Goal: Task Accomplishment & Management: Complete application form

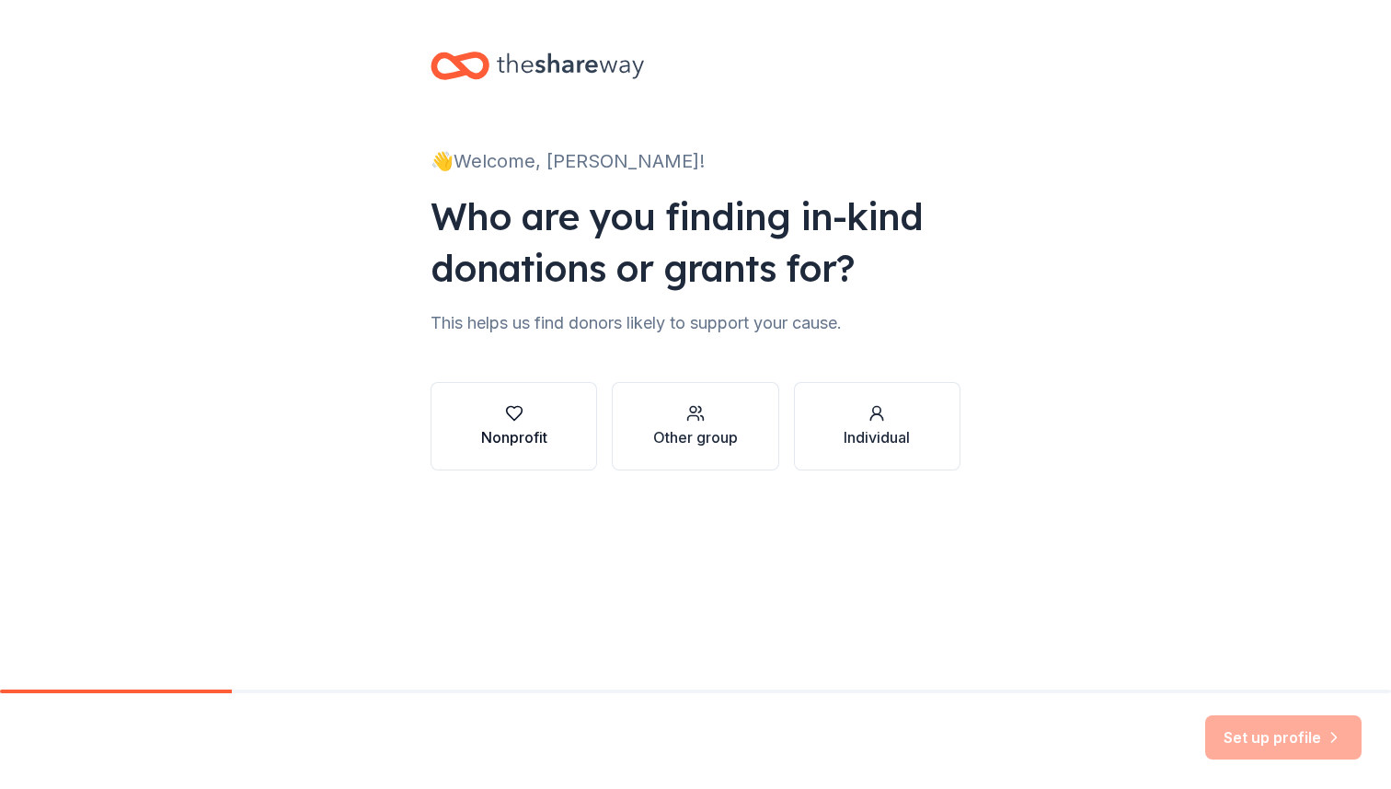
click at [525, 418] on div "button" at bounding box center [514, 413] width 66 height 18
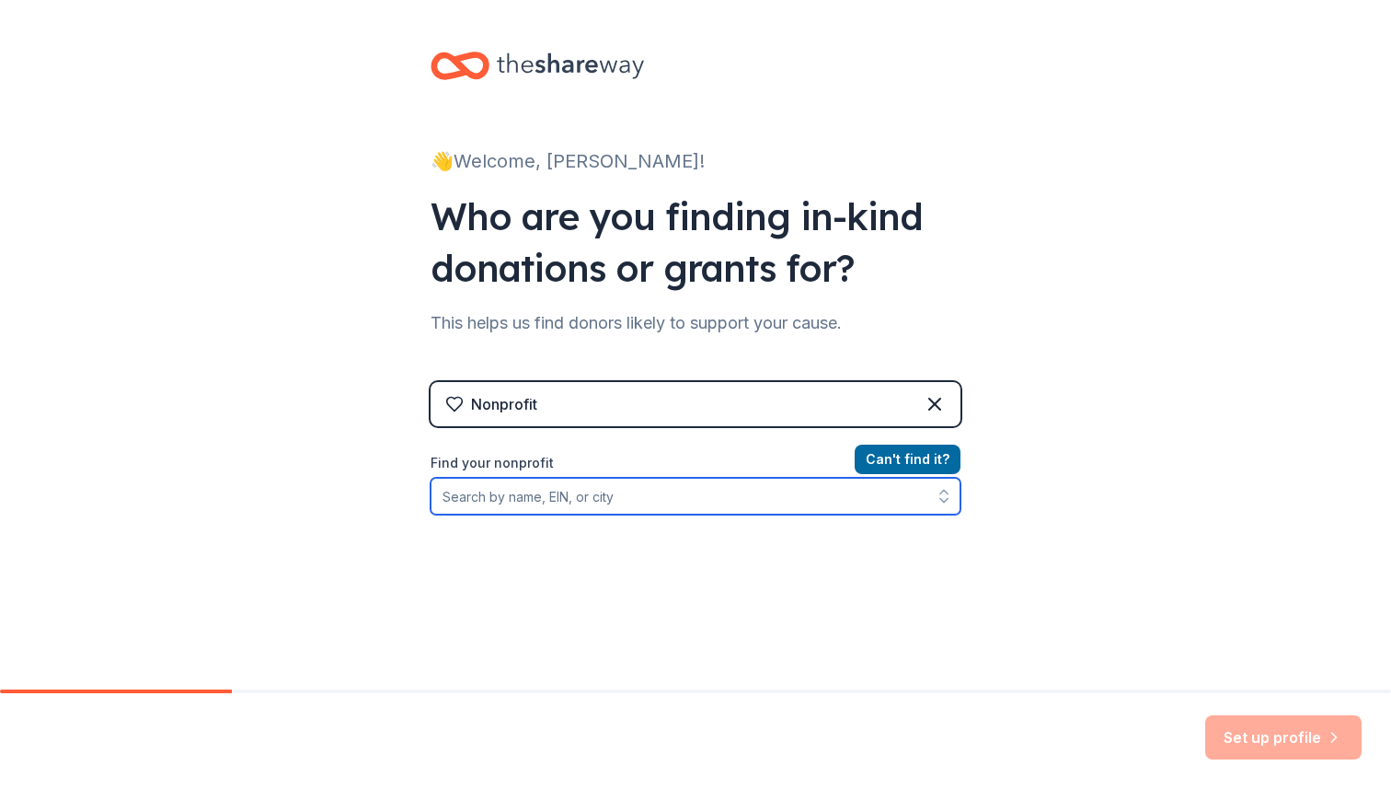
click at [677, 495] on input "Find your nonprofit" at bounding box center [696, 496] width 530 height 37
type input "leap to success"
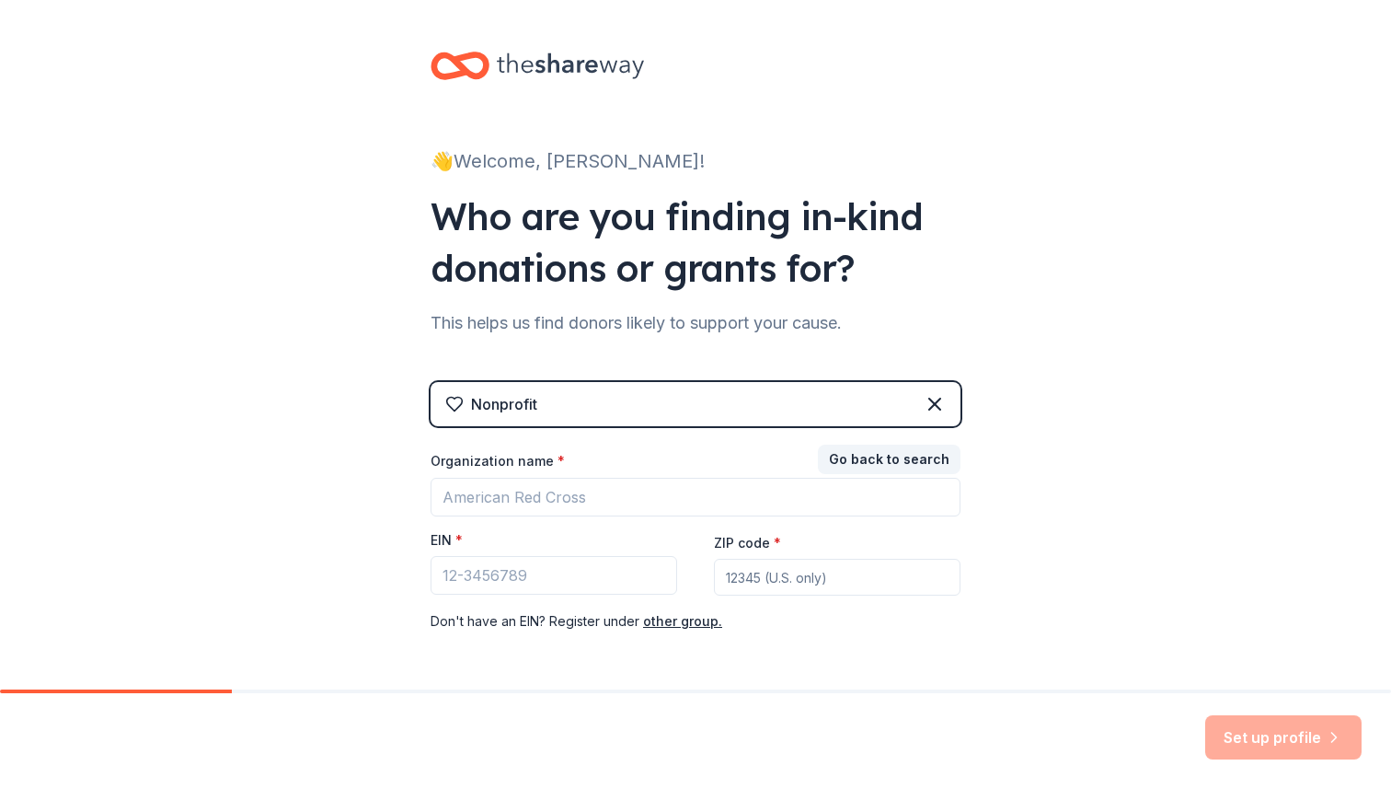
click at [934, 401] on div "Nonprofit Go back to search Organization name * EIN * ZIP code * Don ' t have a…" at bounding box center [696, 525] width 530 height 287
click at [926, 405] on icon at bounding box center [935, 404] width 22 height 22
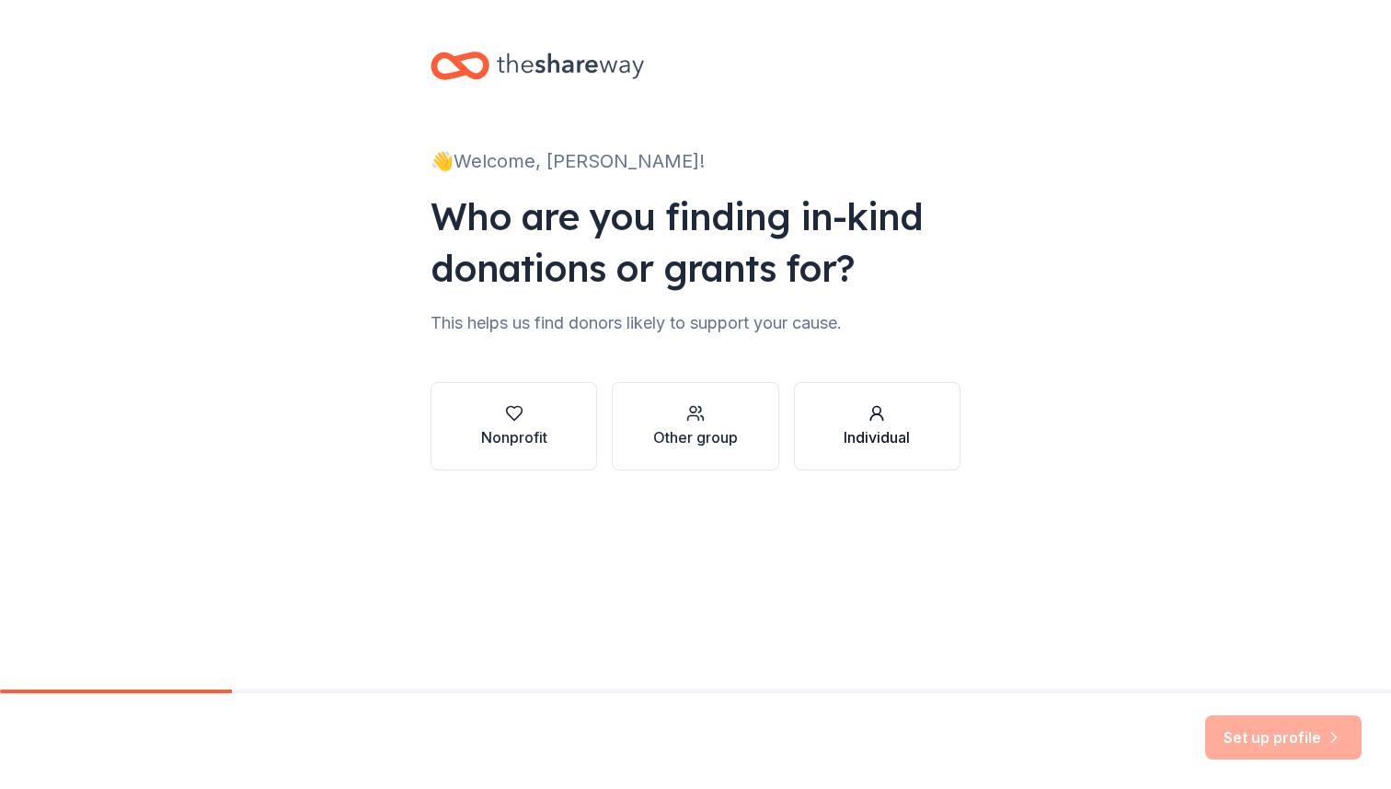
click at [878, 430] on div "Individual" at bounding box center [877, 437] width 66 height 22
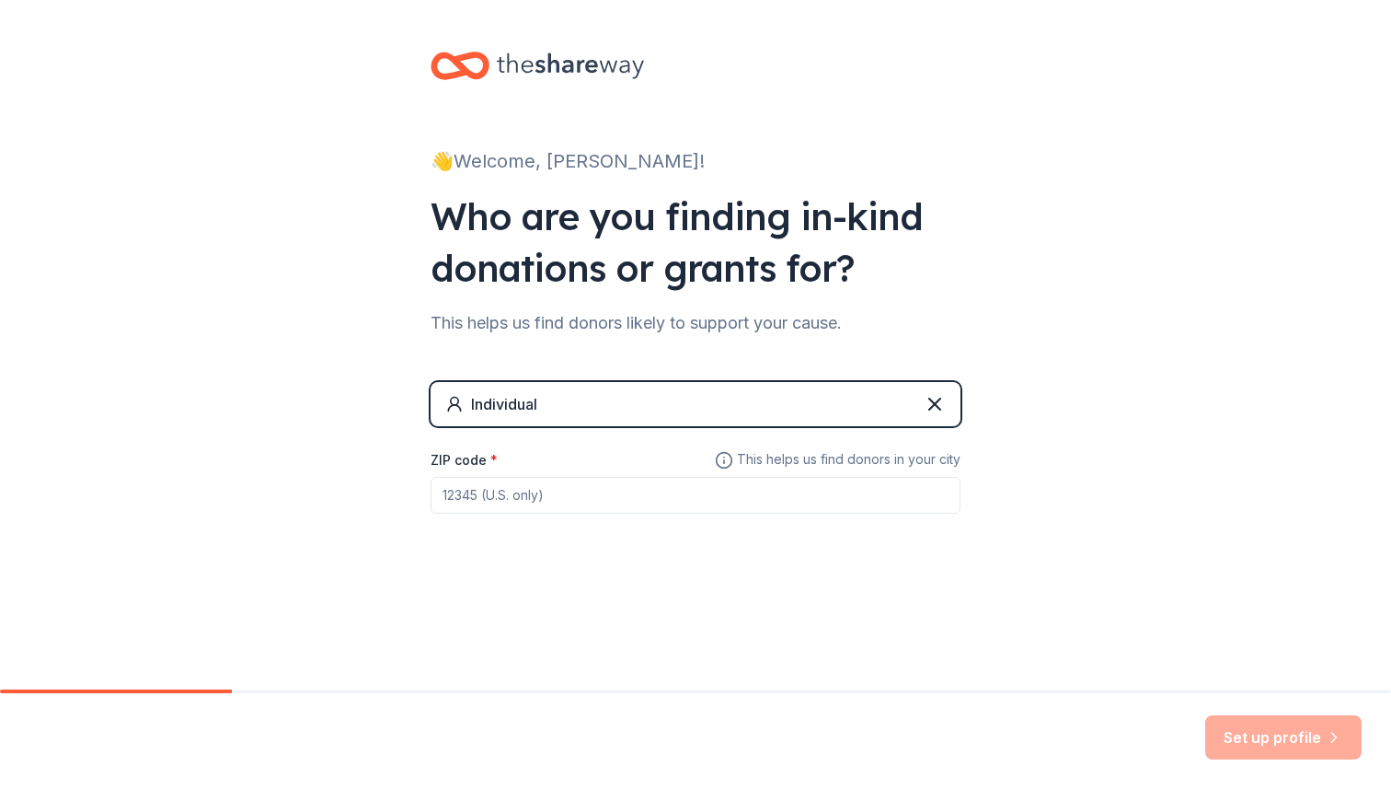
click at [565, 492] on input "ZIP code *" at bounding box center [696, 495] width 530 height 37
type input "92106"
click at [1252, 737] on button "Set up profile" at bounding box center [1283, 737] width 156 height 44
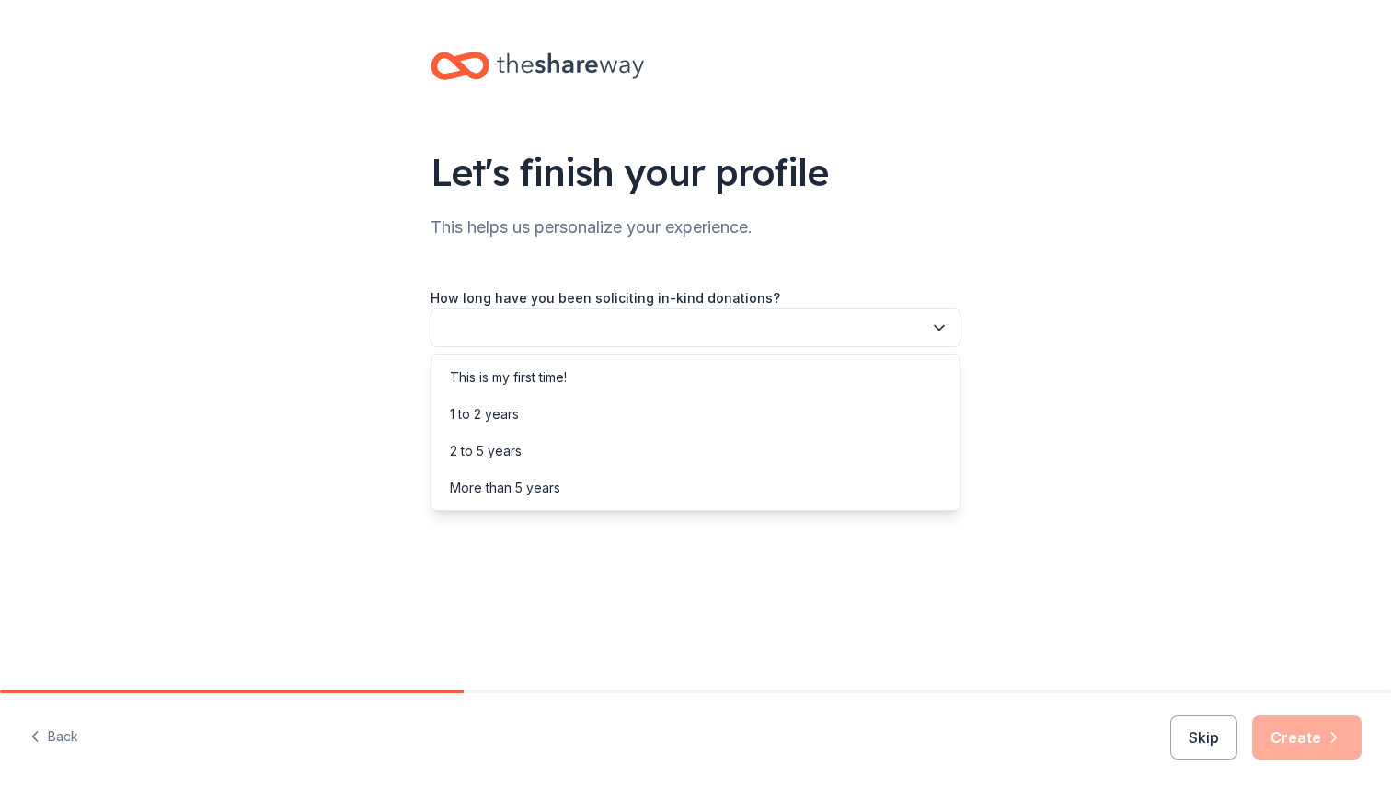
click at [774, 317] on button "button" at bounding box center [696, 327] width 530 height 39
click at [566, 409] on div "1 to 2 years" at bounding box center [695, 414] width 521 height 37
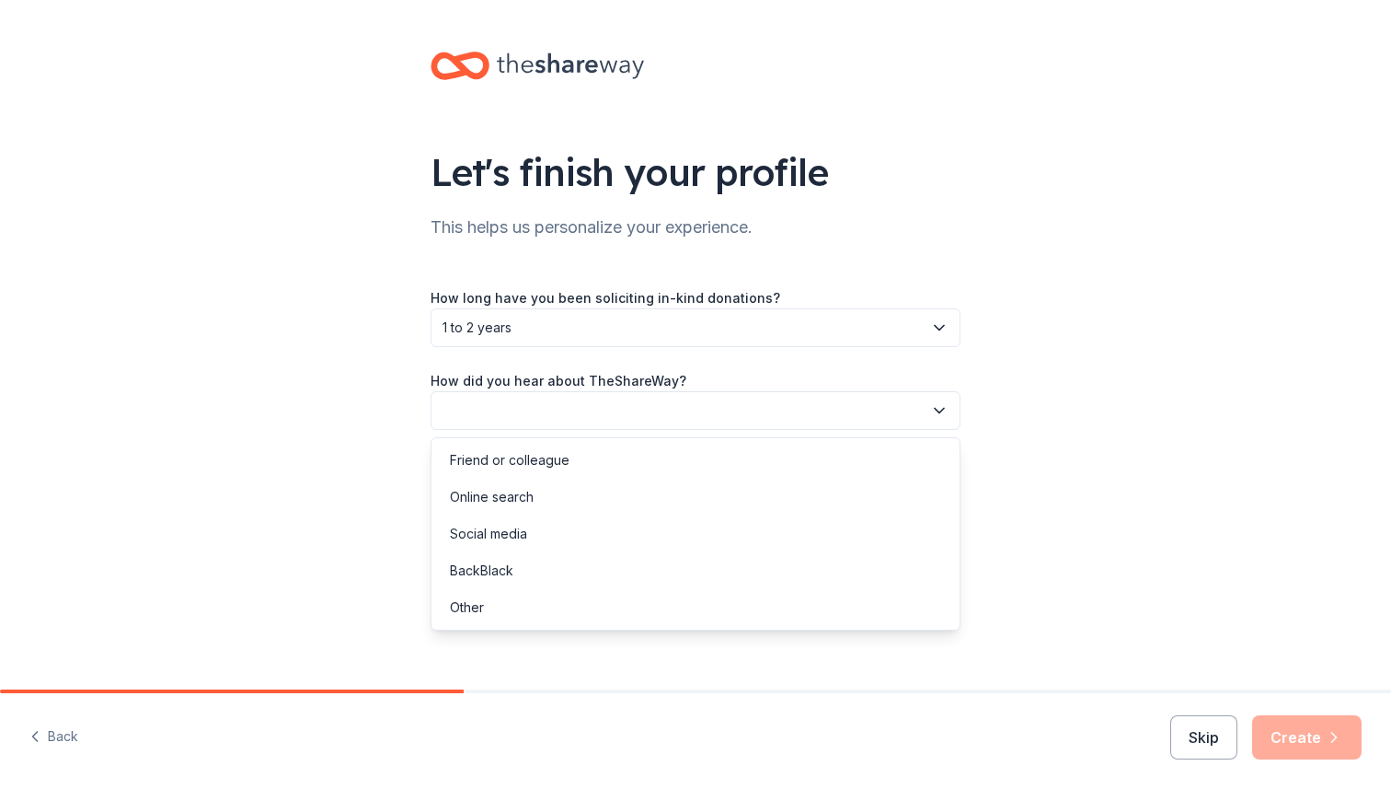
click at [593, 415] on button "button" at bounding box center [696, 410] width 530 height 39
click at [495, 595] on div "Other" at bounding box center [695, 607] width 521 height 37
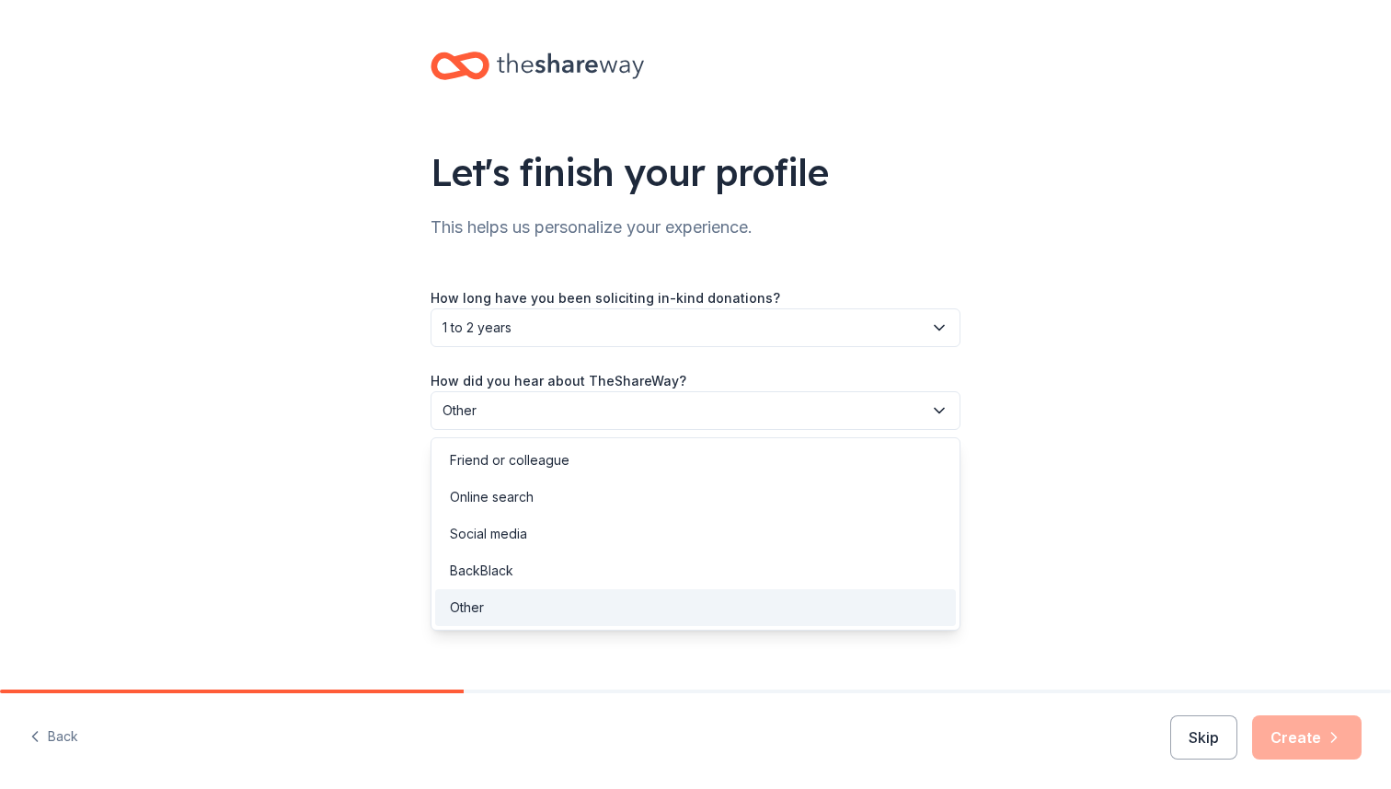
click at [736, 411] on span "Other" at bounding box center [683, 410] width 480 height 22
click at [634, 448] on div "Friend or colleague" at bounding box center [695, 460] width 521 height 37
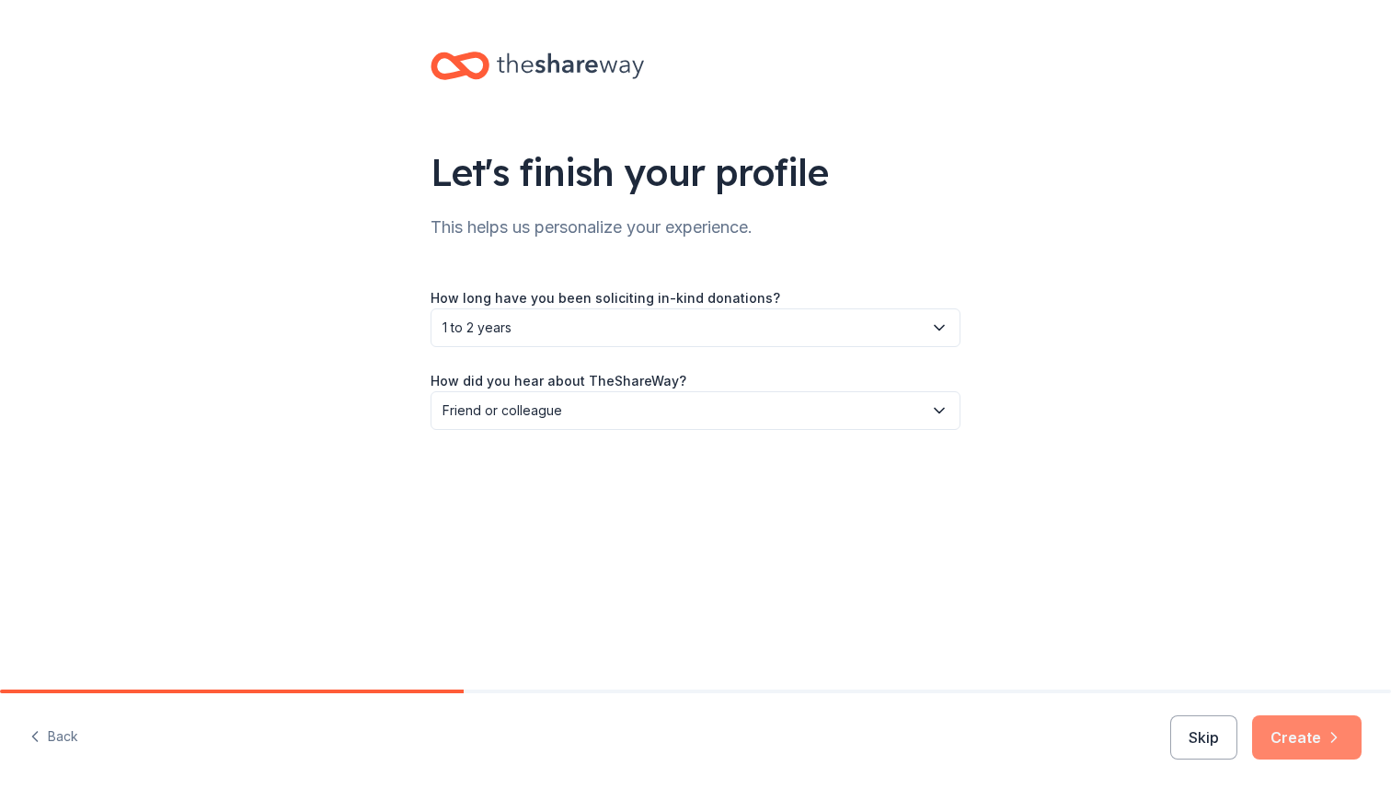
click at [1296, 735] on button "Create" at bounding box center [1306, 737] width 109 height 44
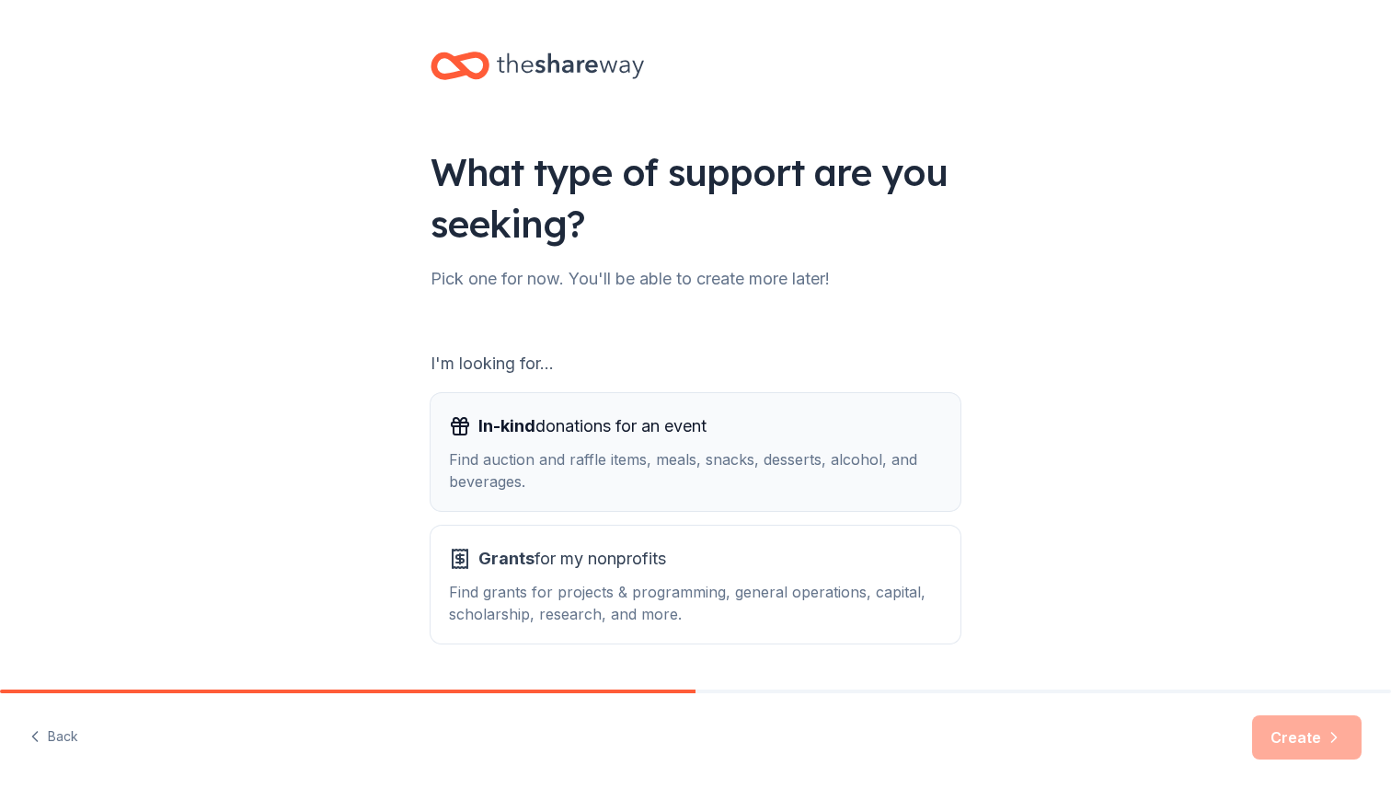
click at [753, 430] on div "In-kind donations for an event" at bounding box center [695, 425] width 493 height 29
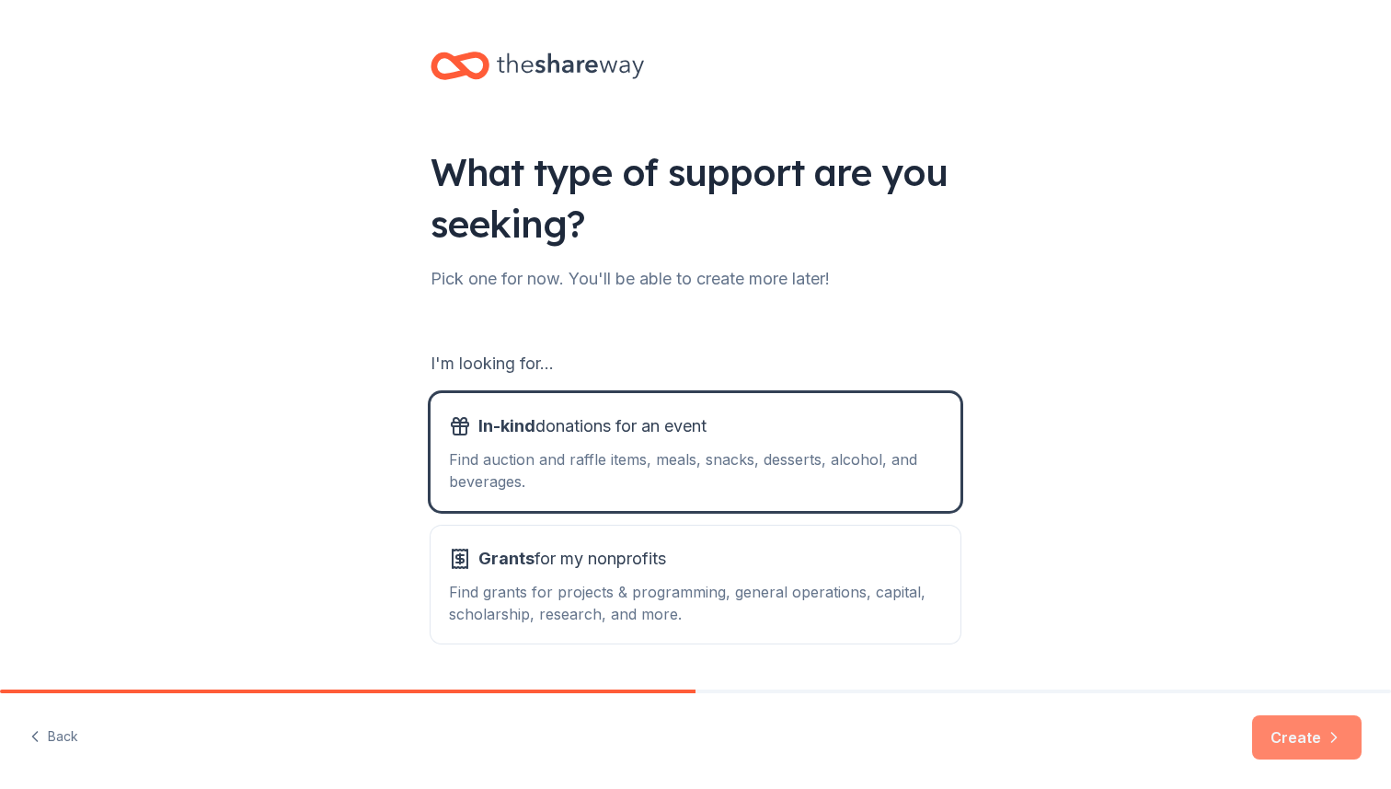
click at [1283, 736] on button "Create" at bounding box center [1306, 737] width 109 height 44
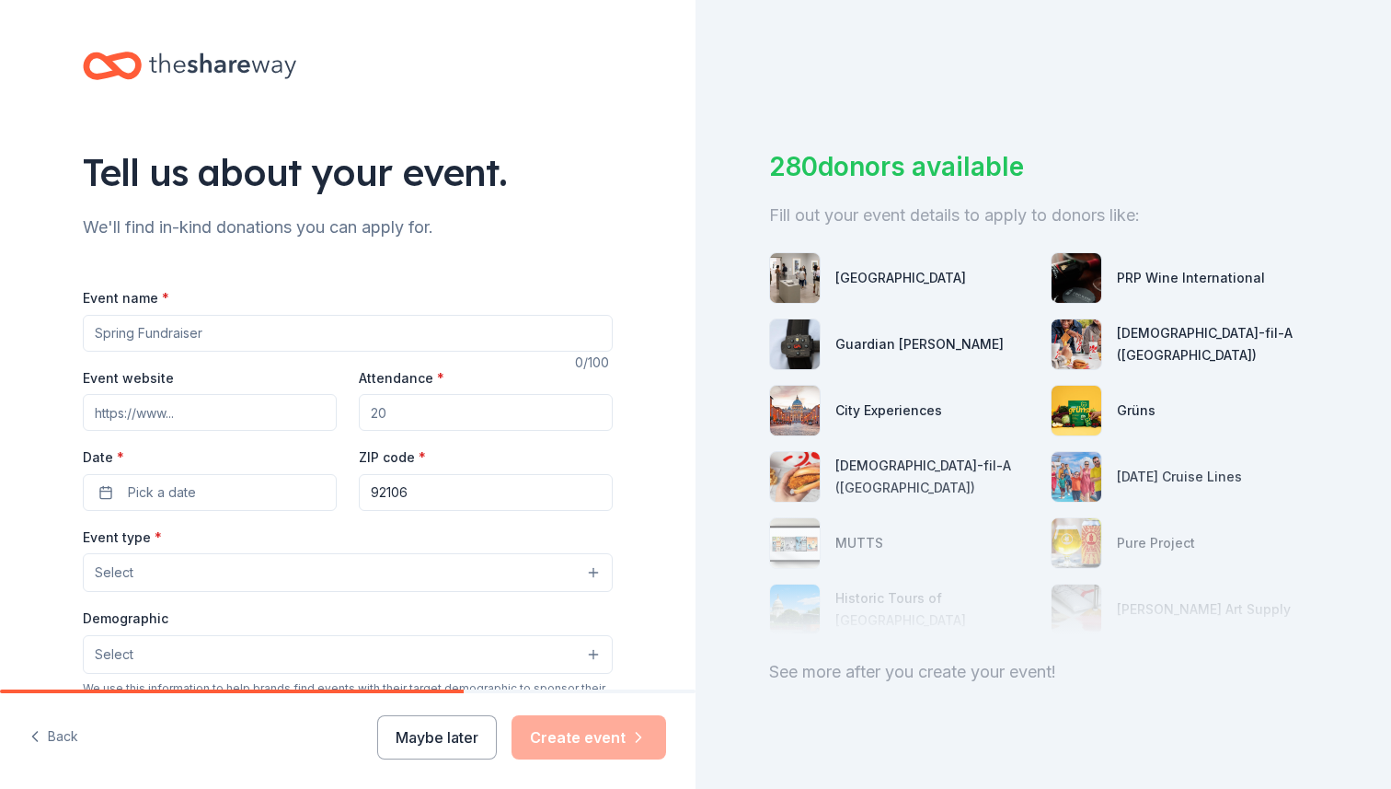
drag, startPoint x: 245, startPoint y: 329, endPoint x: 0, endPoint y: 301, distance: 246.4
click at [0, 301] on div "Tell us about your event. We'll find in-kind donations you can apply for. Event…" at bounding box center [348, 612] width 696 height 1225
type input "Legacy in Motion: 40 Women Over 40 Owning their Story"
click at [180, 408] on input "Event website" at bounding box center [210, 412] width 254 height 37
paste input "https://exhibit.kimbelverudportraits.com"
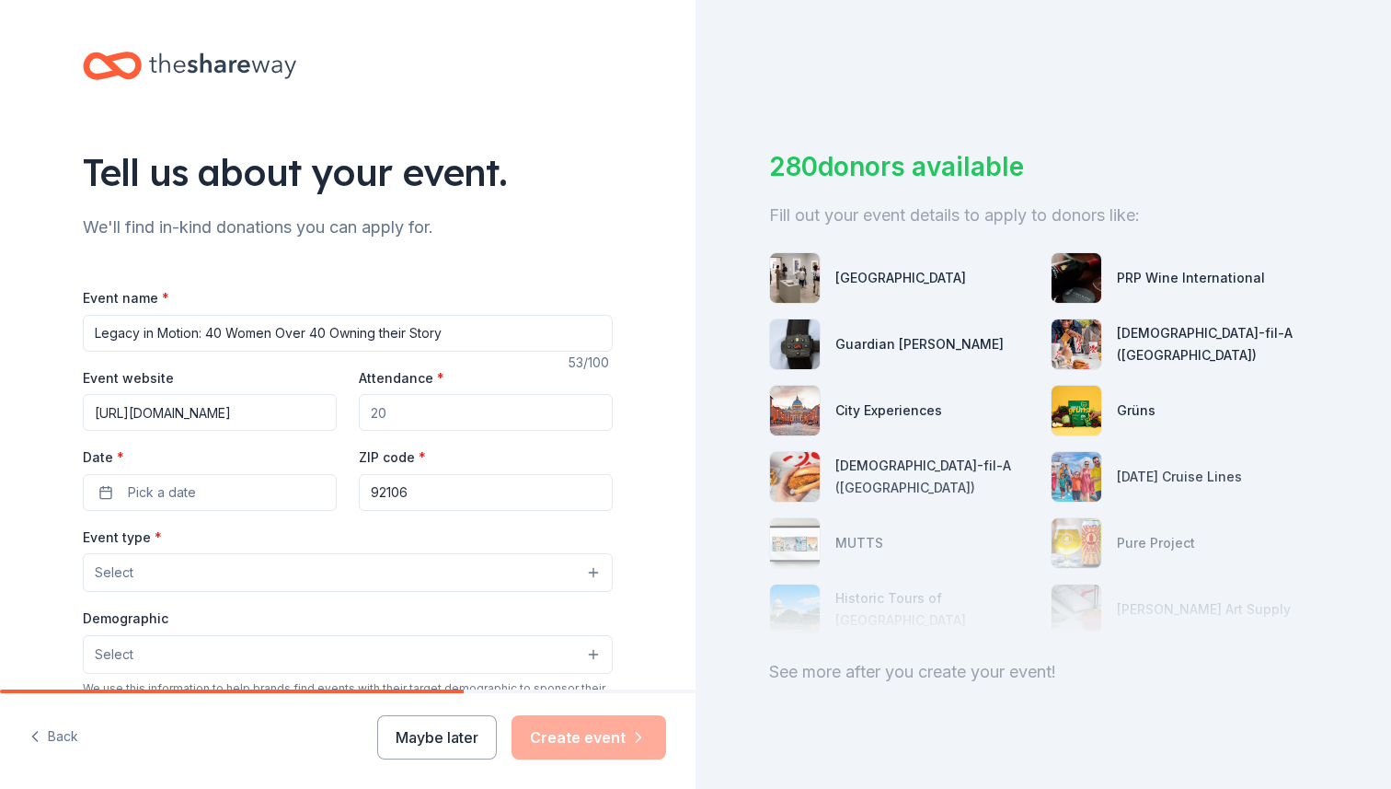
scroll to position [0, 13]
type input "https://exhibit.kimbelverudportraits.com"
drag, startPoint x: 389, startPoint y: 412, endPoint x: 292, endPoint y: 405, distance: 97.8
click at [292, 405] on div "Event website https://exhibit.kimbelverudportraits.com Attendance * Date * Pick…" at bounding box center [348, 438] width 530 height 144
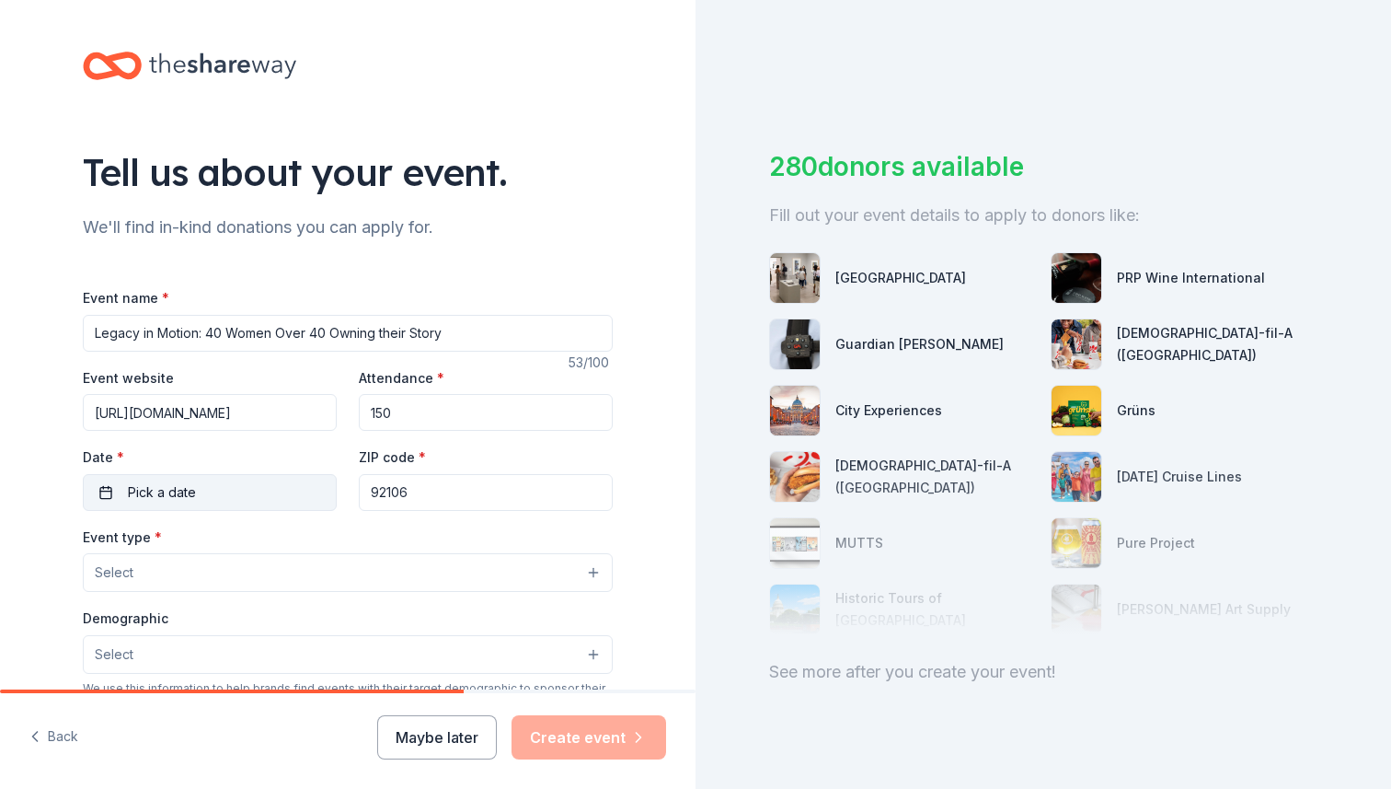
type input "150"
click at [251, 494] on button "Pick a date" at bounding box center [210, 492] width 254 height 37
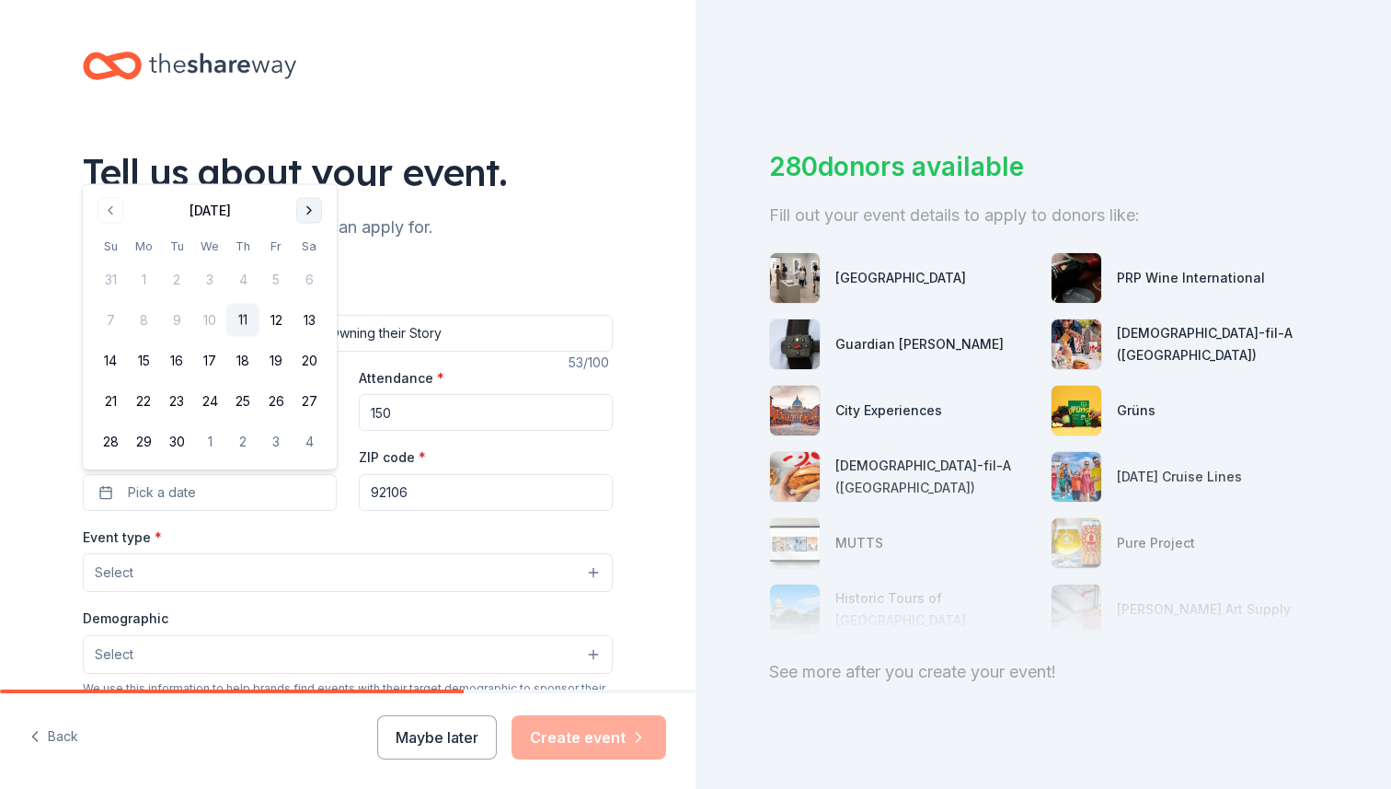
click at [308, 201] on button "Go to next month" at bounding box center [309, 211] width 26 height 26
click at [114, 321] on button "5" at bounding box center [110, 320] width 33 height 33
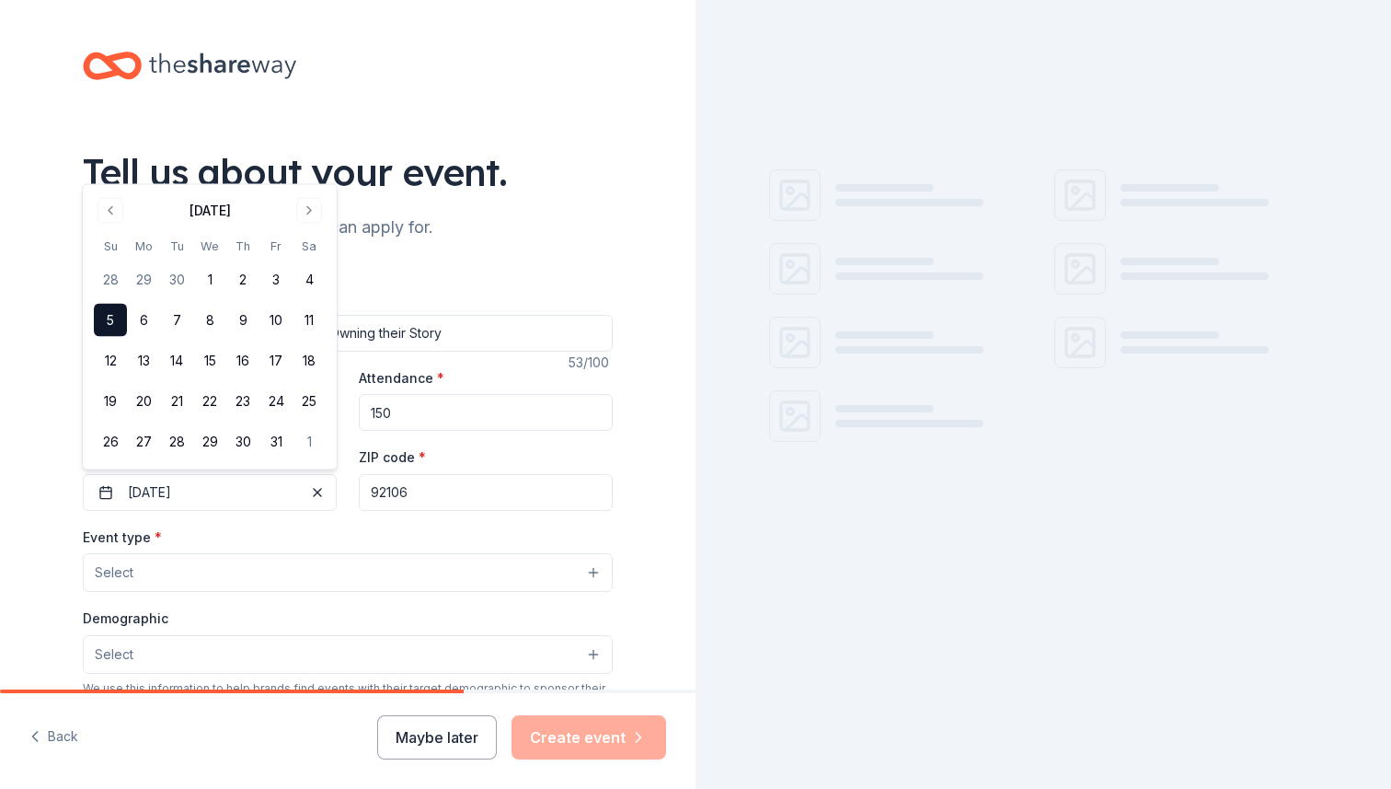
click at [261, 576] on button "Select" at bounding box center [348, 572] width 530 height 39
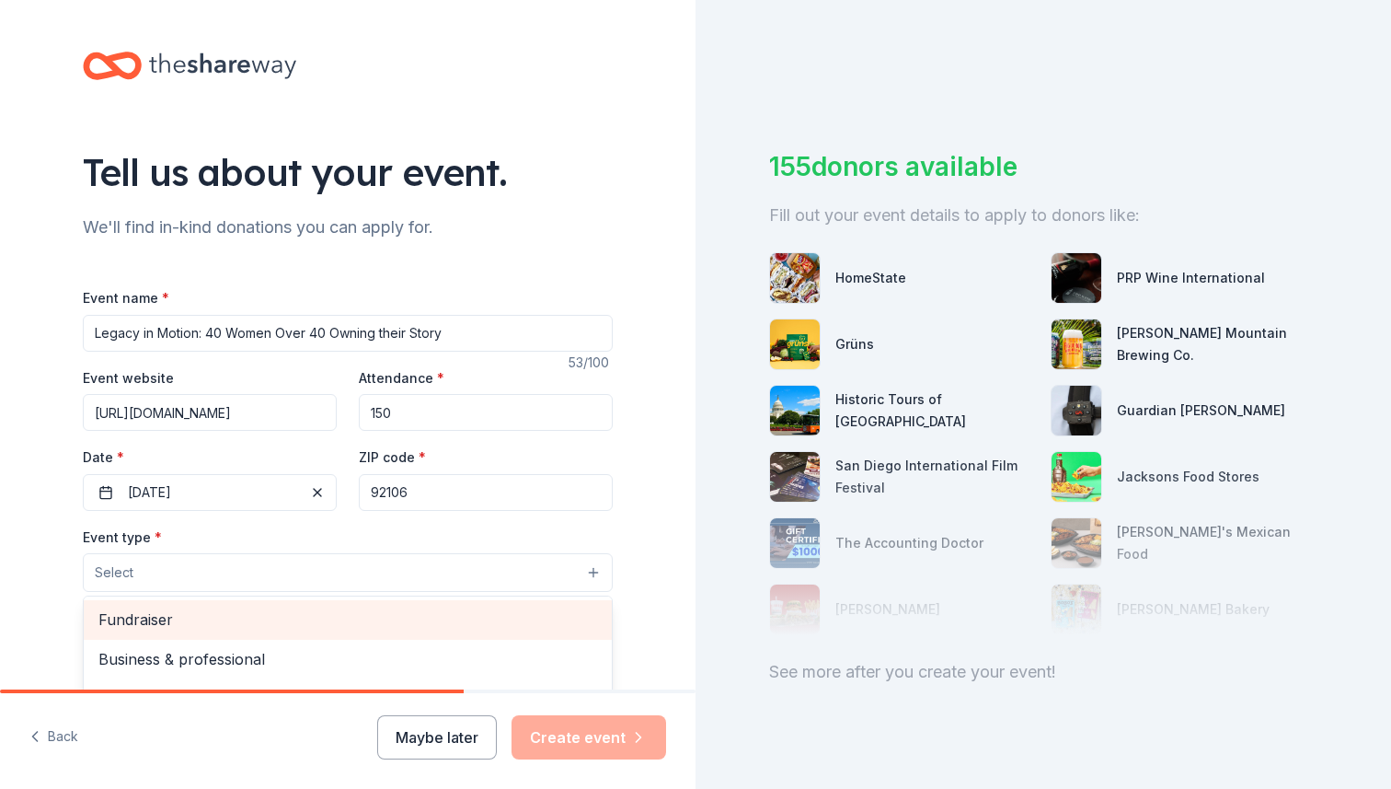
click at [183, 622] on span "Fundraiser" at bounding box center [347, 619] width 499 height 24
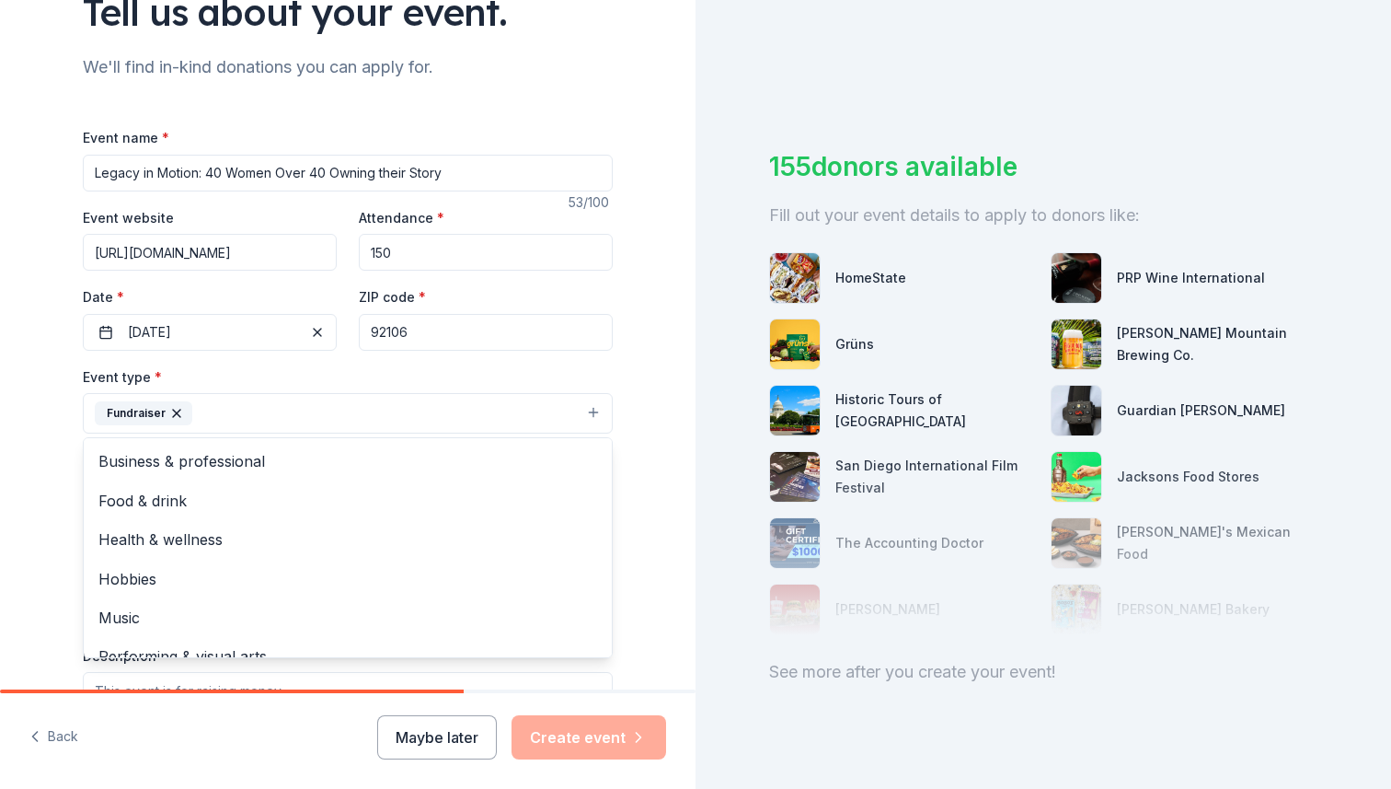
scroll to position [199, 0]
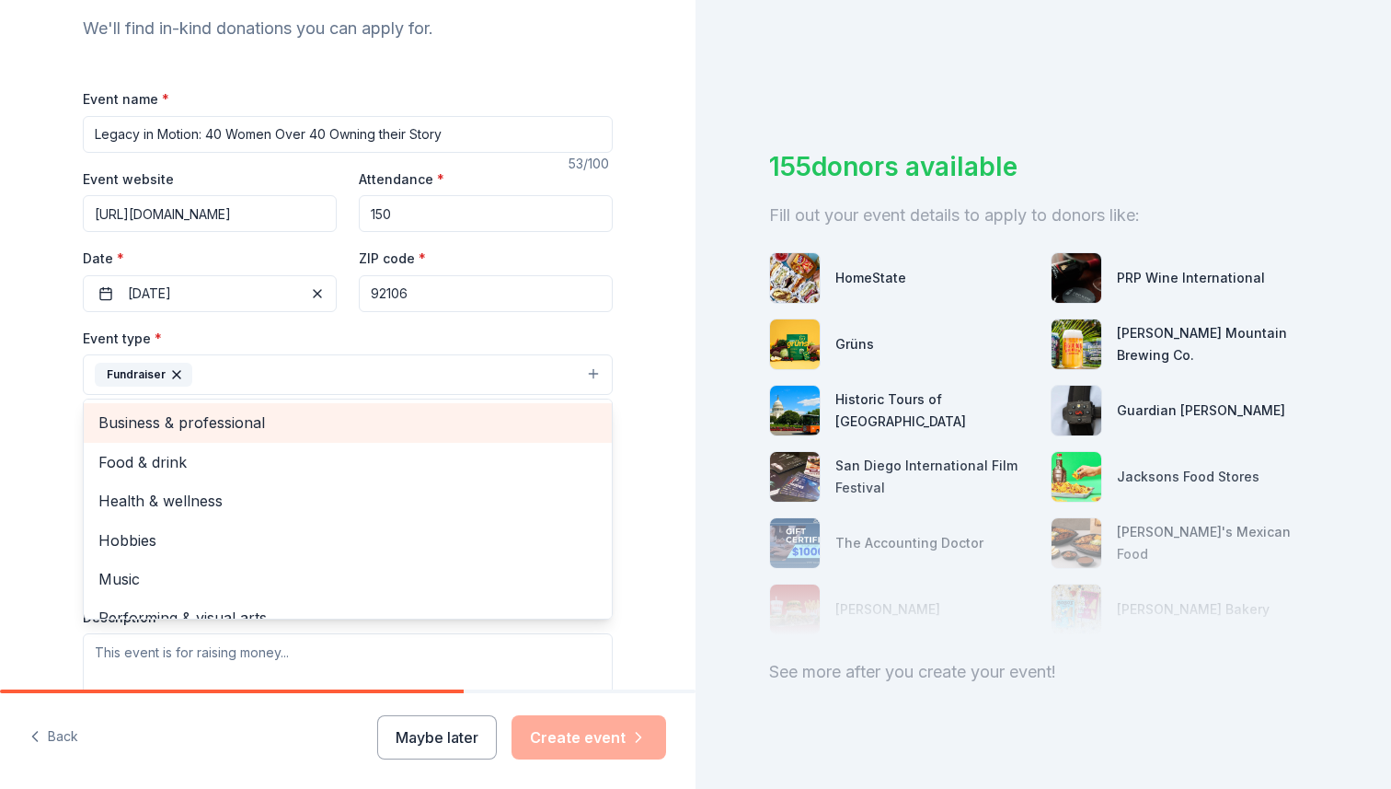
click at [220, 424] on span "Business & professional" at bounding box center [347, 422] width 499 height 24
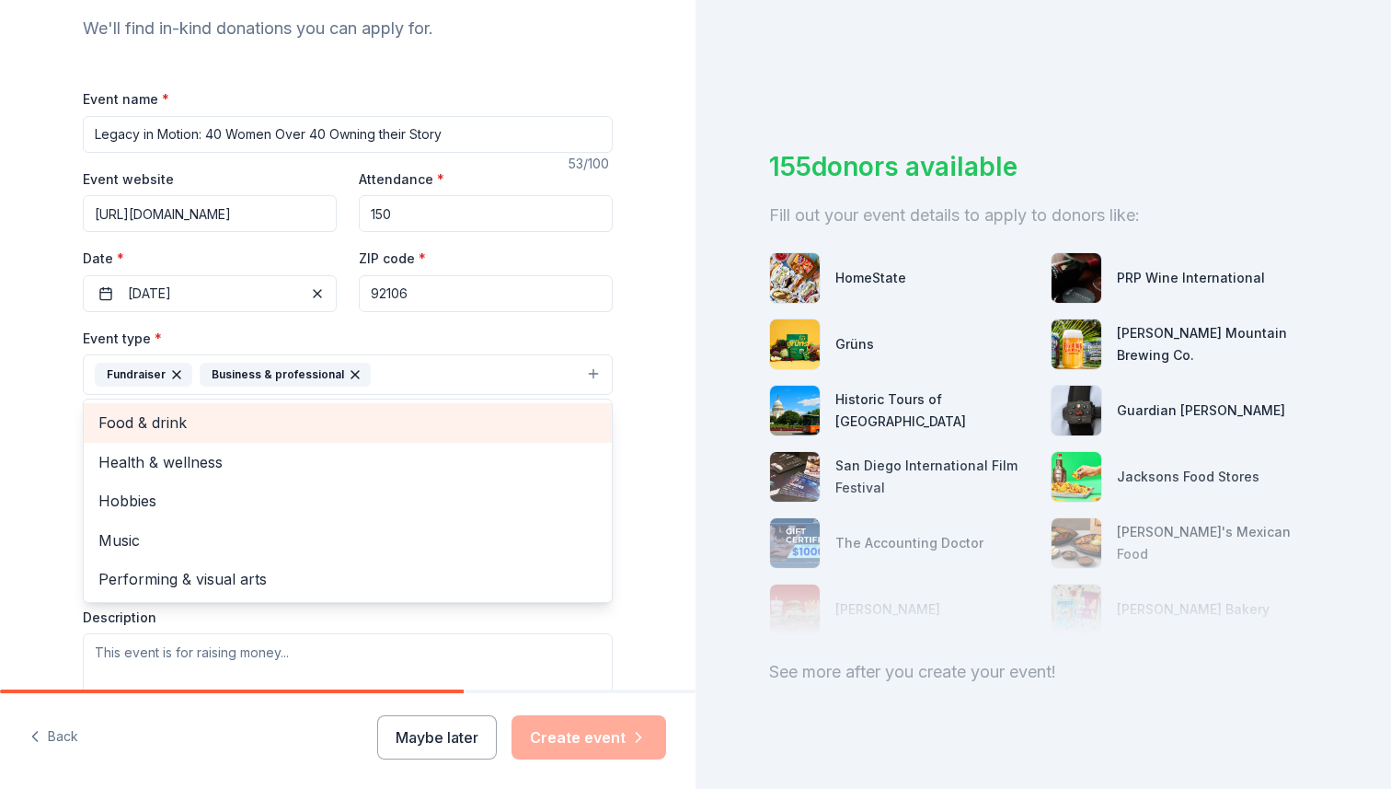
click at [202, 423] on span "Food & drink" at bounding box center [347, 422] width 499 height 24
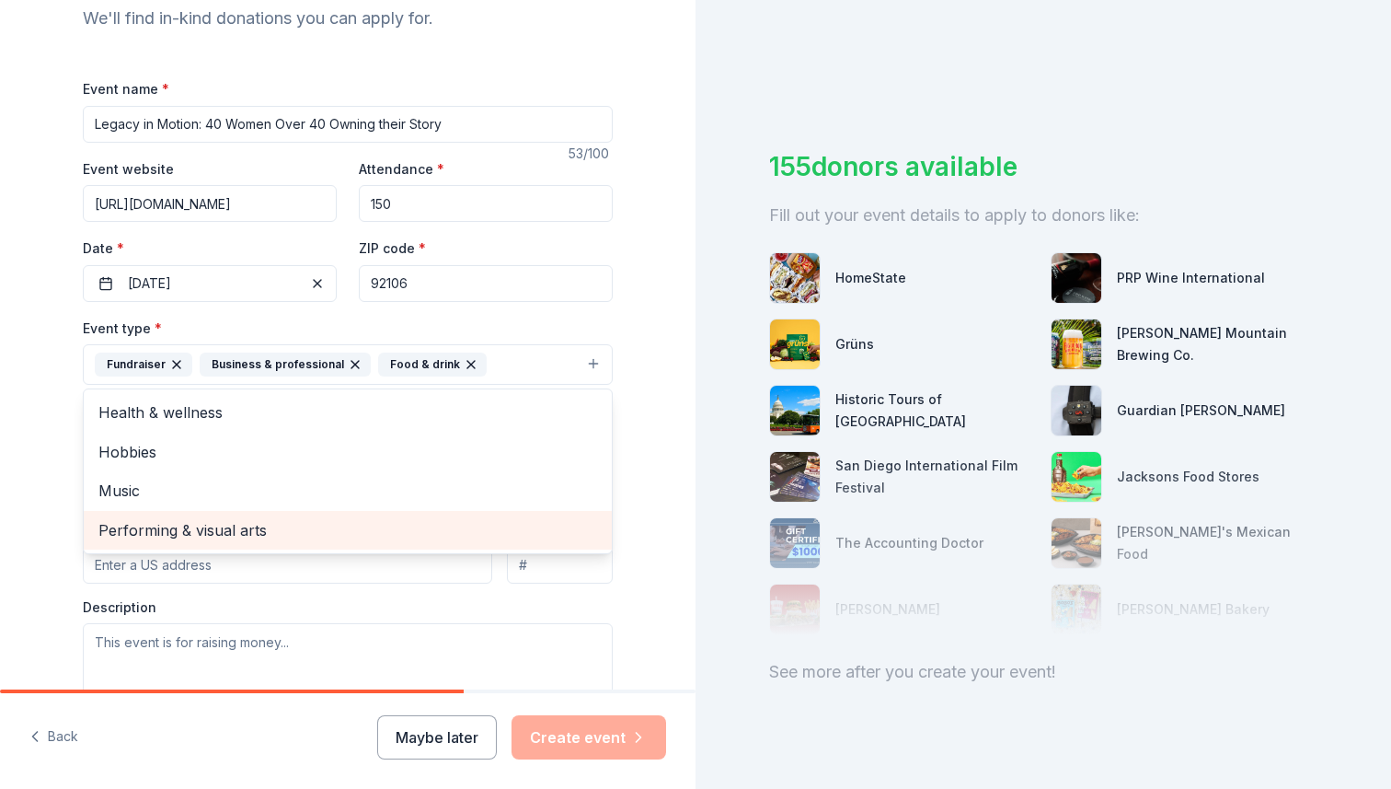
scroll to position [211, 0]
click at [203, 527] on span "Performing & visual arts" at bounding box center [347, 528] width 499 height 24
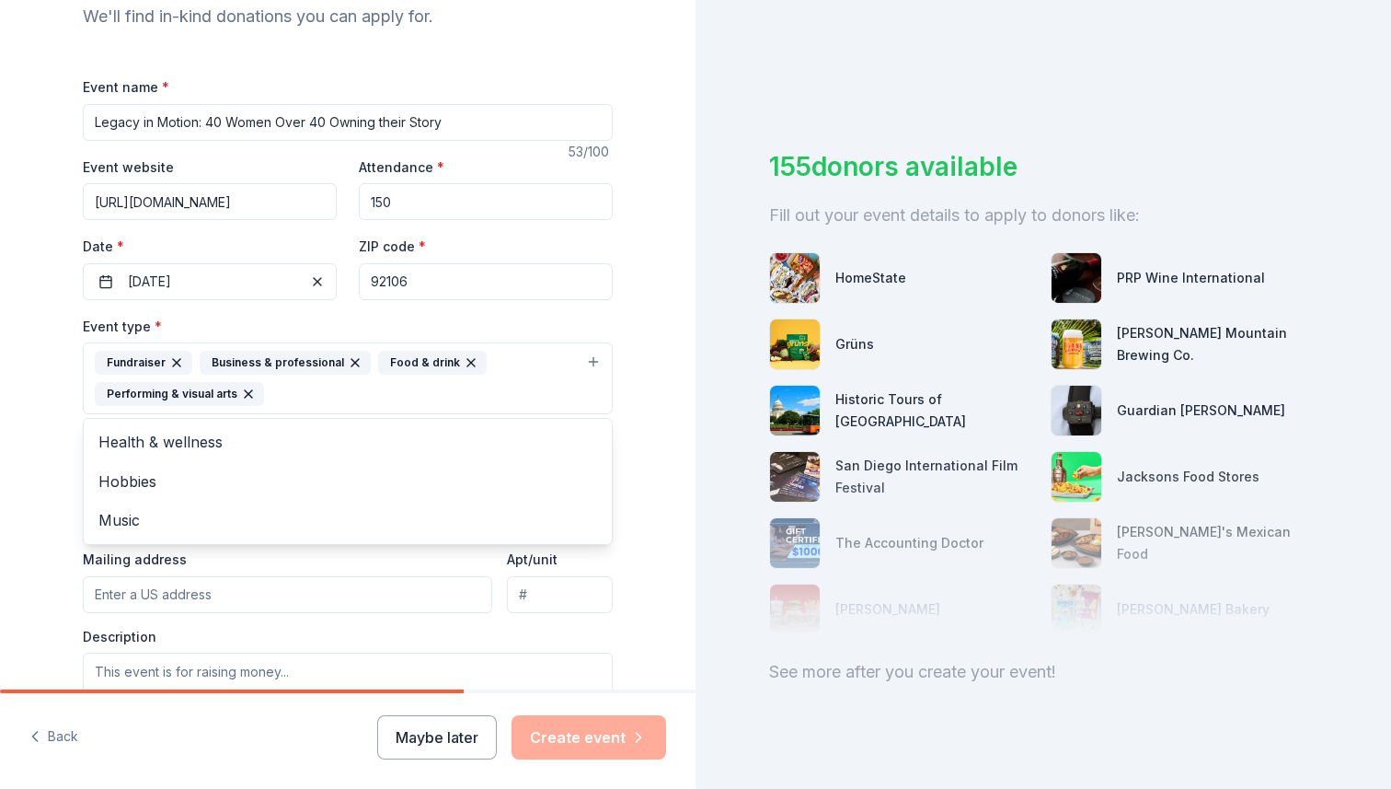
click at [26, 474] on div "Tell us about your event. We'll find in-kind donations you can apply for. Event…" at bounding box center [348, 418] width 696 height 1258
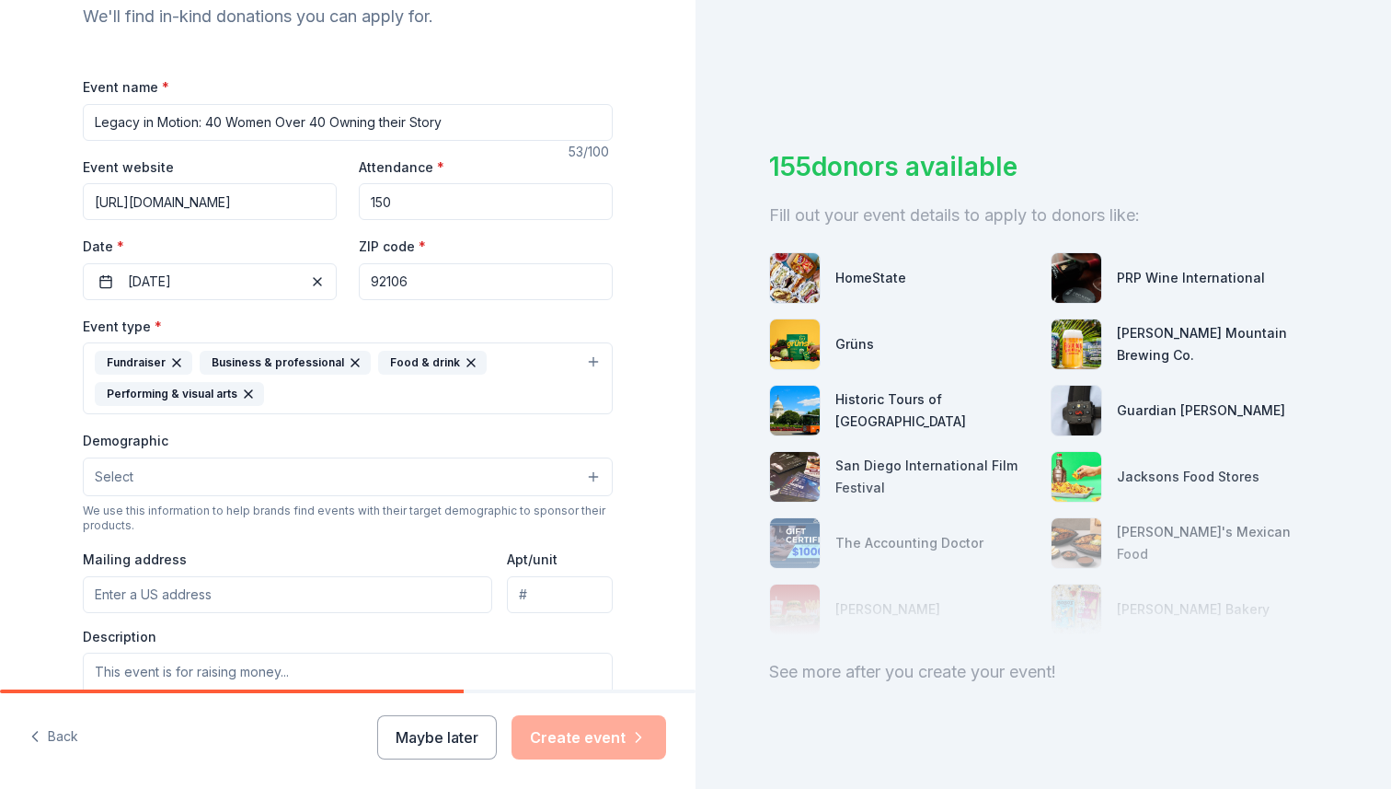
click at [170, 472] on button "Select" at bounding box center [348, 476] width 530 height 39
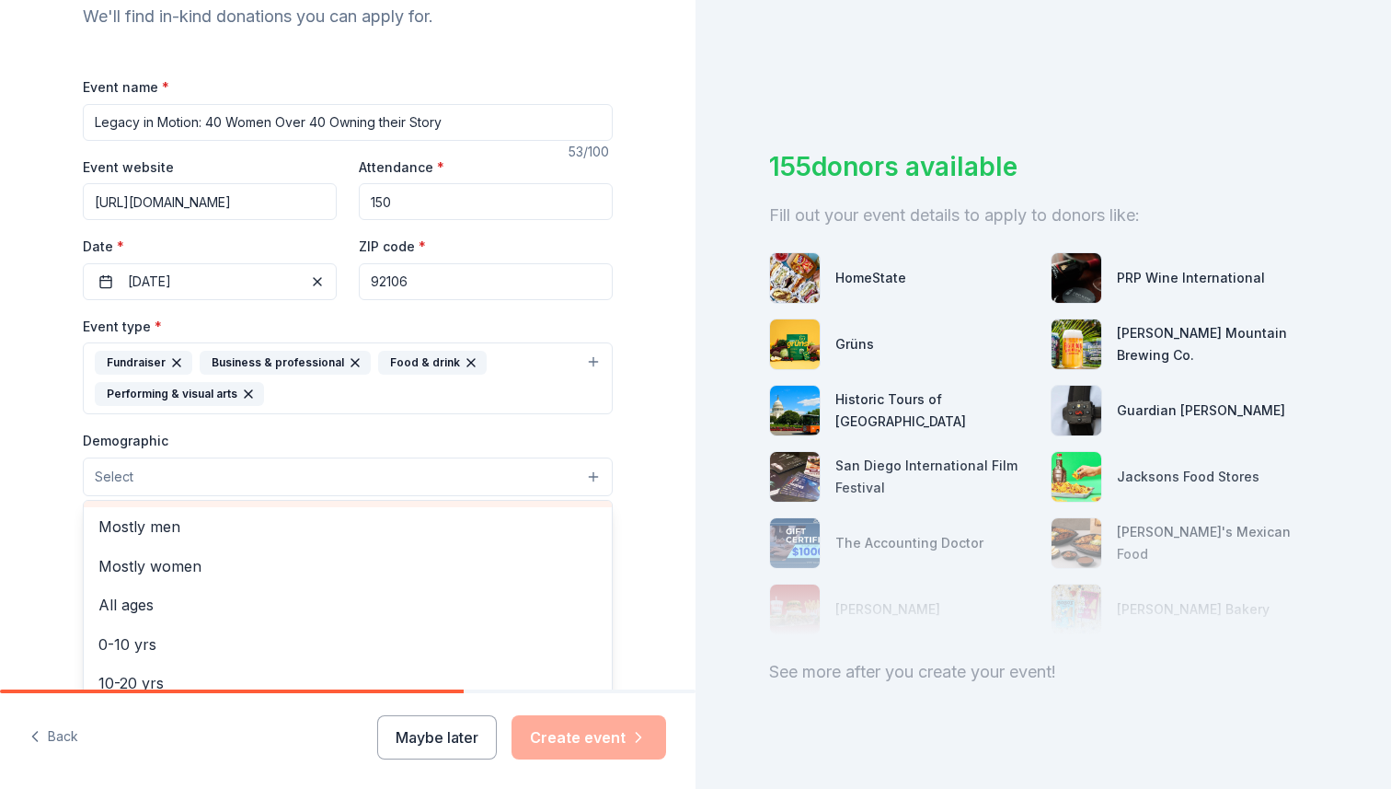
scroll to position [39, 0]
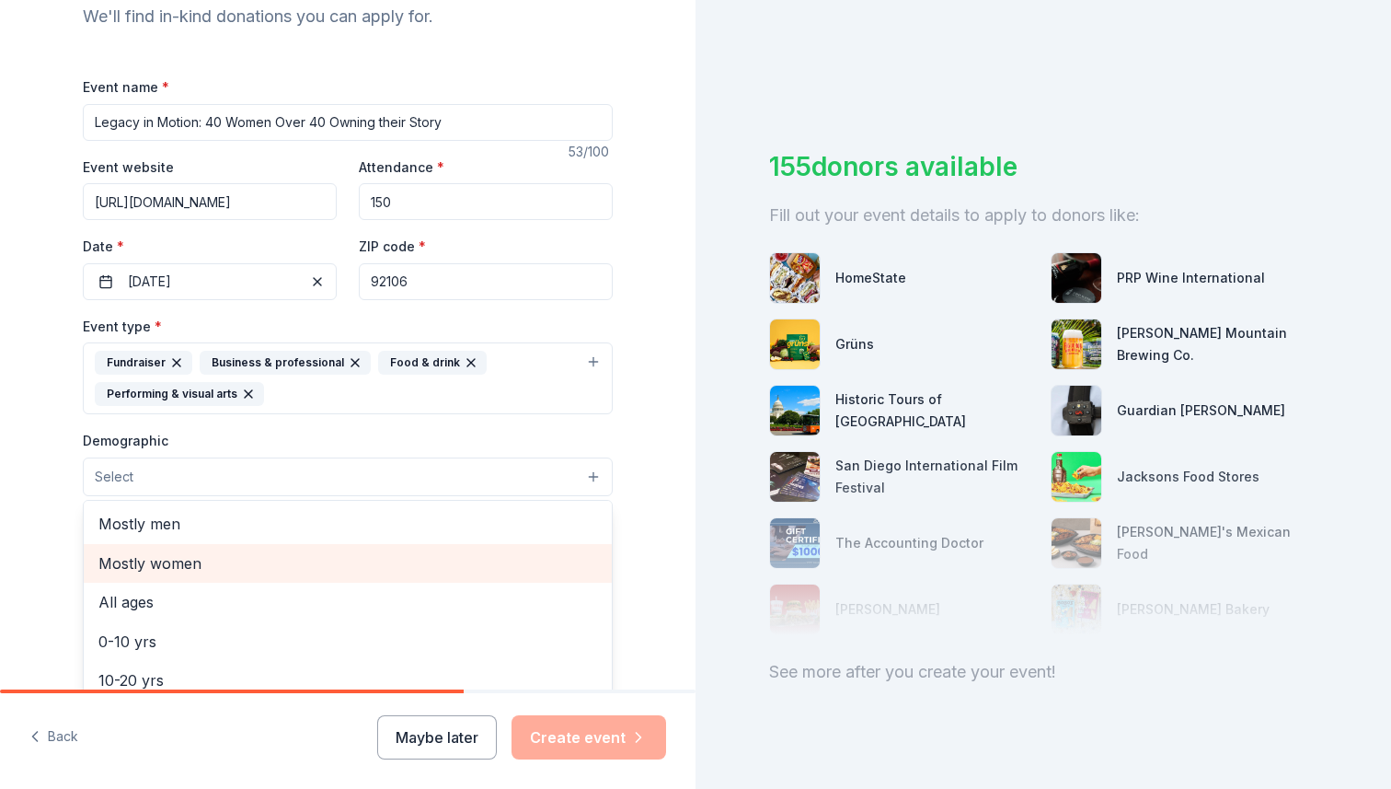
click at [195, 558] on span "Mostly women" at bounding box center [347, 563] width 499 height 24
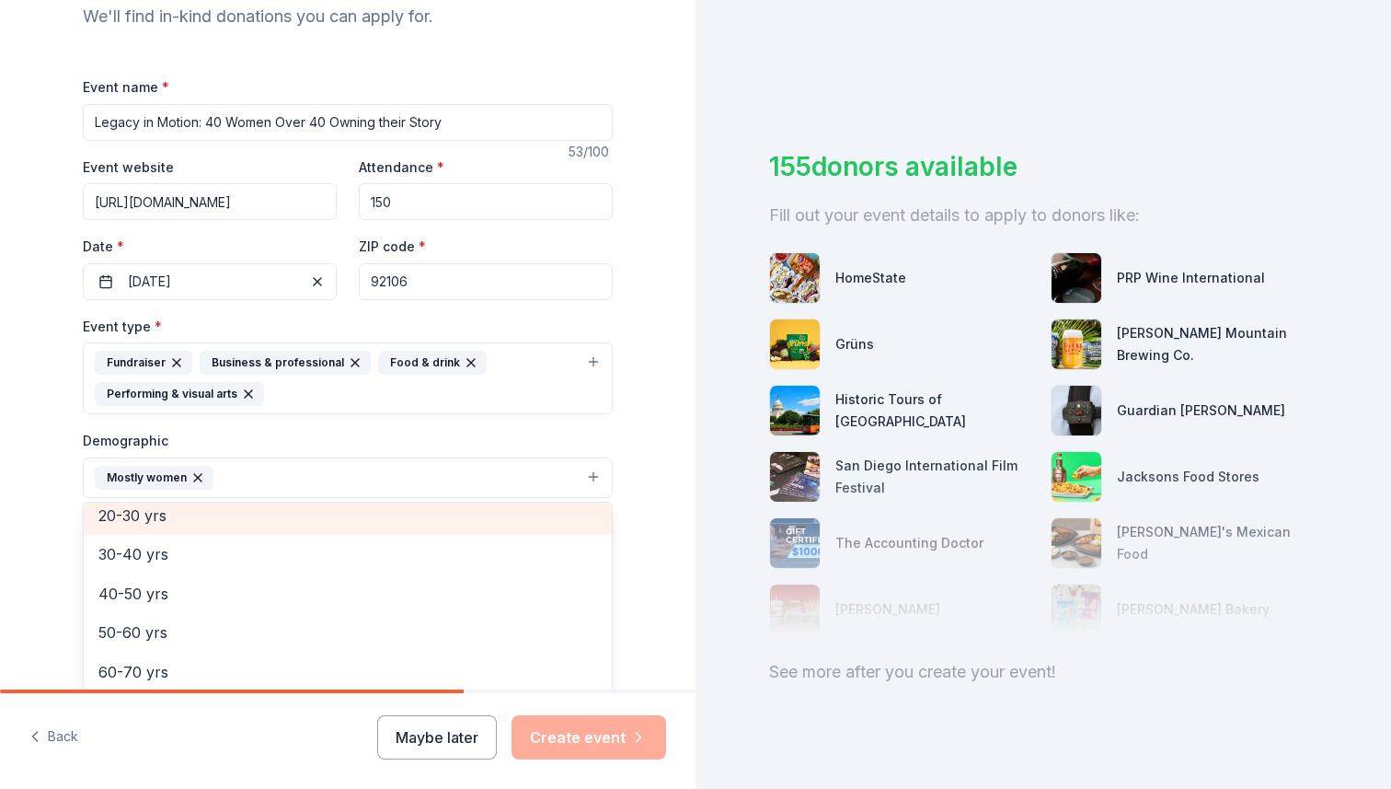
scroll to position [206, 0]
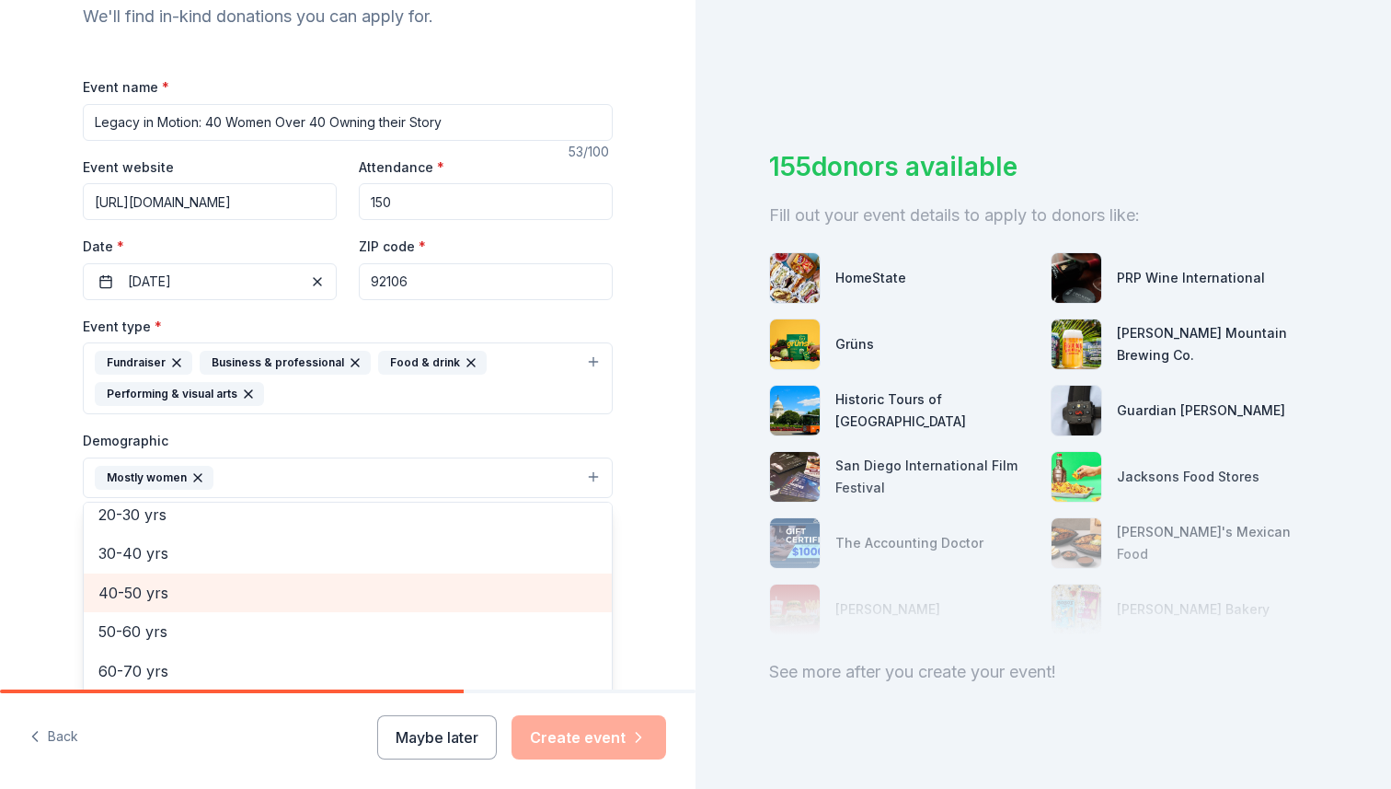
click at [182, 581] on span "40-50 yrs" at bounding box center [347, 593] width 499 height 24
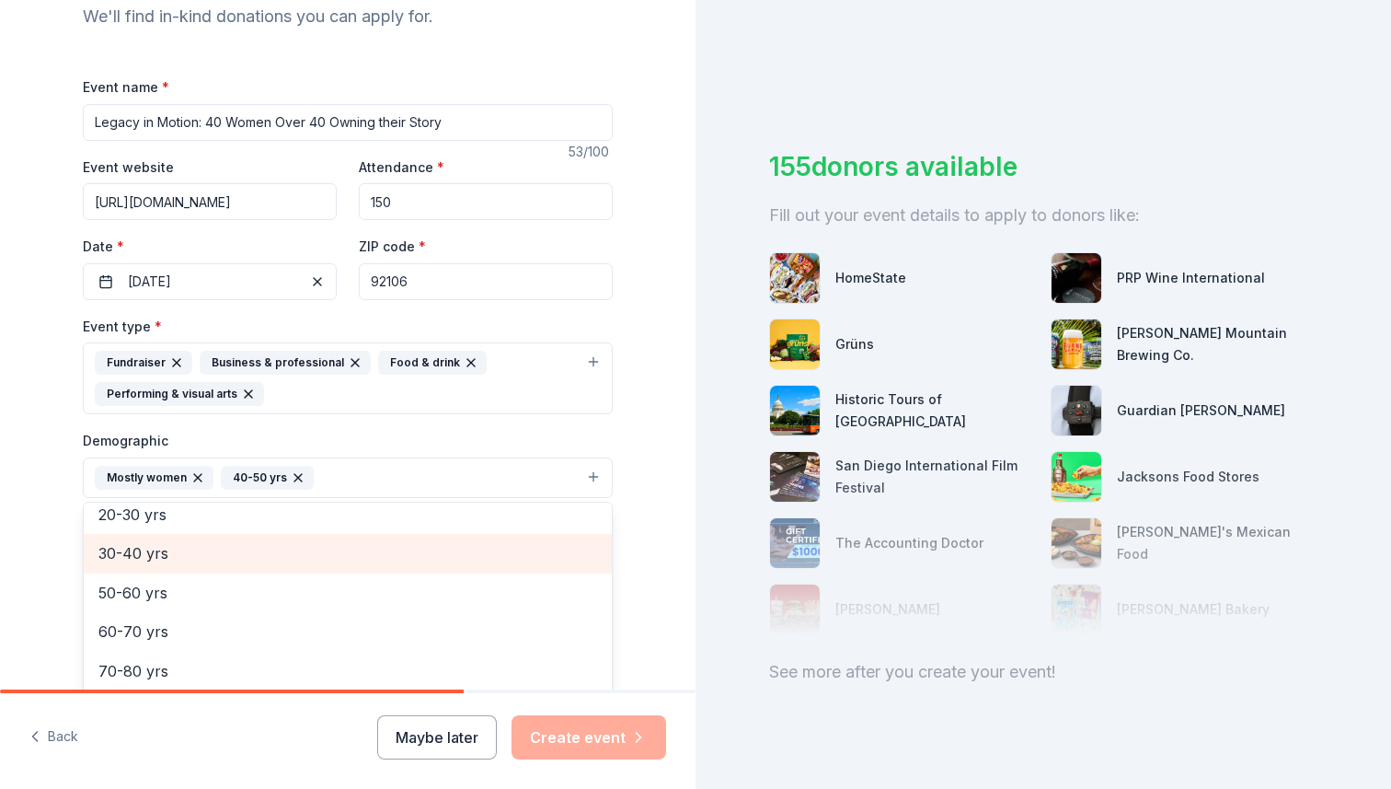
click at [198, 556] on span "30-40 yrs" at bounding box center [347, 553] width 499 height 24
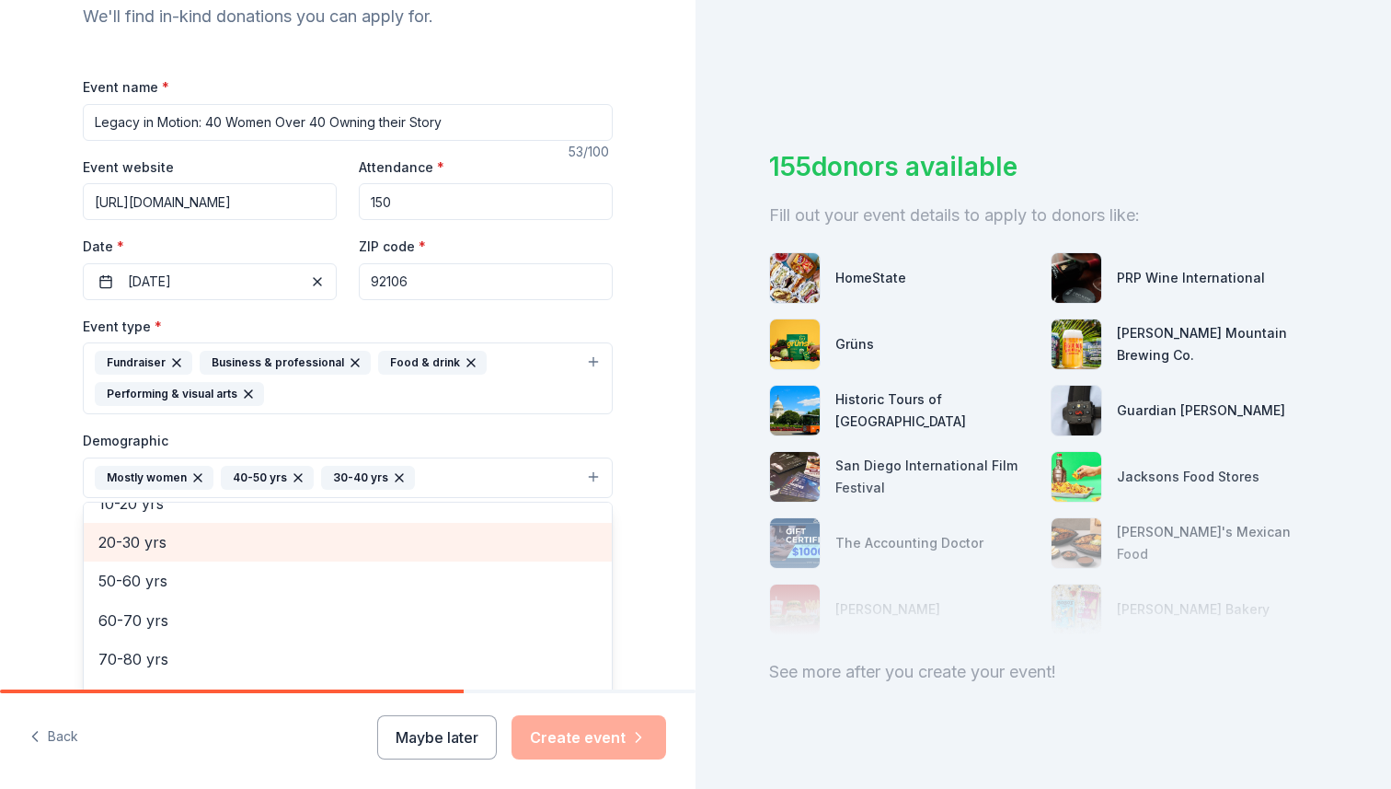
scroll to position [178, 0]
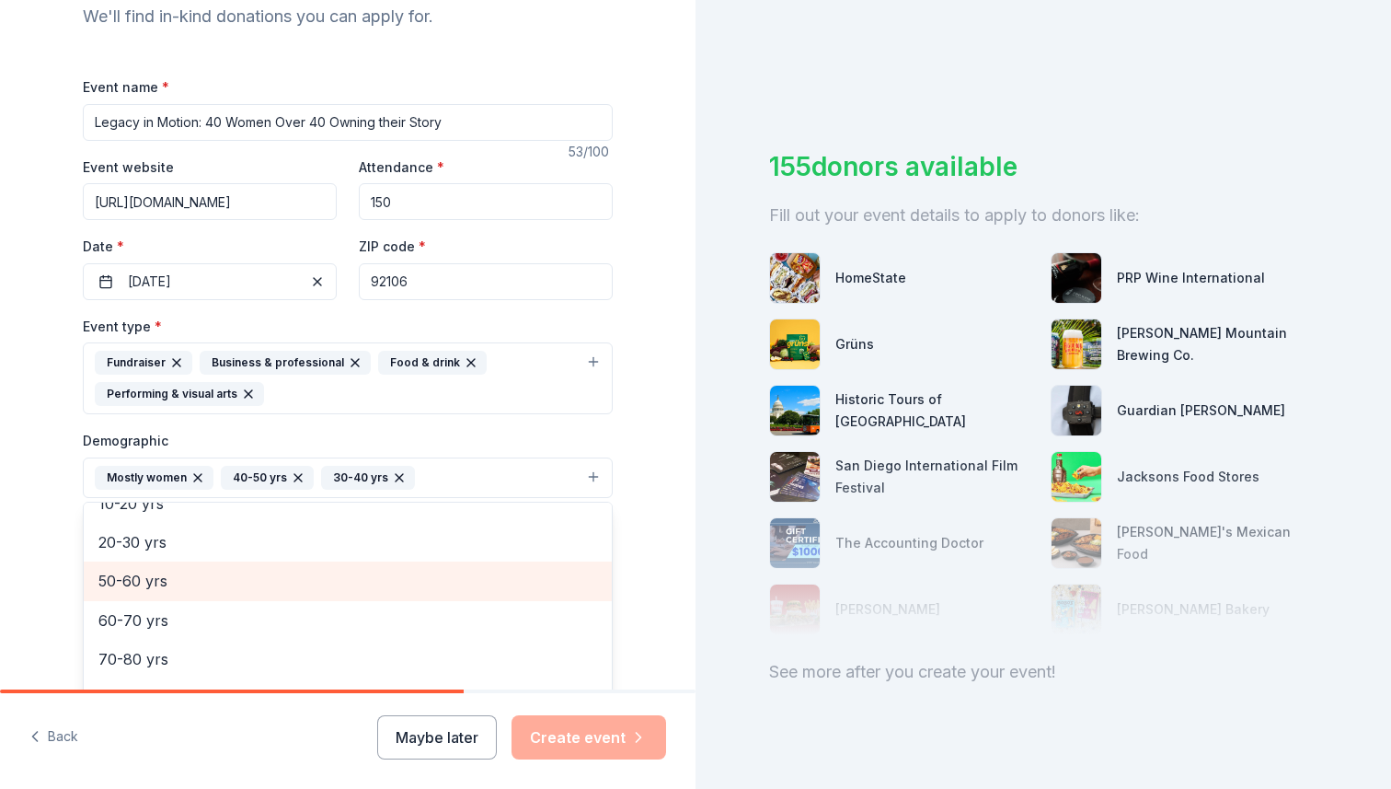
click at [190, 581] on span "50-60 yrs" at bounding box center [347, 581] width 499 height 24
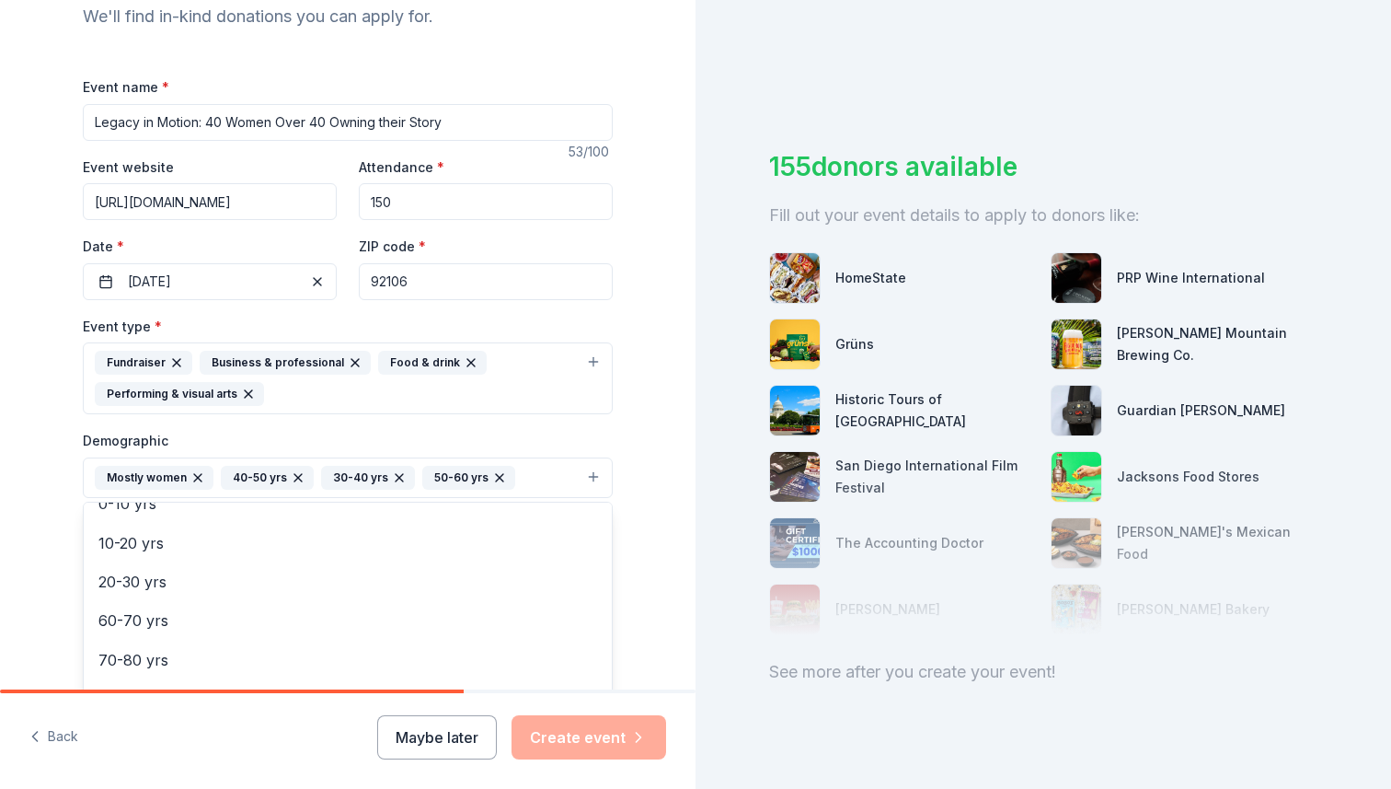
click at [49, 507] on div "Tell us about your event. We'll find in-kind donations you can apply for. Event…" at bounding box center [348, 419] width 696 height 1260
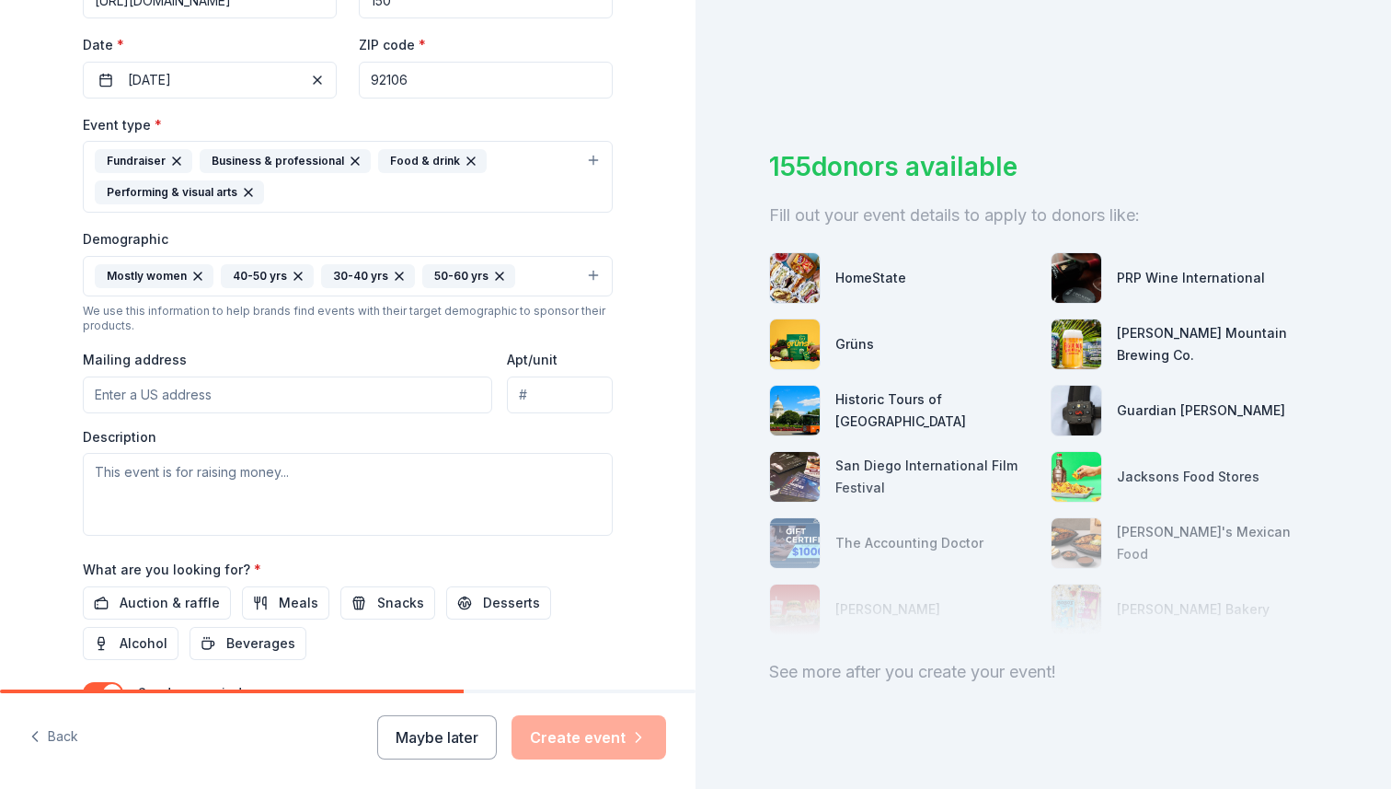
scroll to position [421, 0]
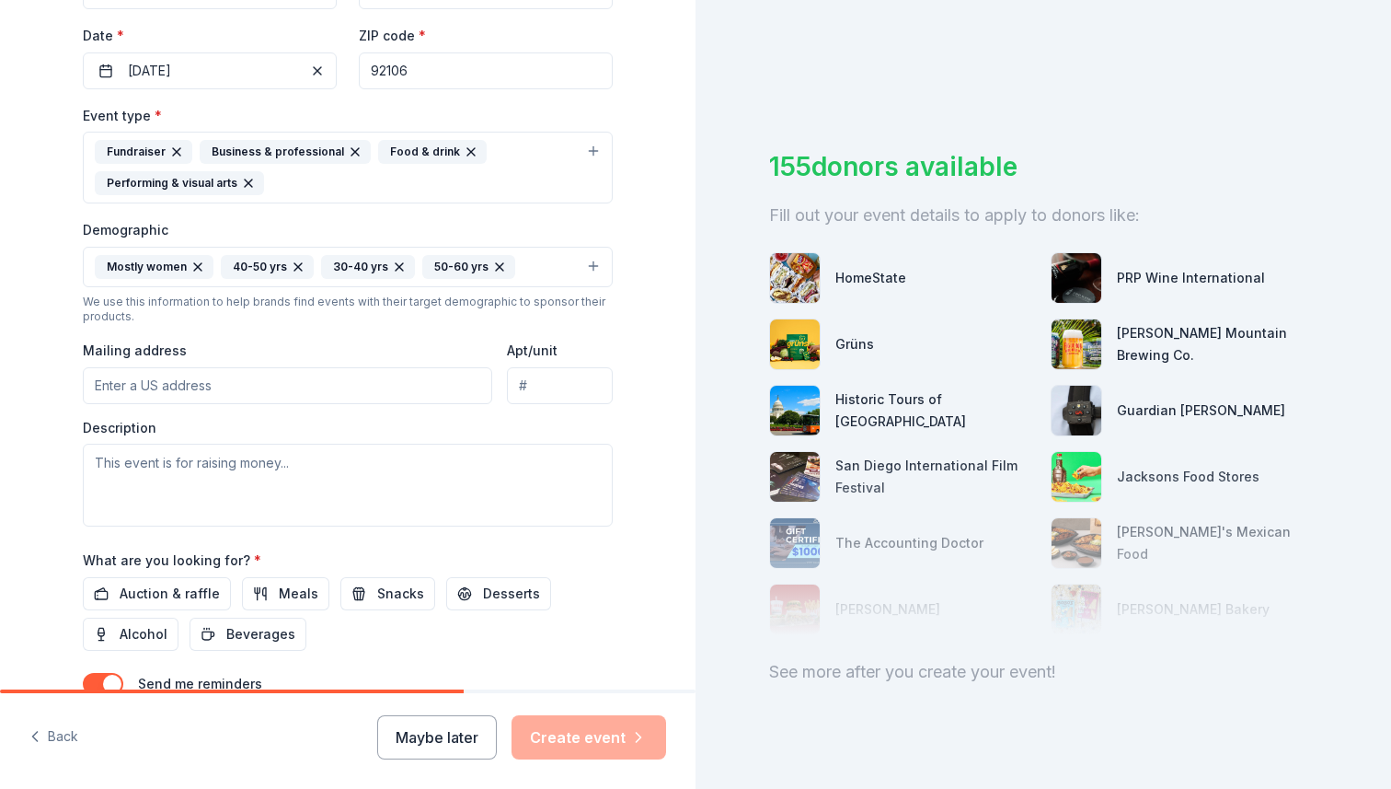
click at [163, 386] on input "Mailing address" at bounding box center [287, 385] width 409 height 37
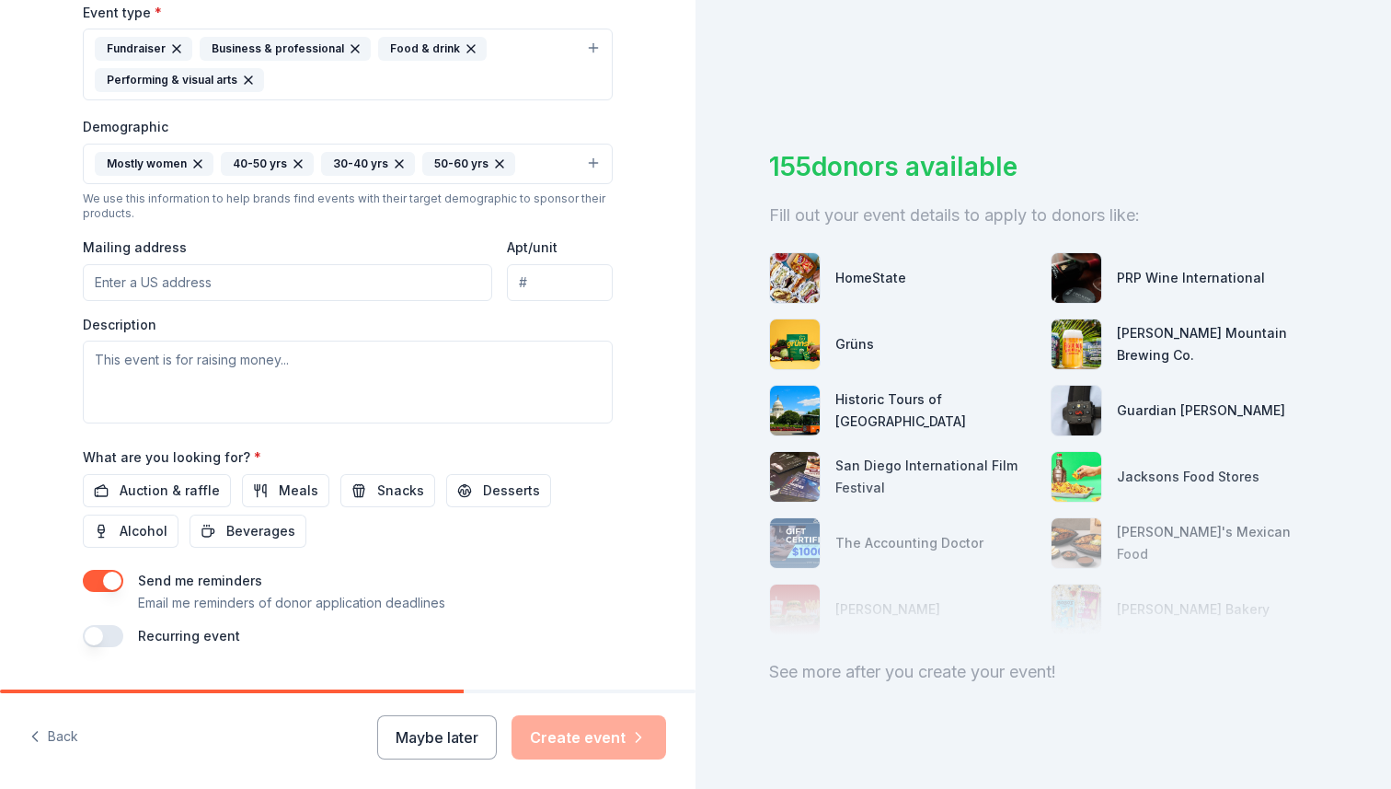
scroll to position [528, 0]
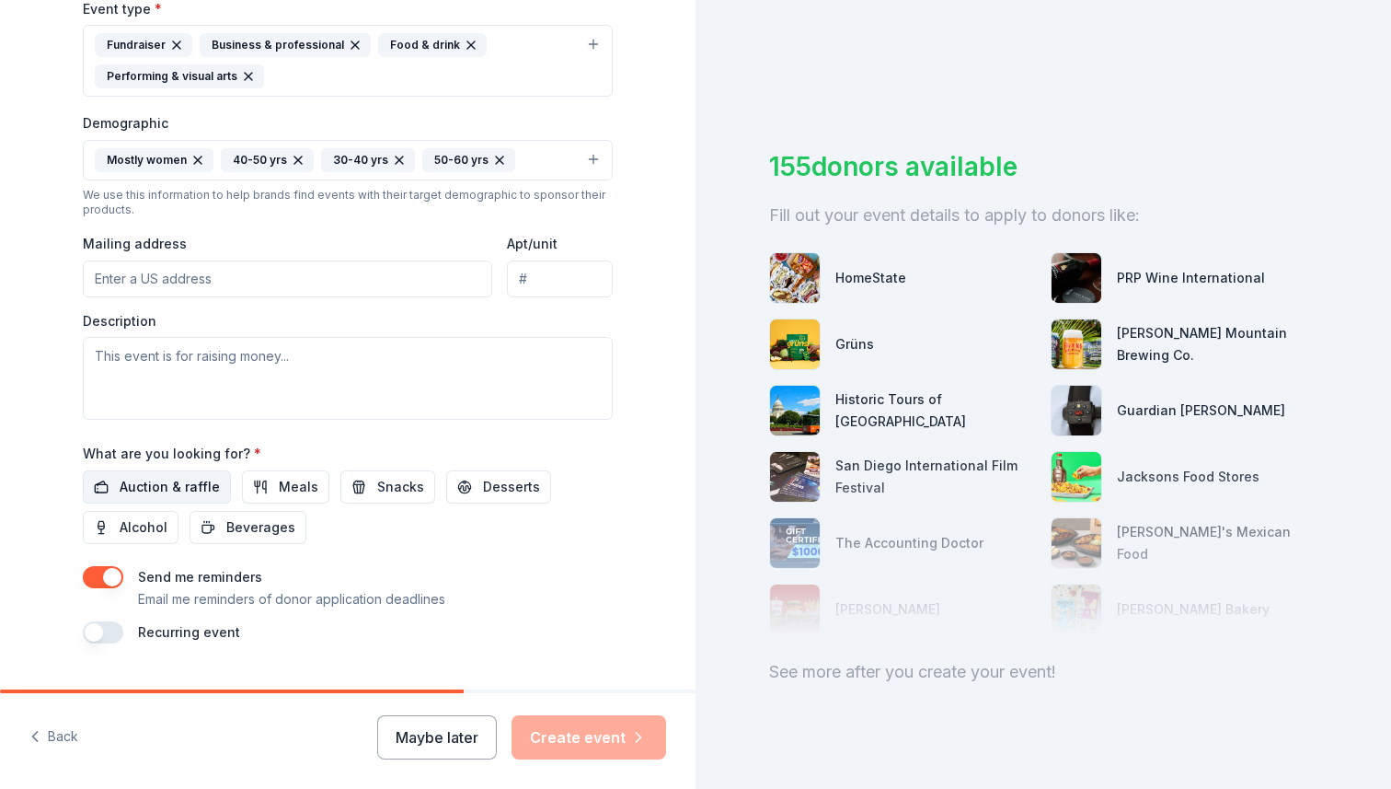
click at [170, 486] on span "Auction & raffle" at bounding box center [170, 487] width 100 height 22
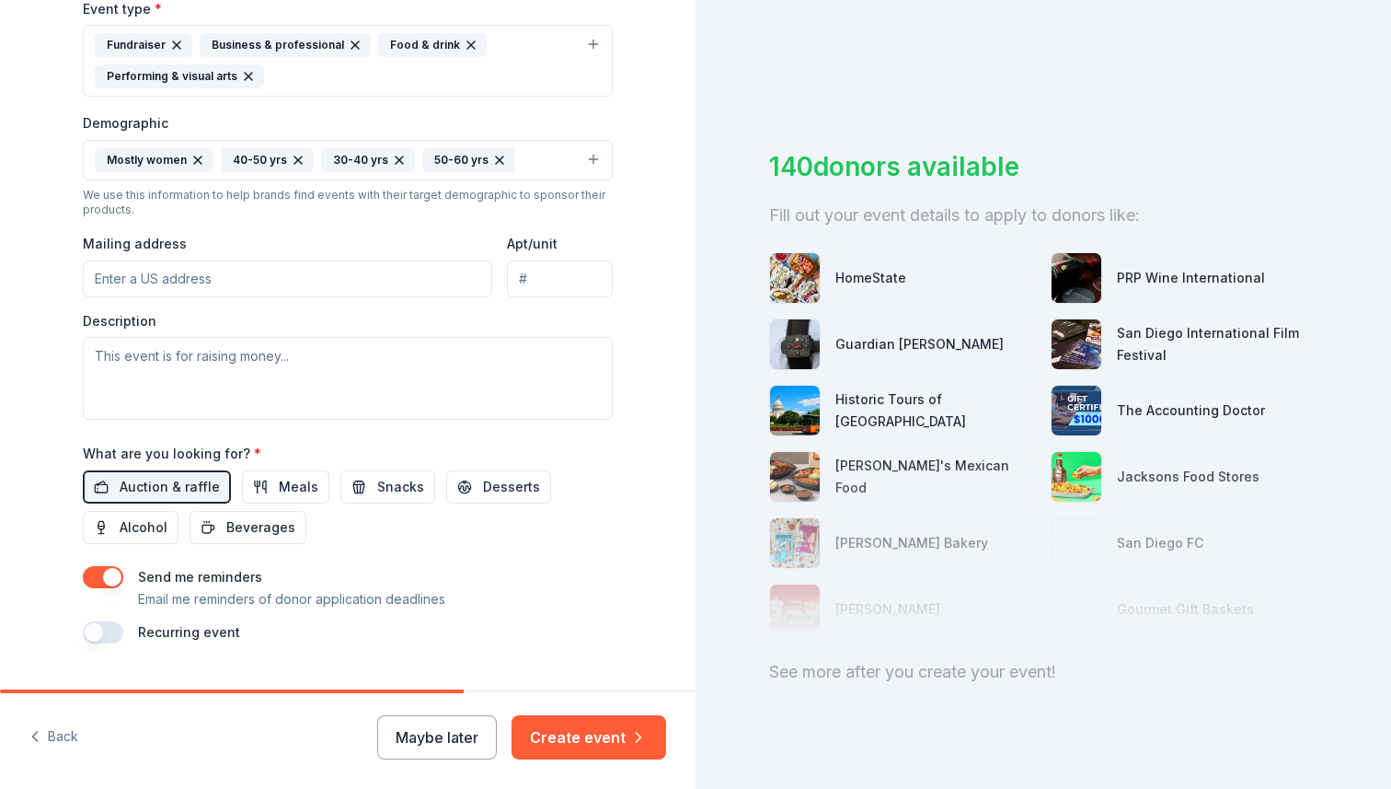
scroll to position [570, 0]
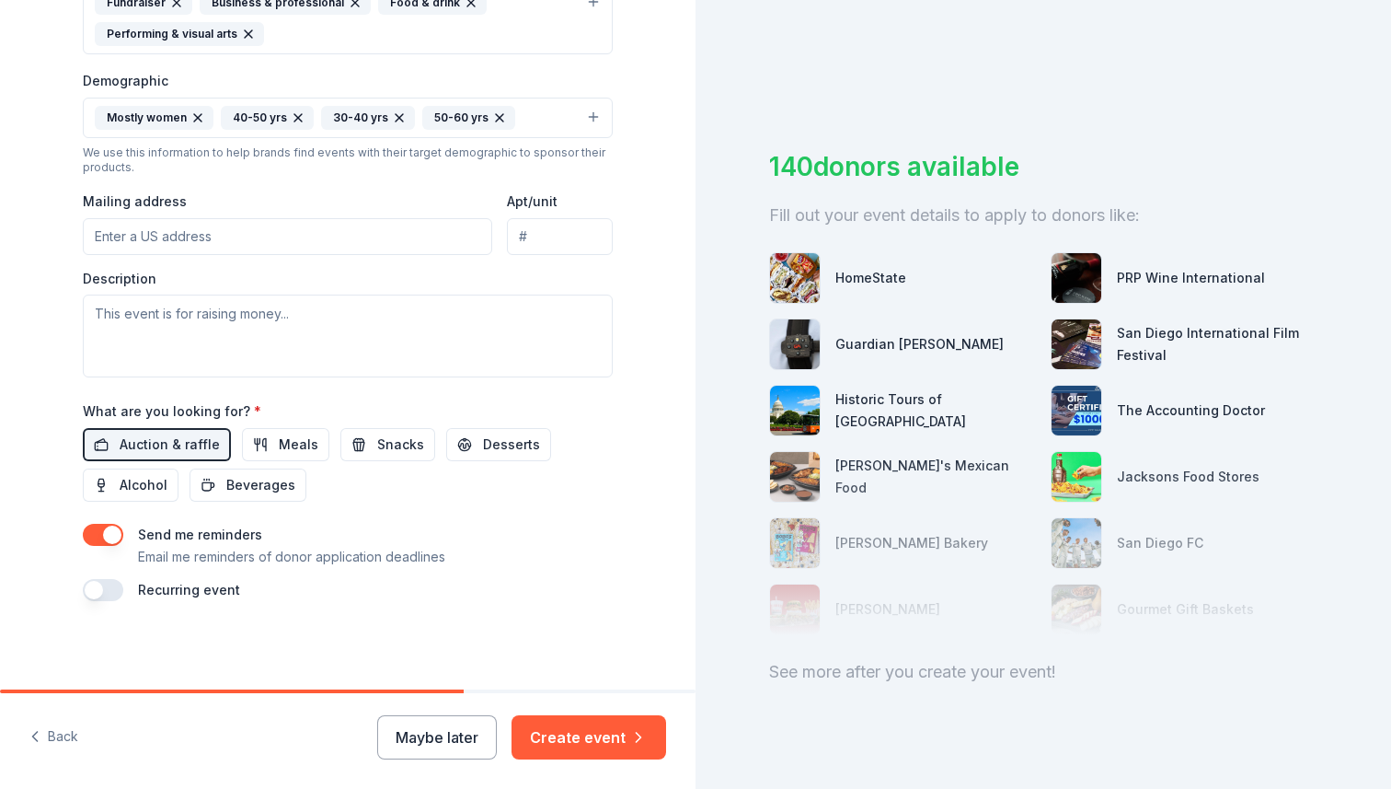
click at [98, 533] on button "button" at bounding box center [103, 535] width 40 height 22
click at [279, 443] on span "Meals" at bounding box center [299, 444] width 40 height 22
click at [382, 450] on span "Snacks" at bounding box center [400, 444] width 47 height 22
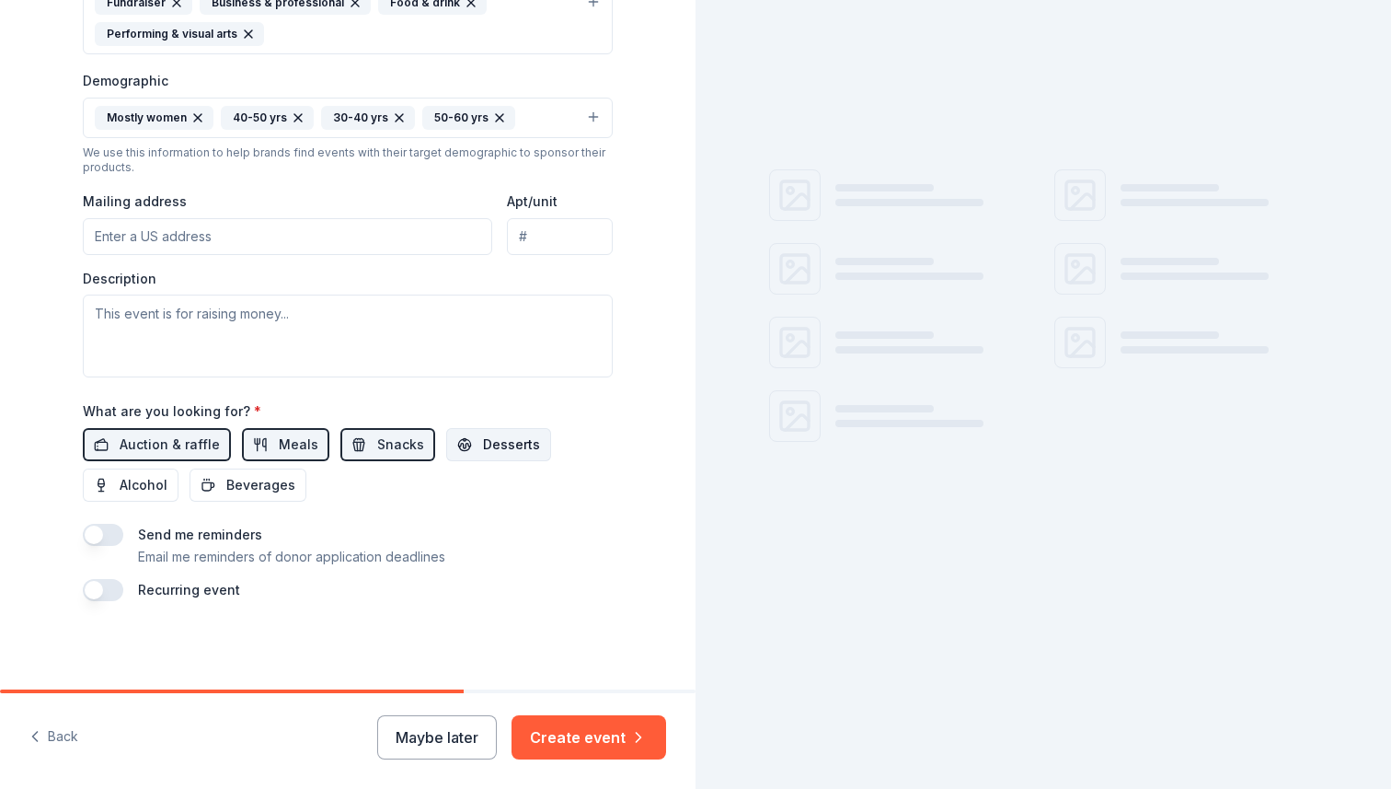
click at [493, 445] on span "Desserts" at bounding box center [511, 444] width 57 height 22
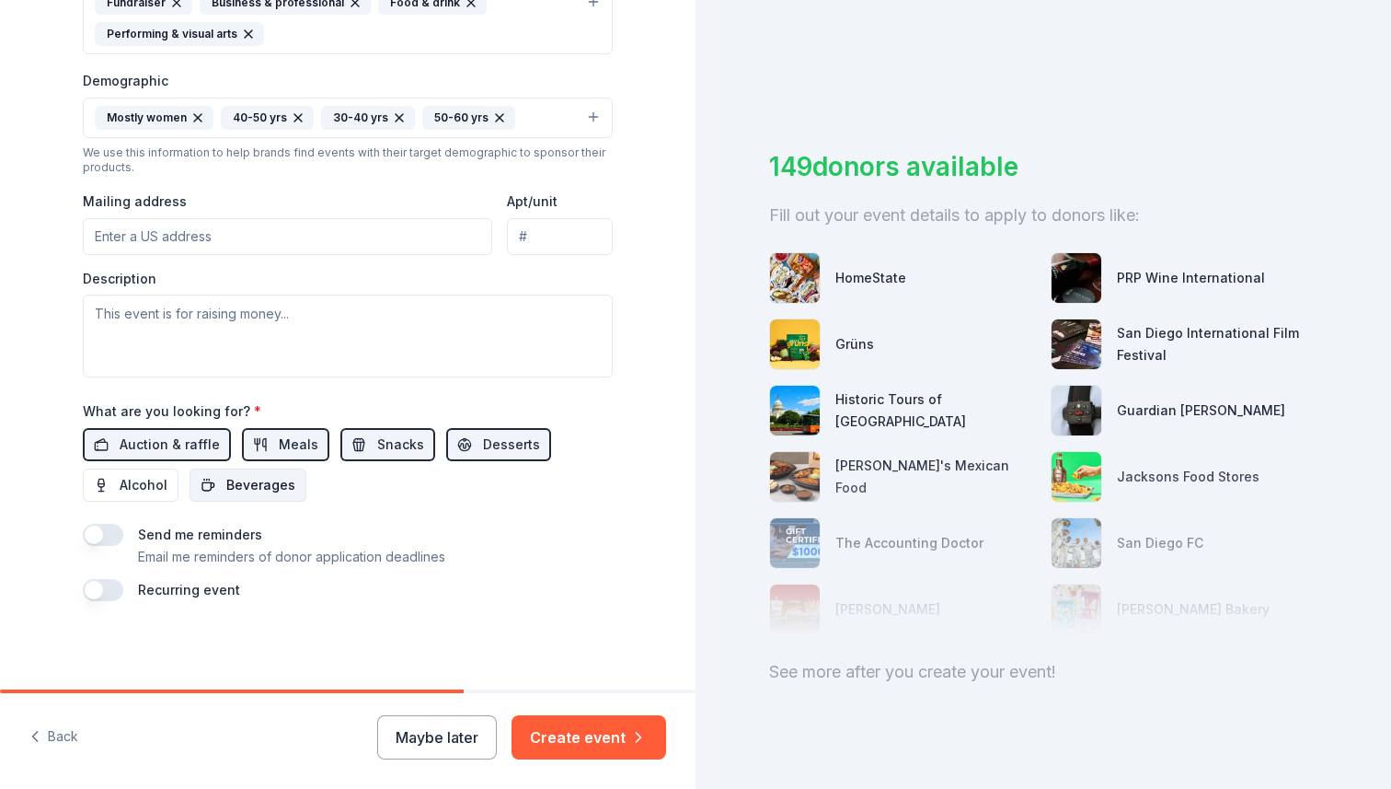
click at [277, 485] on span "Beverages" at bounding box center [260, 485] width 69 height 22
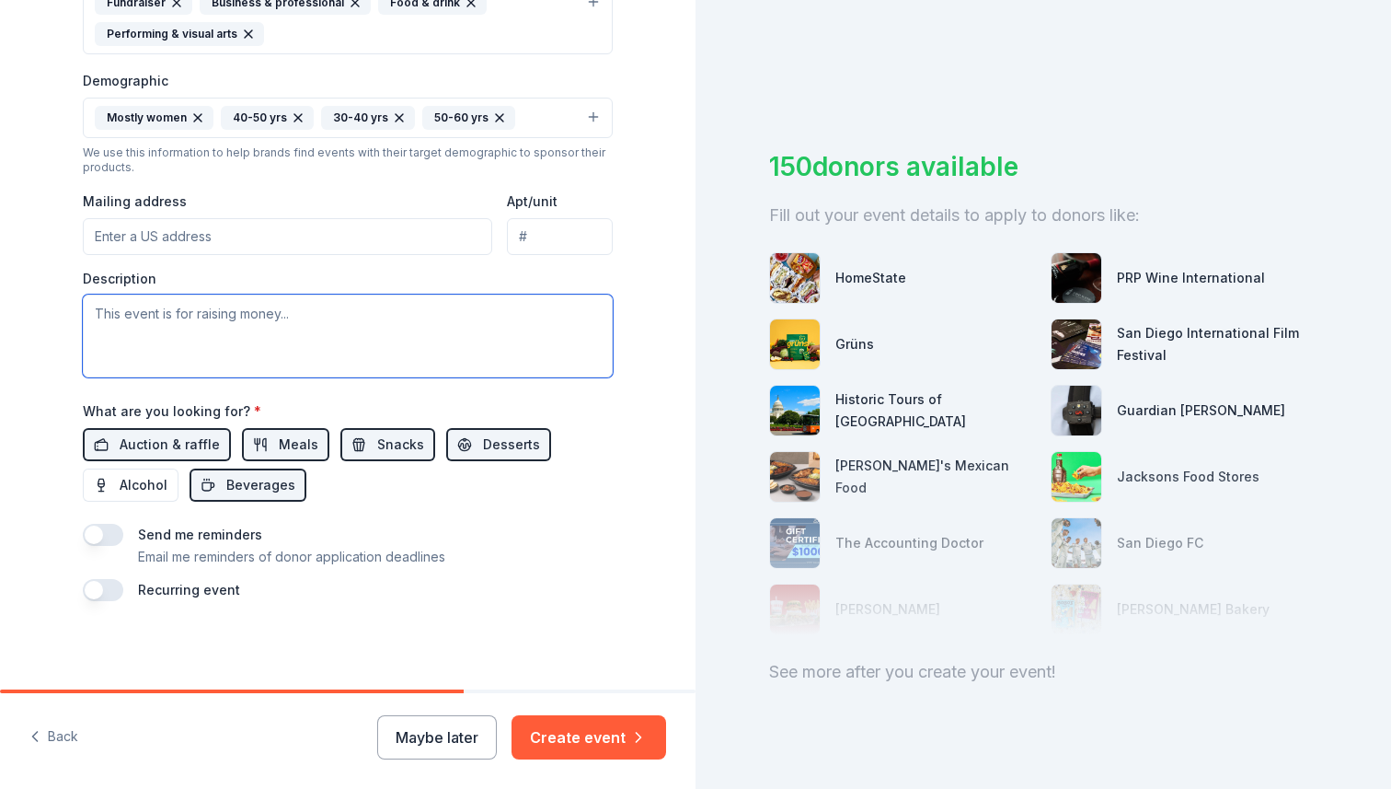
click at [352, 337] on textarea at bounding box center [348, 335] width 530 height 83
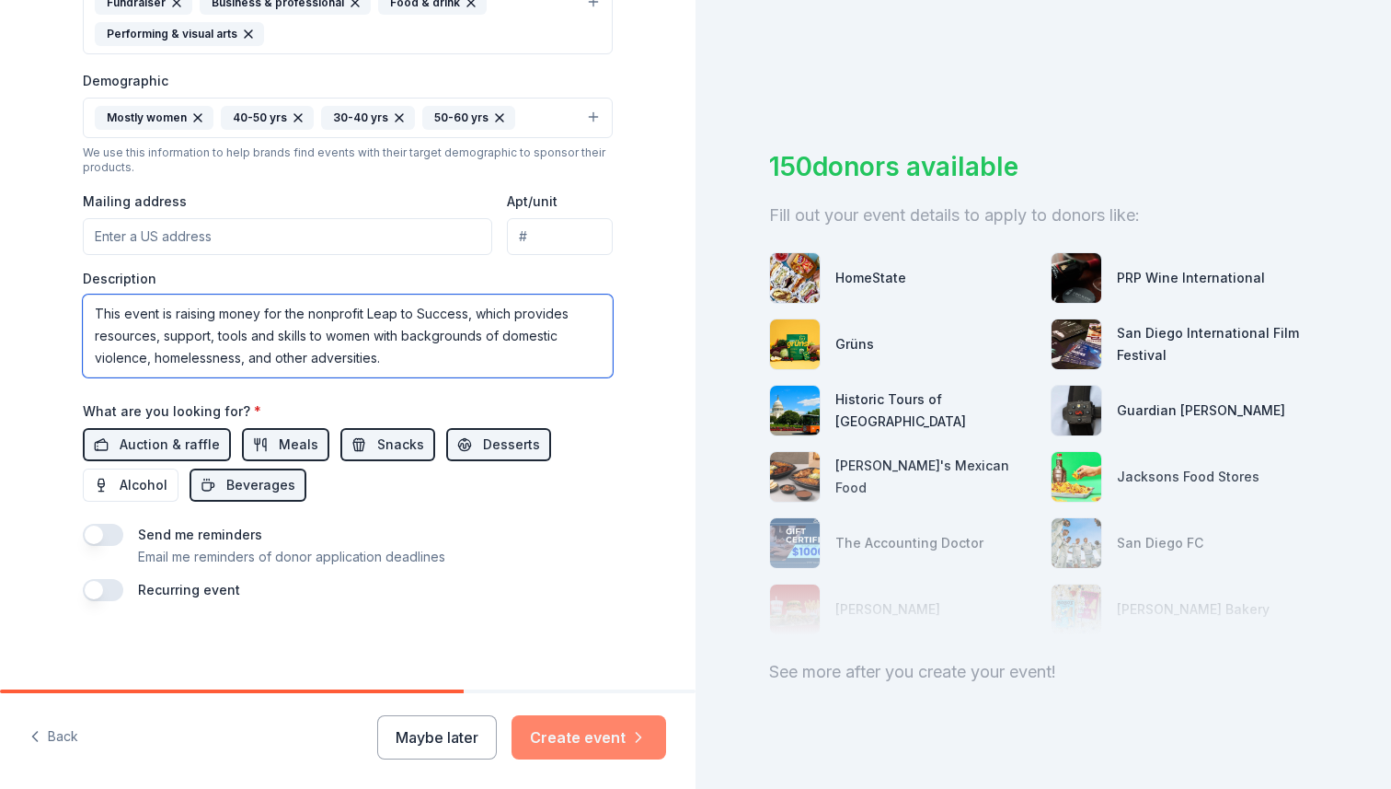
type textarea "This event is raising money for the nonprofit Leap to Success, which provides r…"
click at [603, 734] on button "Create event" at bounding box center [589, 737] width 155 height 44
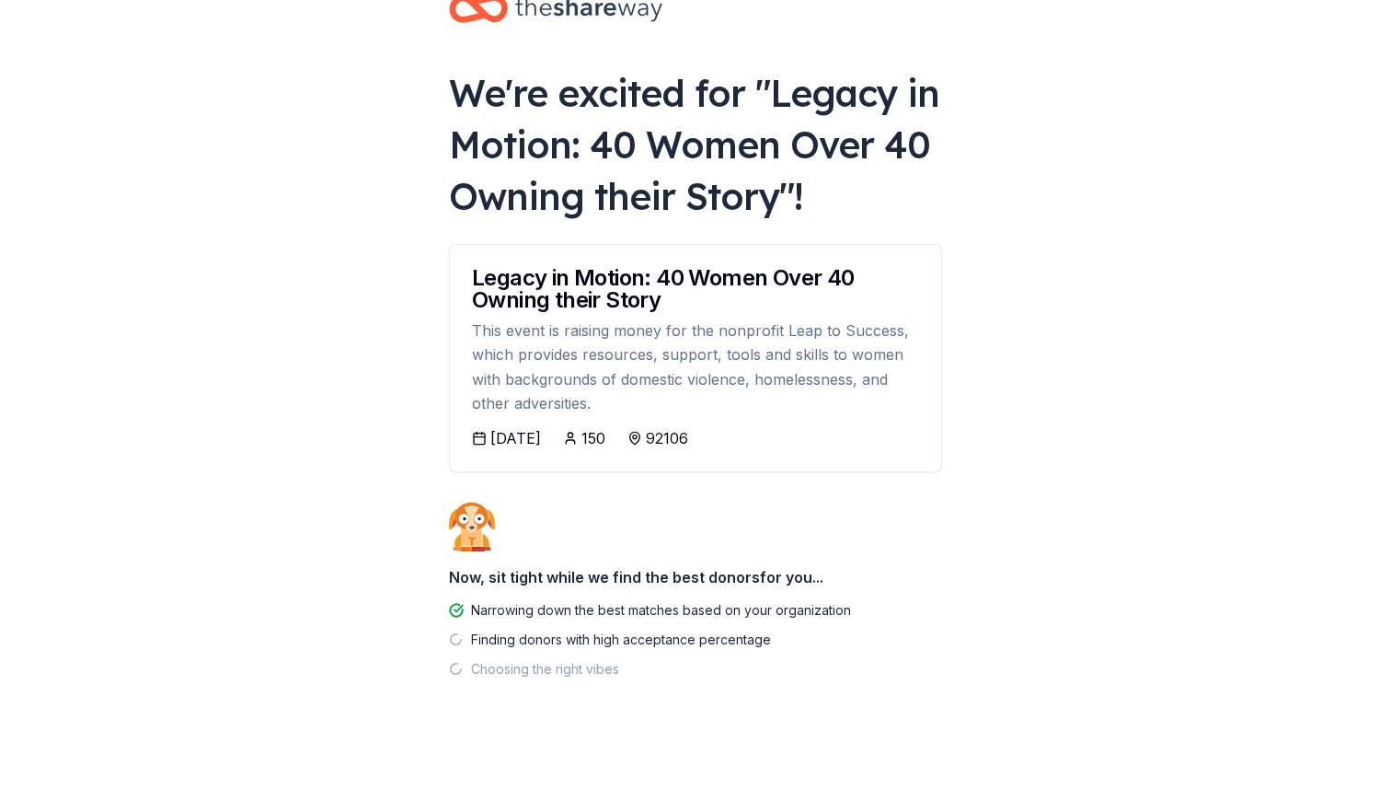
scroll to position [63, 0]
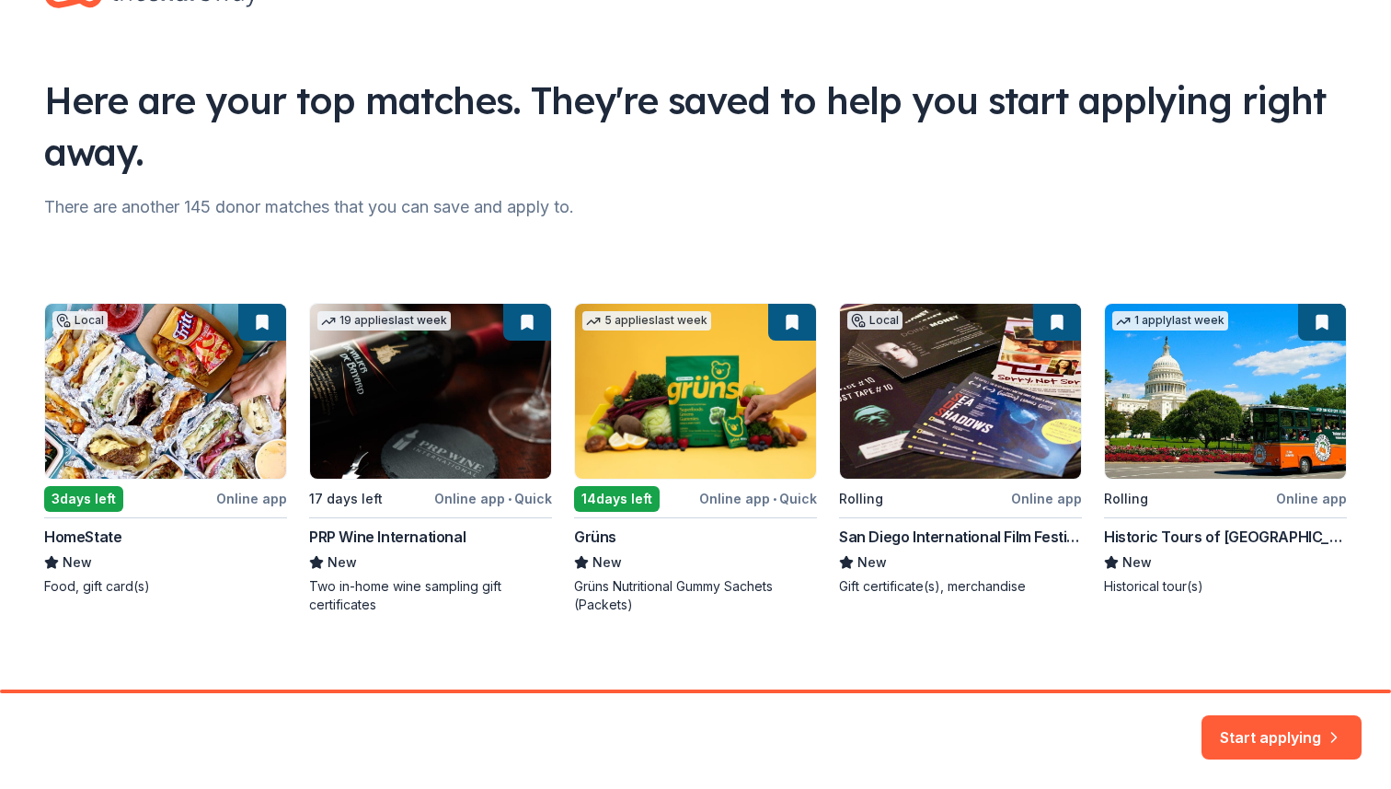
scroll to position [85, 0]
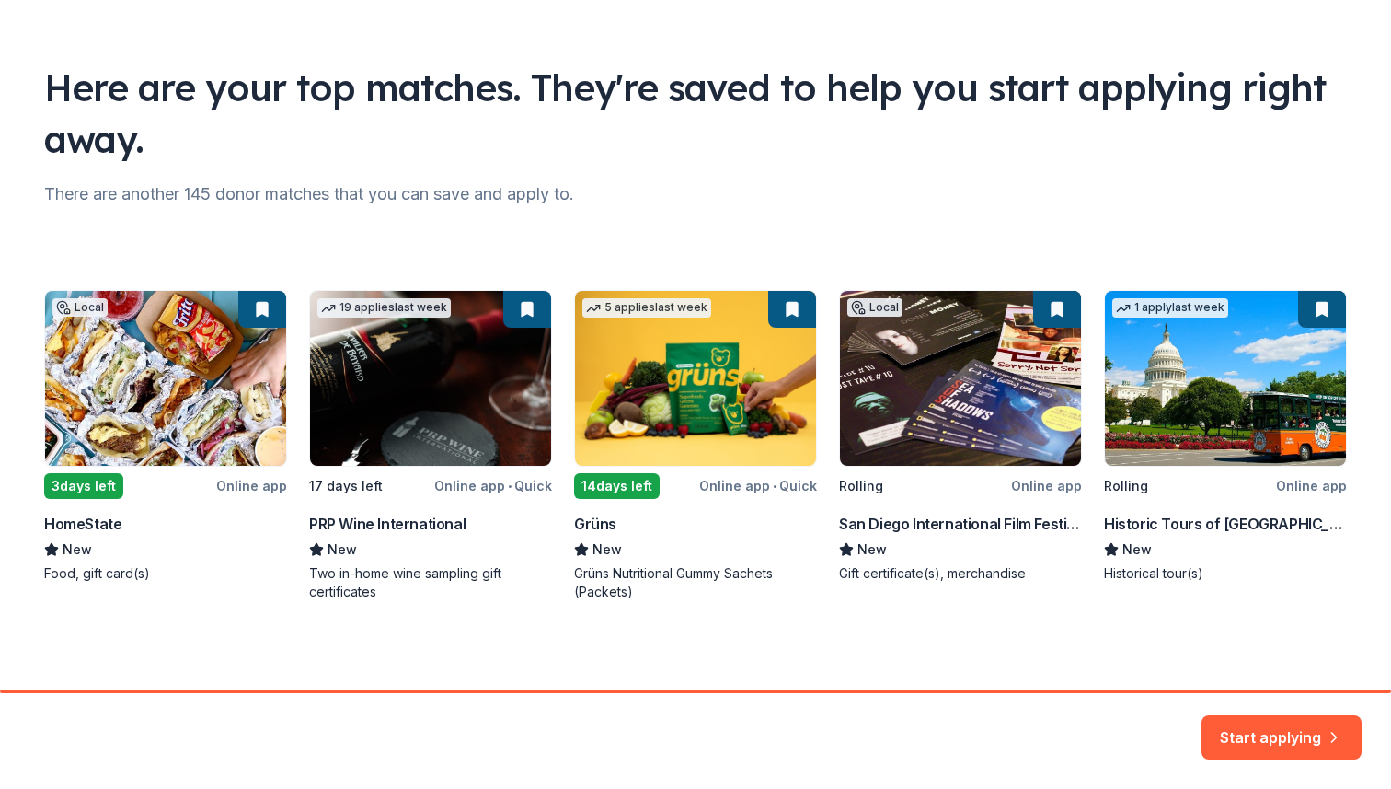
click at [946, 384] on div "Local 3 days left Online app HomeState New Food, gift card(s) 19 applies last w…" at bounding box center [695, 445] width 1303 height 311
click at [1243, 731] on button "Start applying" at bounding box center [1282, 726] width 160 height 44
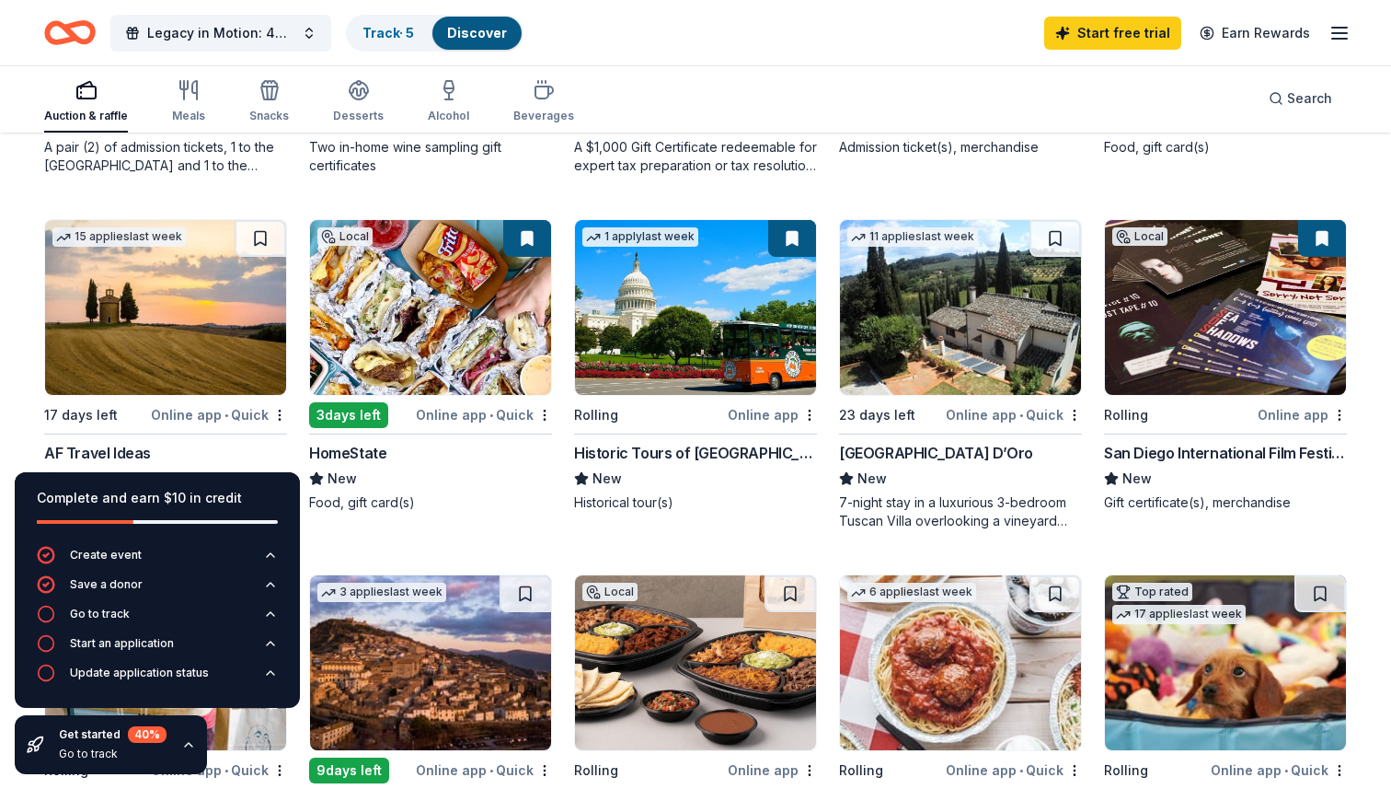
scroll to position [545, 0]
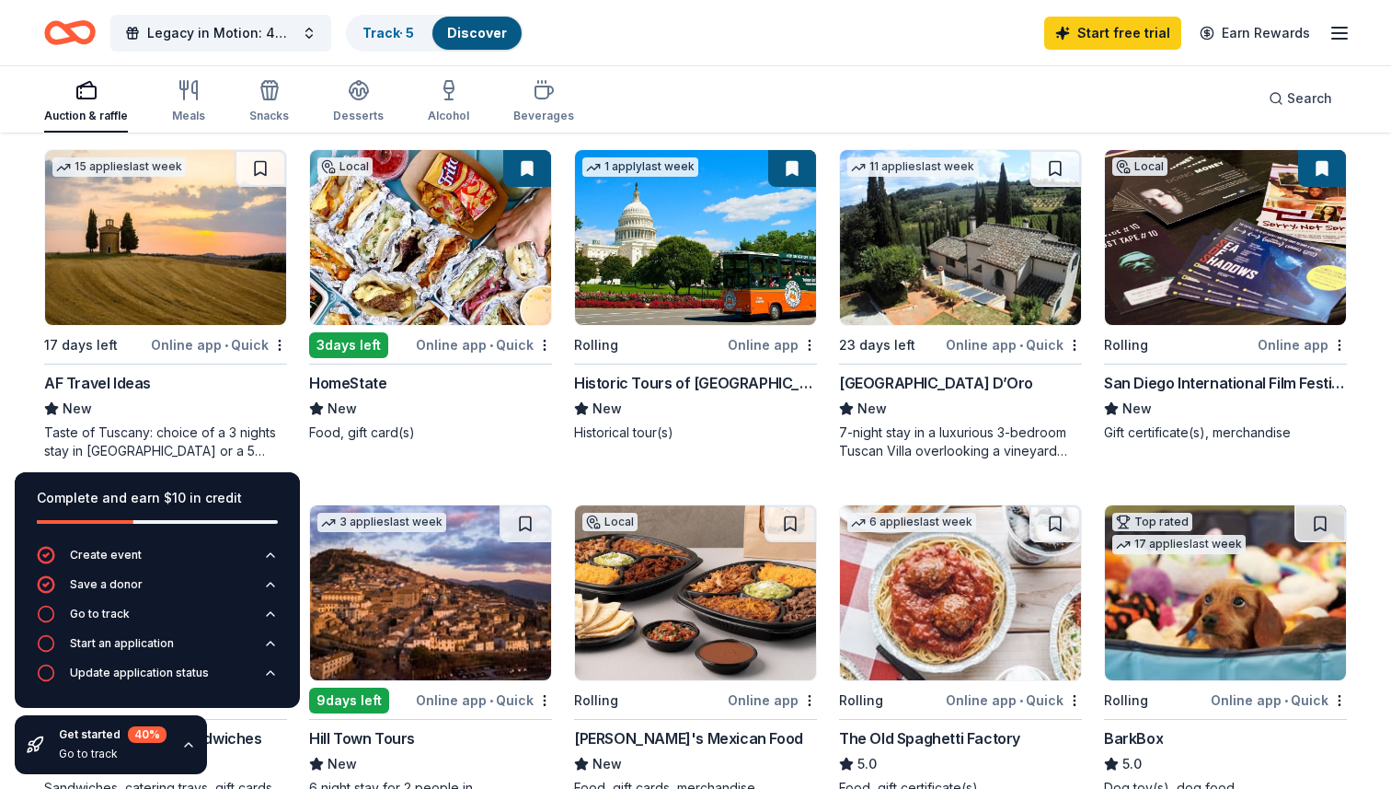
click at [1208, 242] on img at bounding box center [1225, 237] width 241 height 175
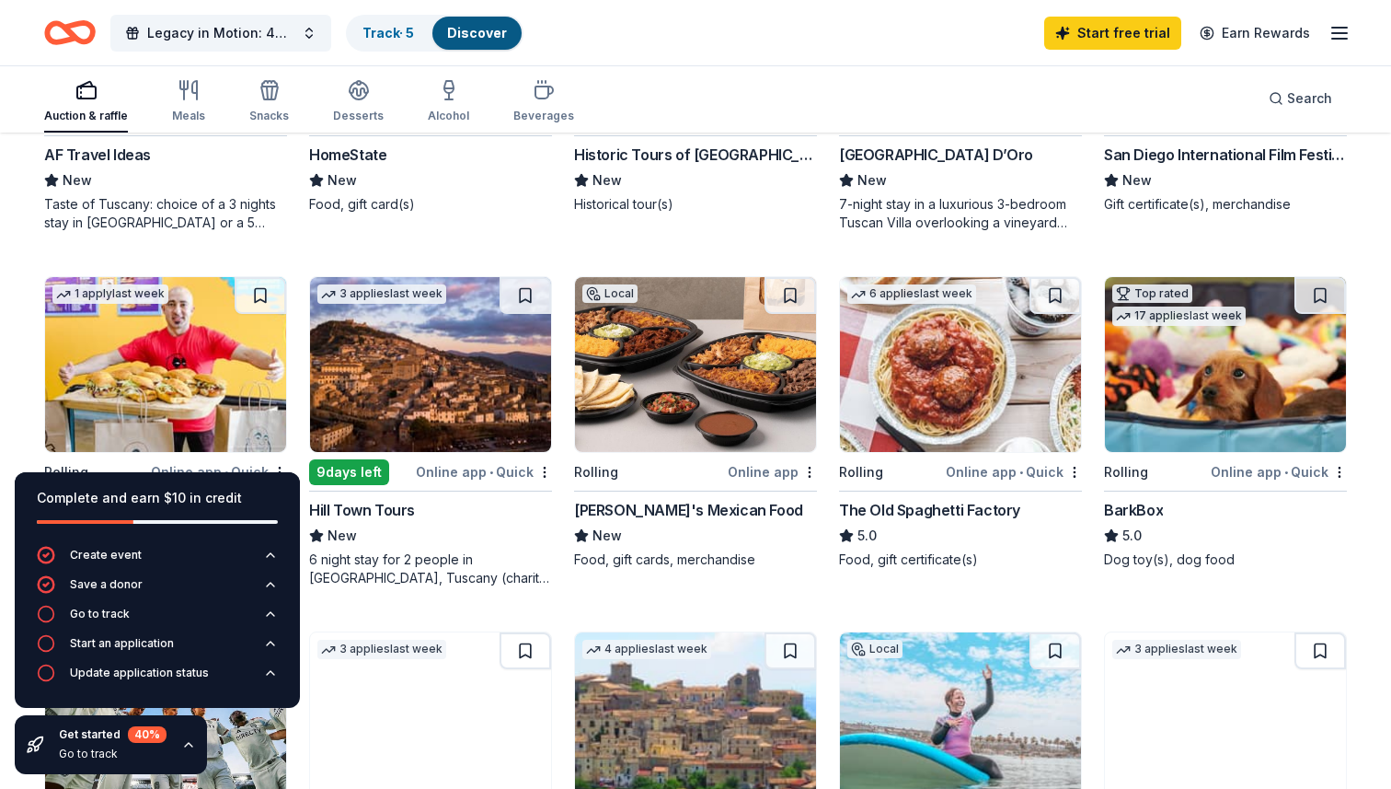
scroll to position [776, 0]
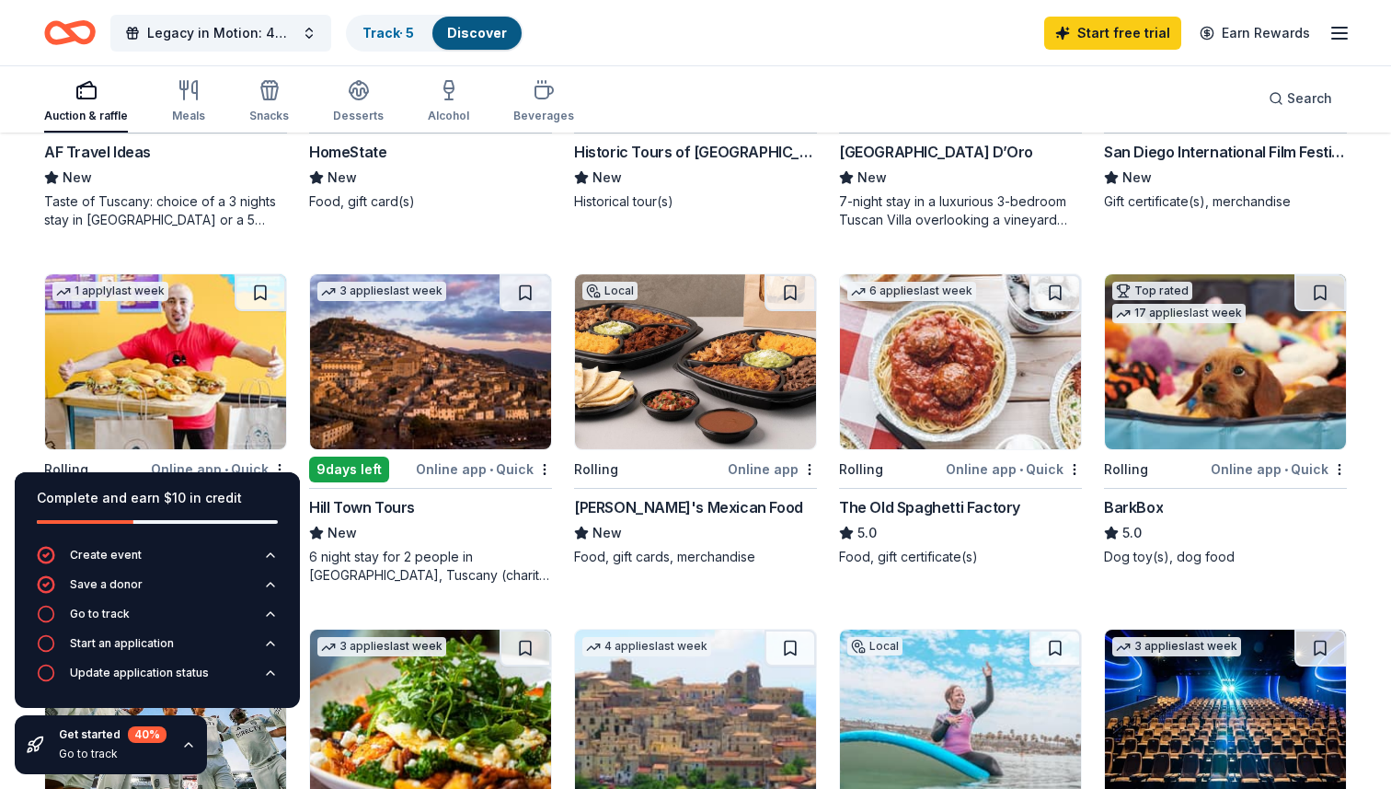
click at [1221, 387] on img at bounding box center [1225, 361] width 241 height 175
click at [187, 741] on icon "button" at bounding box center [188, 744] width 15 height 15
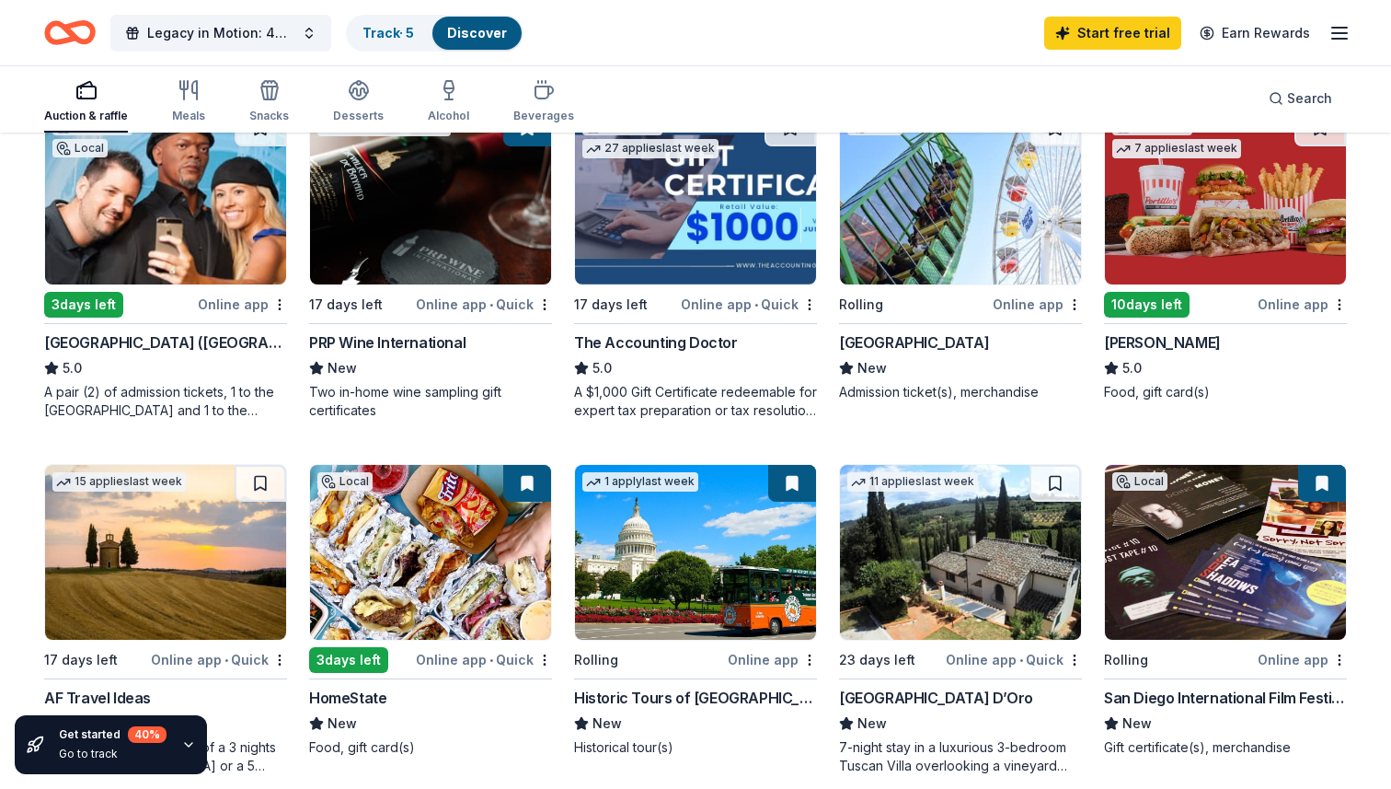
scroll to position [0, 0]
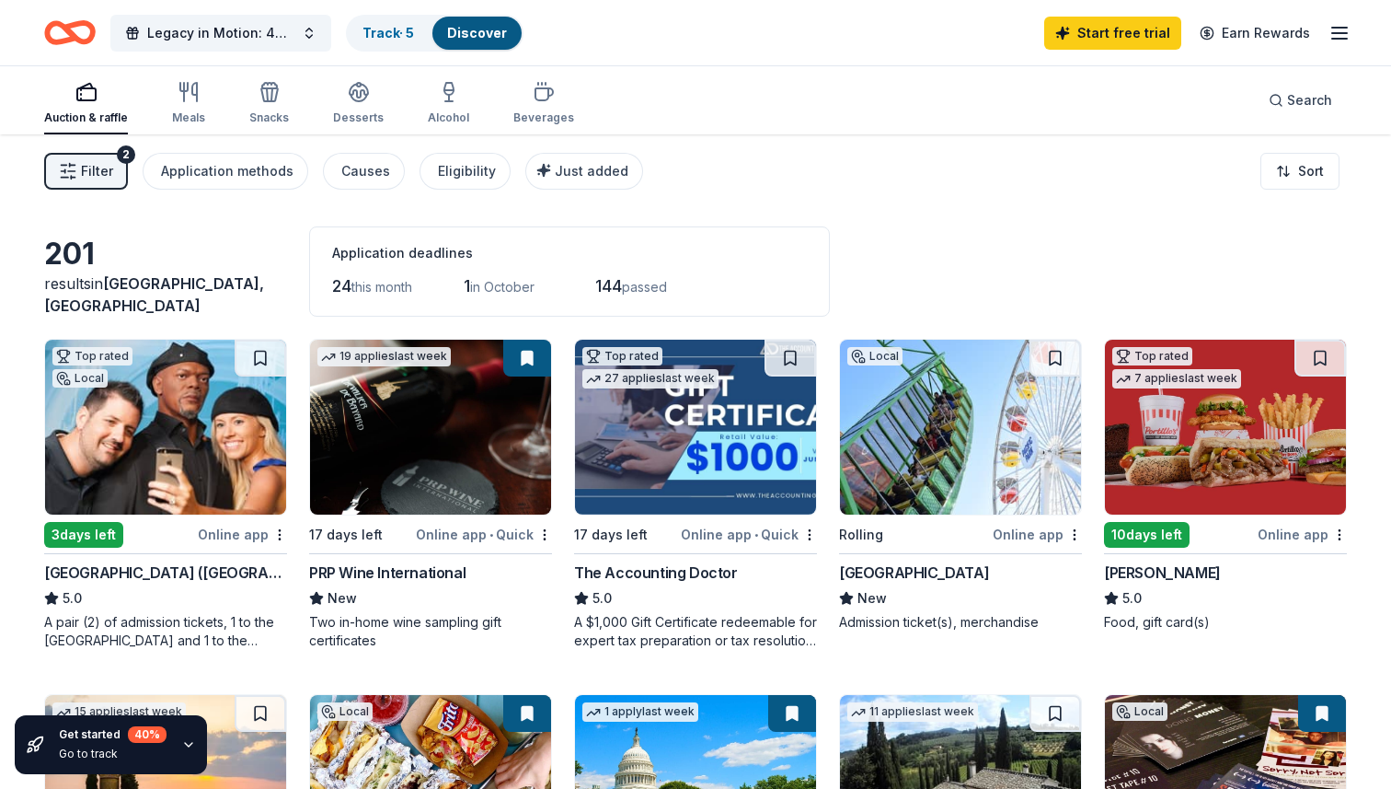
click at [670, 444] on img at bounding box center [695, 427] width 241 height 175
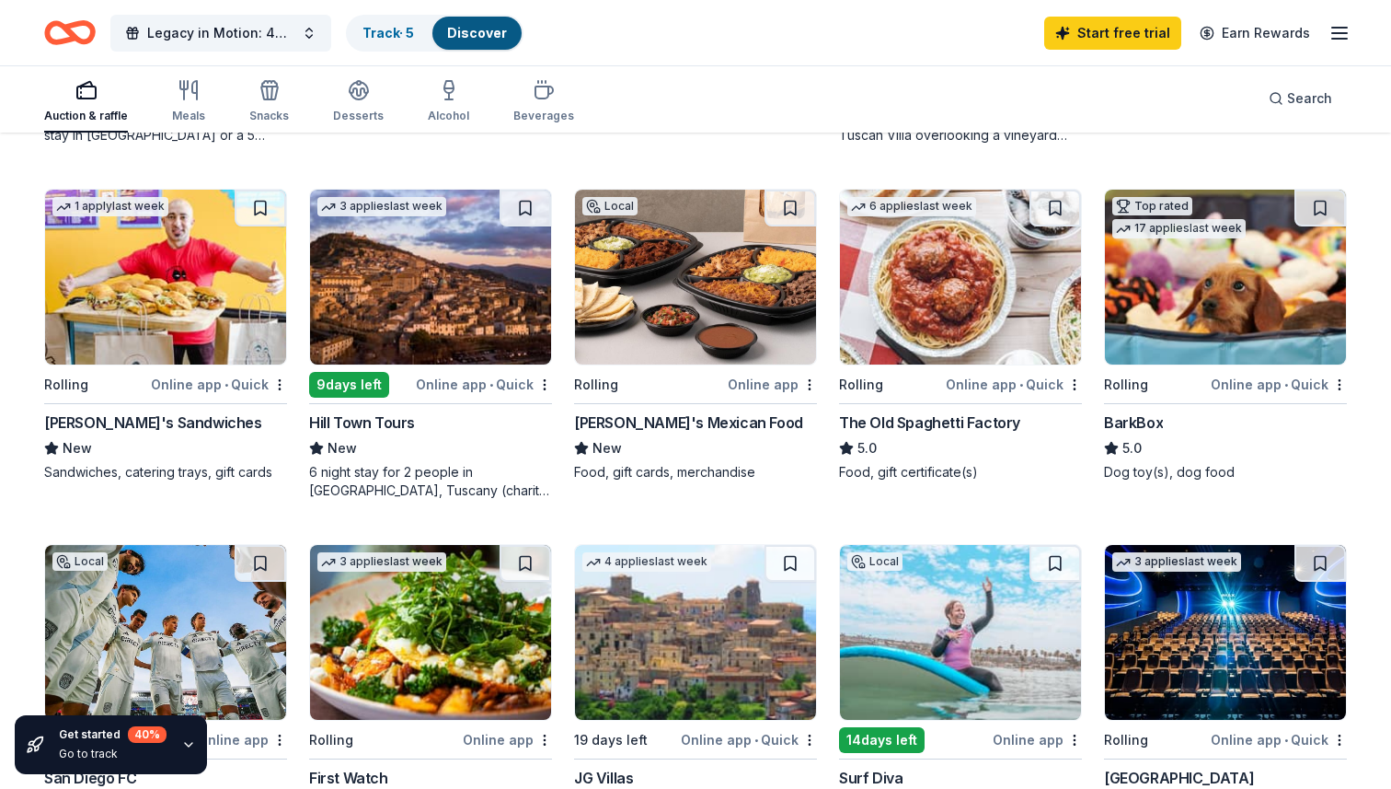
scroll to position [861, 0]
click at [961, 277] on img at bounding box center [960, 276] width 241 height 175
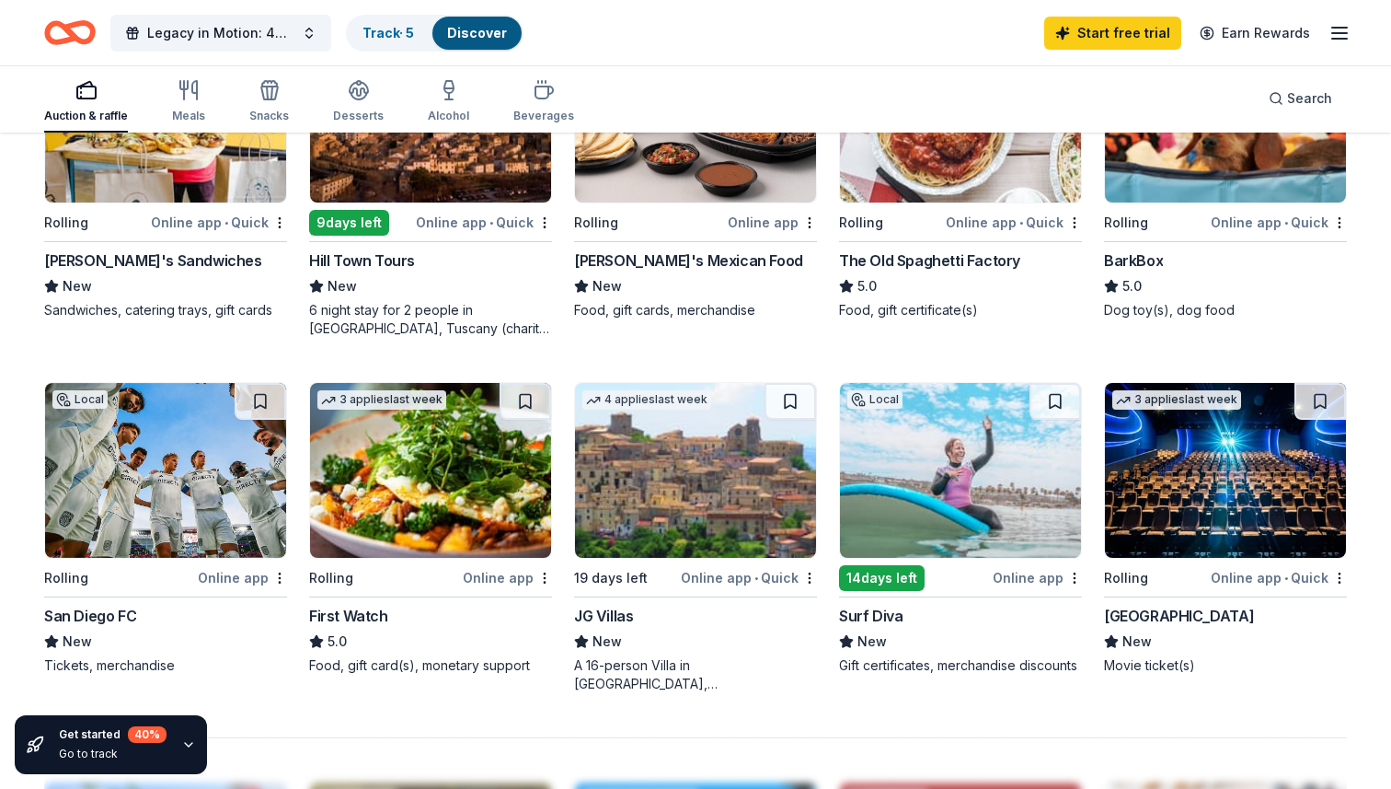
scroll to position [1026, 0]
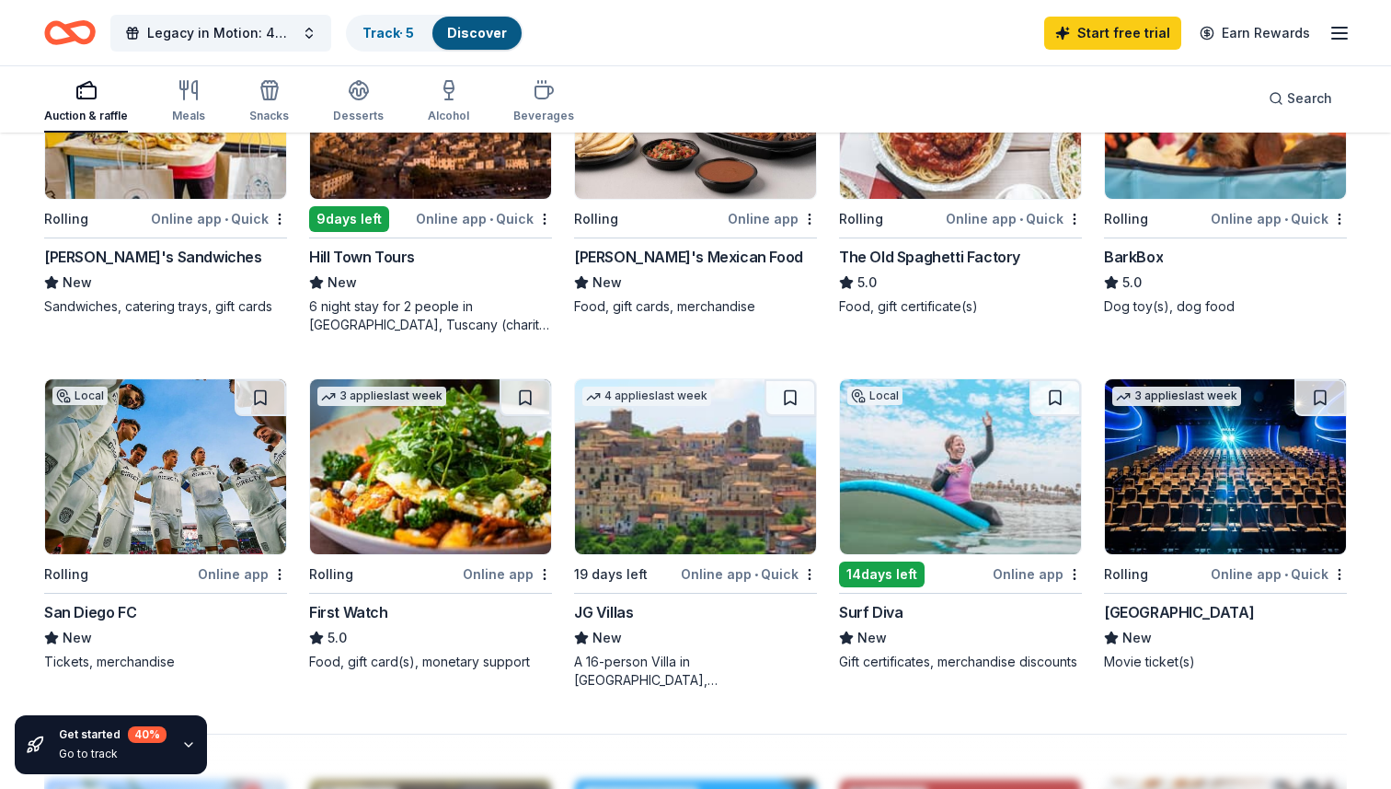
click at [928, 487] on img at bounding box center [960, 466] width 241 height 175
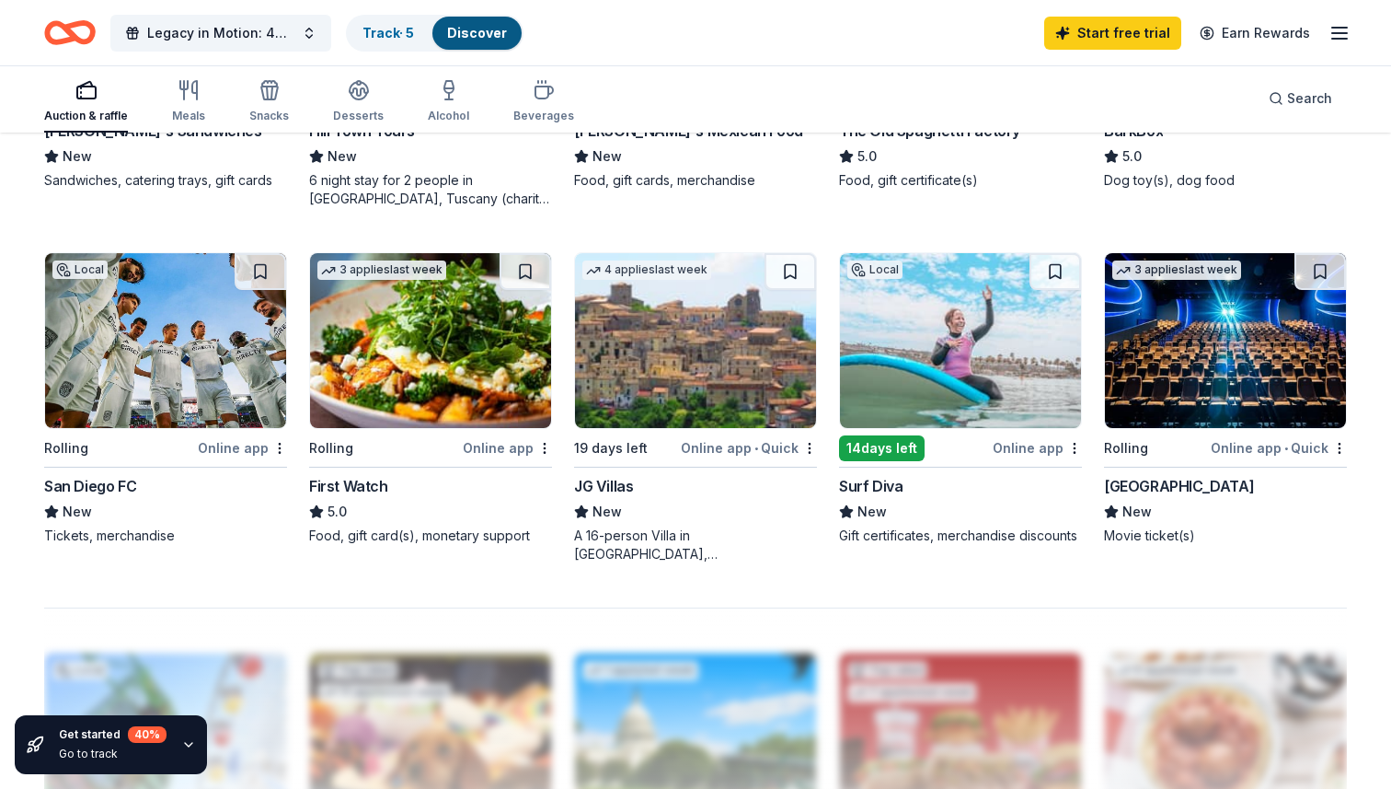
scroll to position [1150, 0]
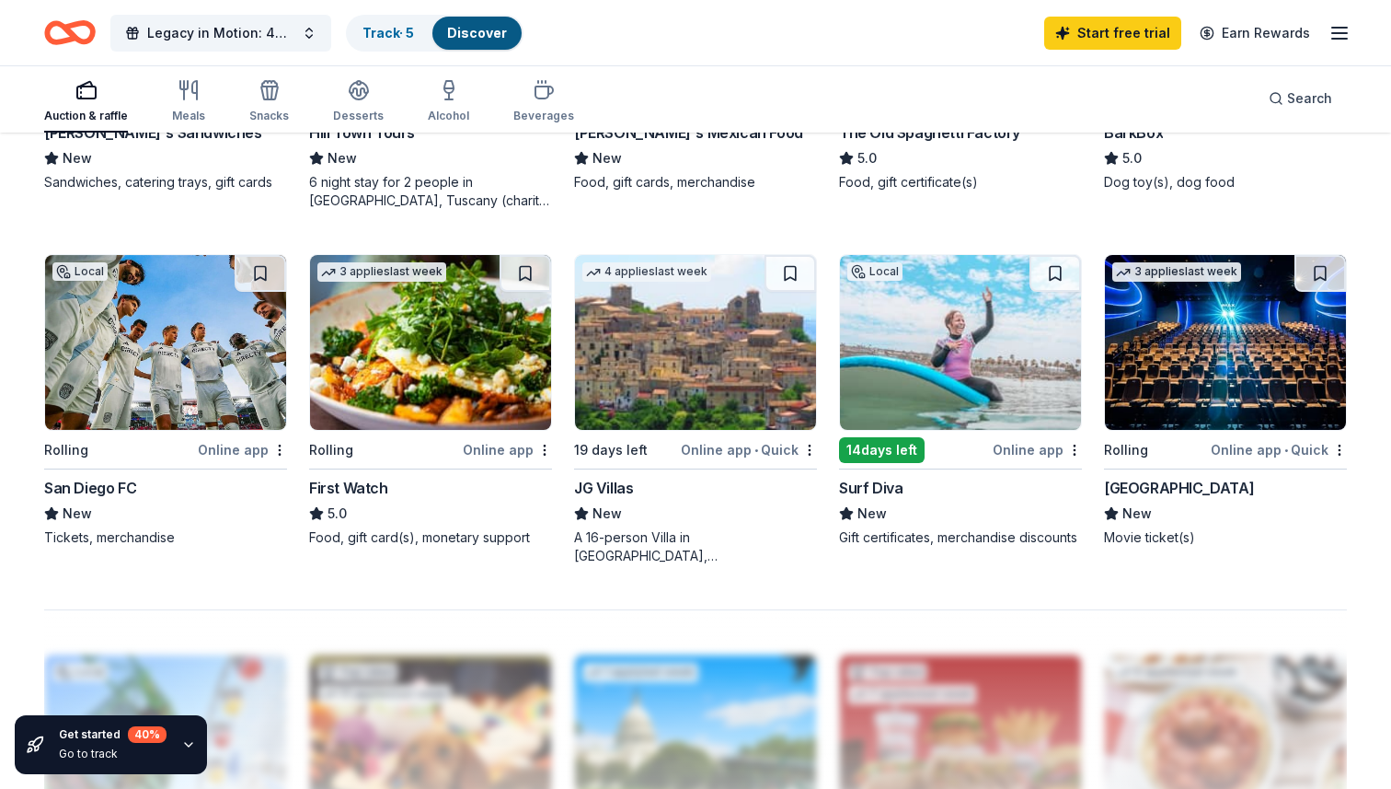
click at [1234, 367] on img at bounding box center [1225, 342] width 241 height 175
click at [144, 347] on img at bounding box center [165, 342] width 241 height 175
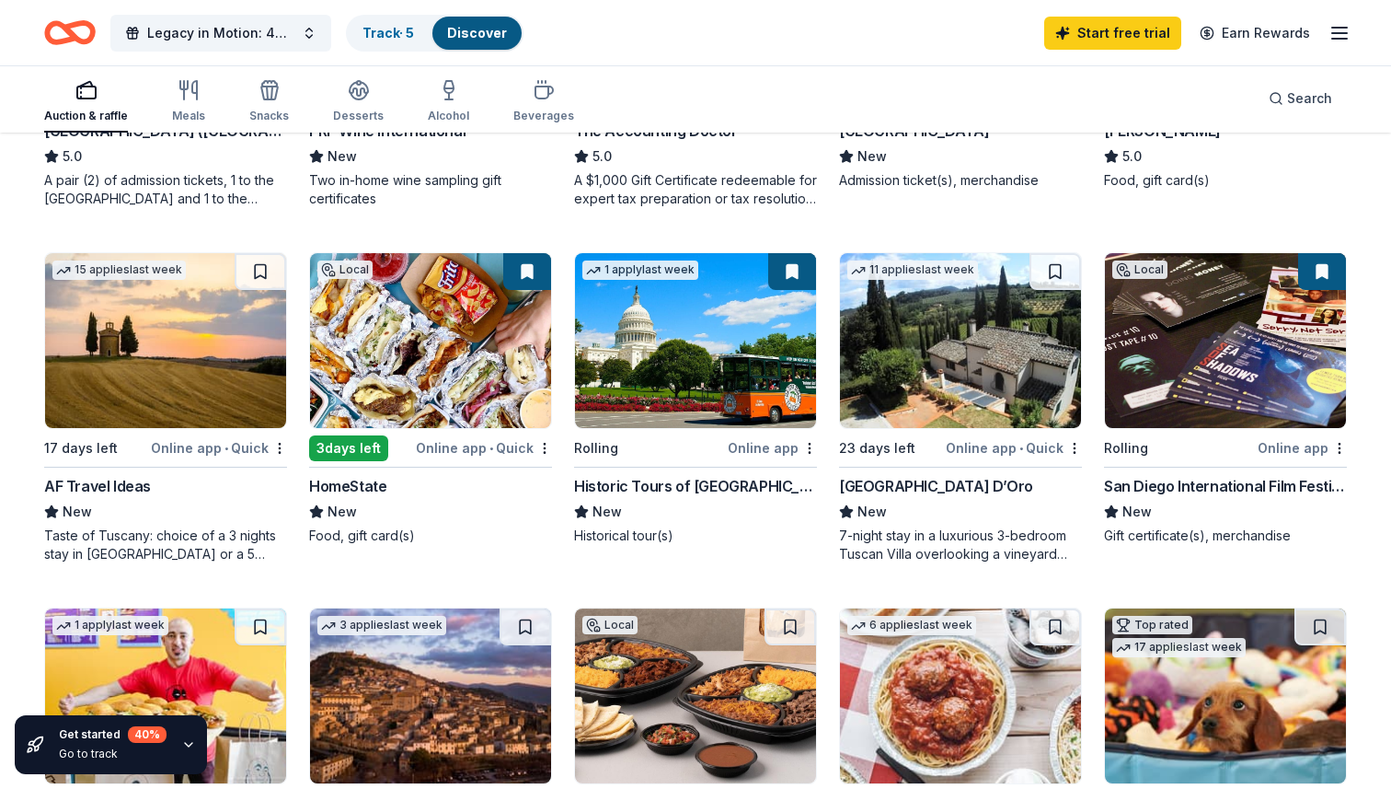
scroll to position [441, 0]
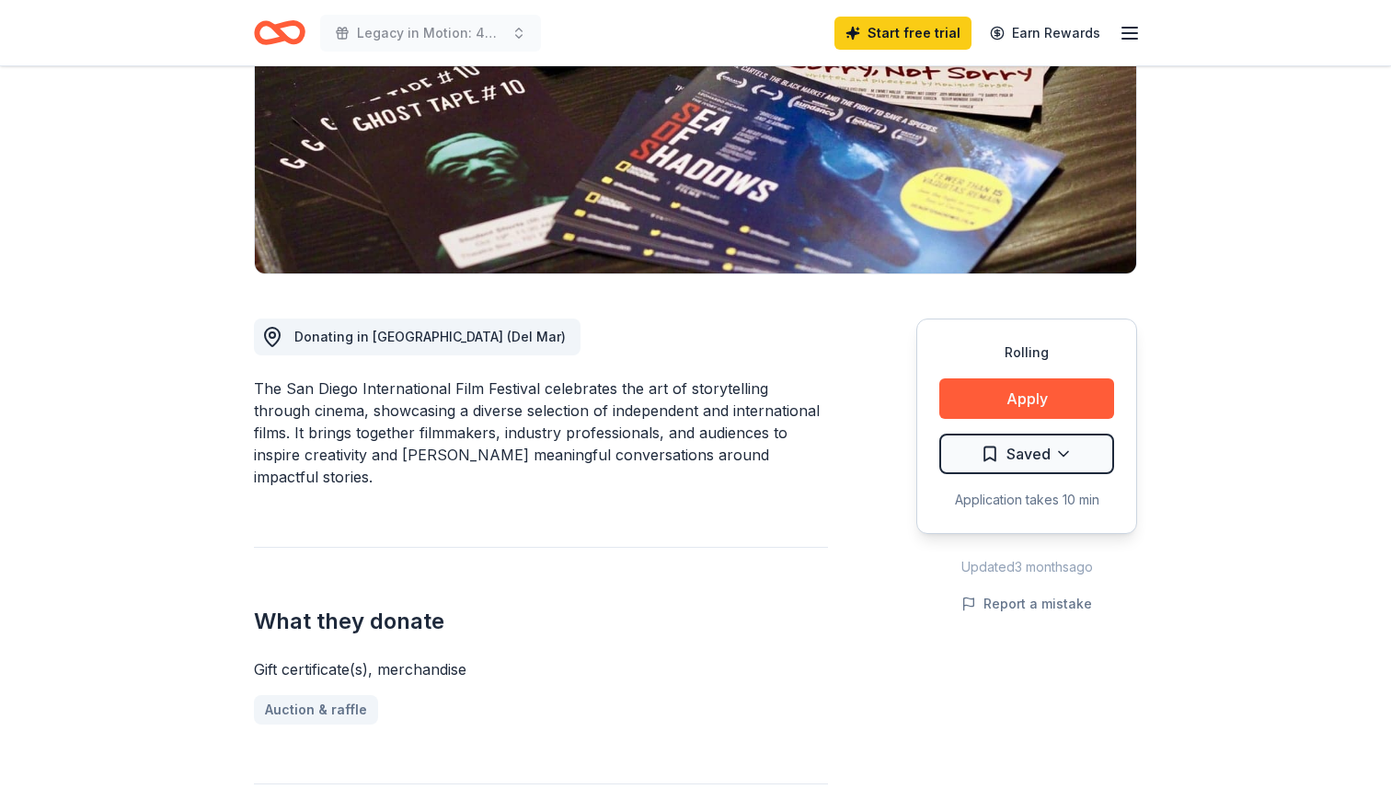
scroll to position [286, 0]
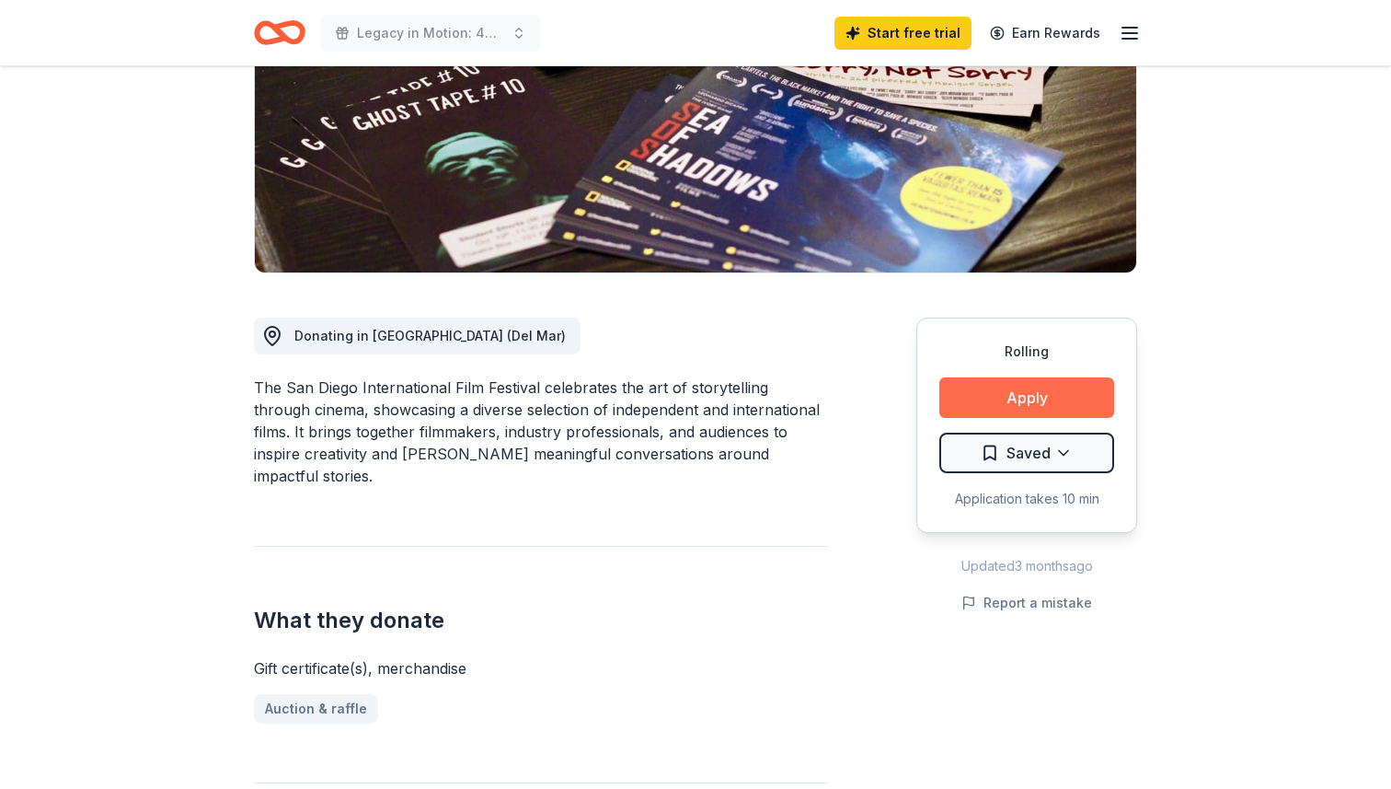
click at [1067, 388] on button "Apply" at bounding box center [1026, 397] width 175 height 40
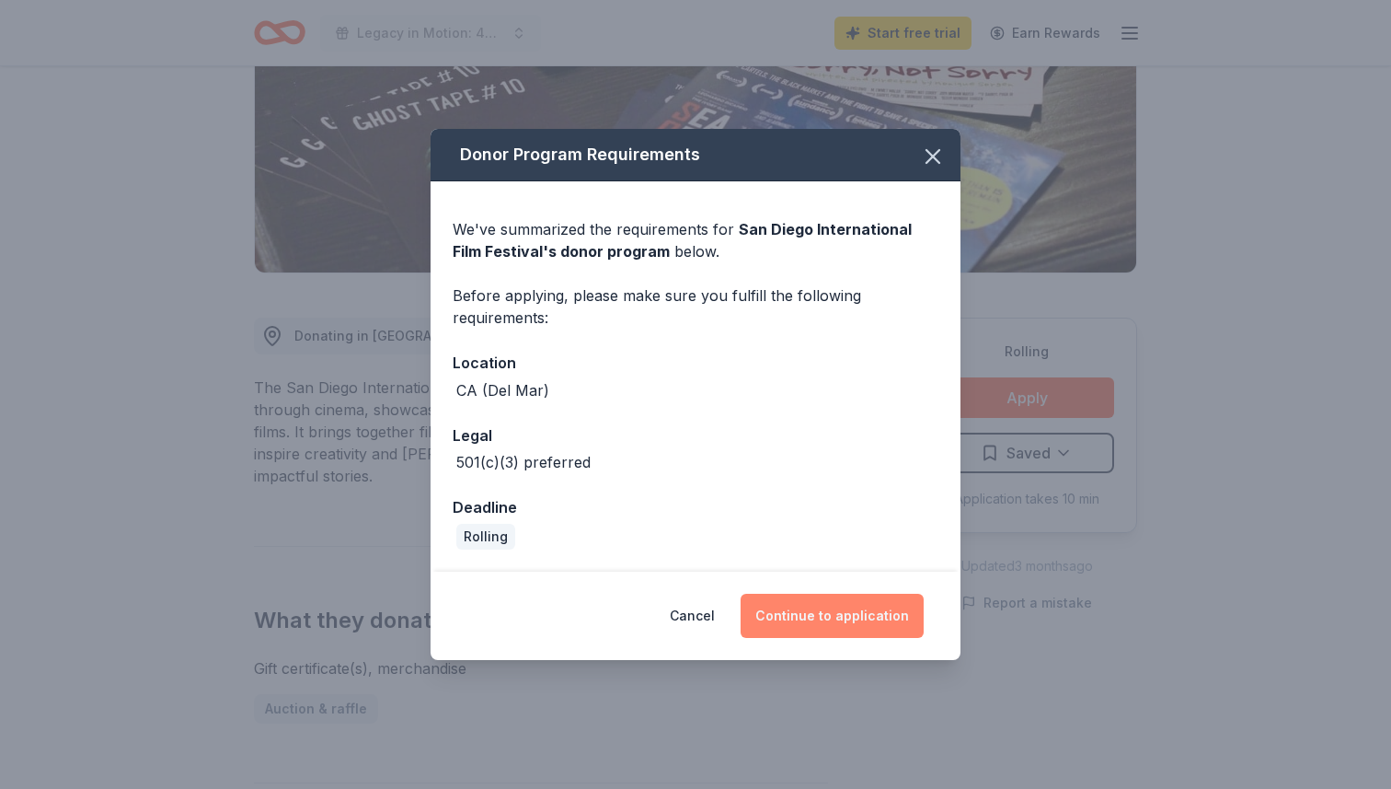
click at [838, 611] on button "Continue to application" at bounding box center [832, 615] width 183 height 44
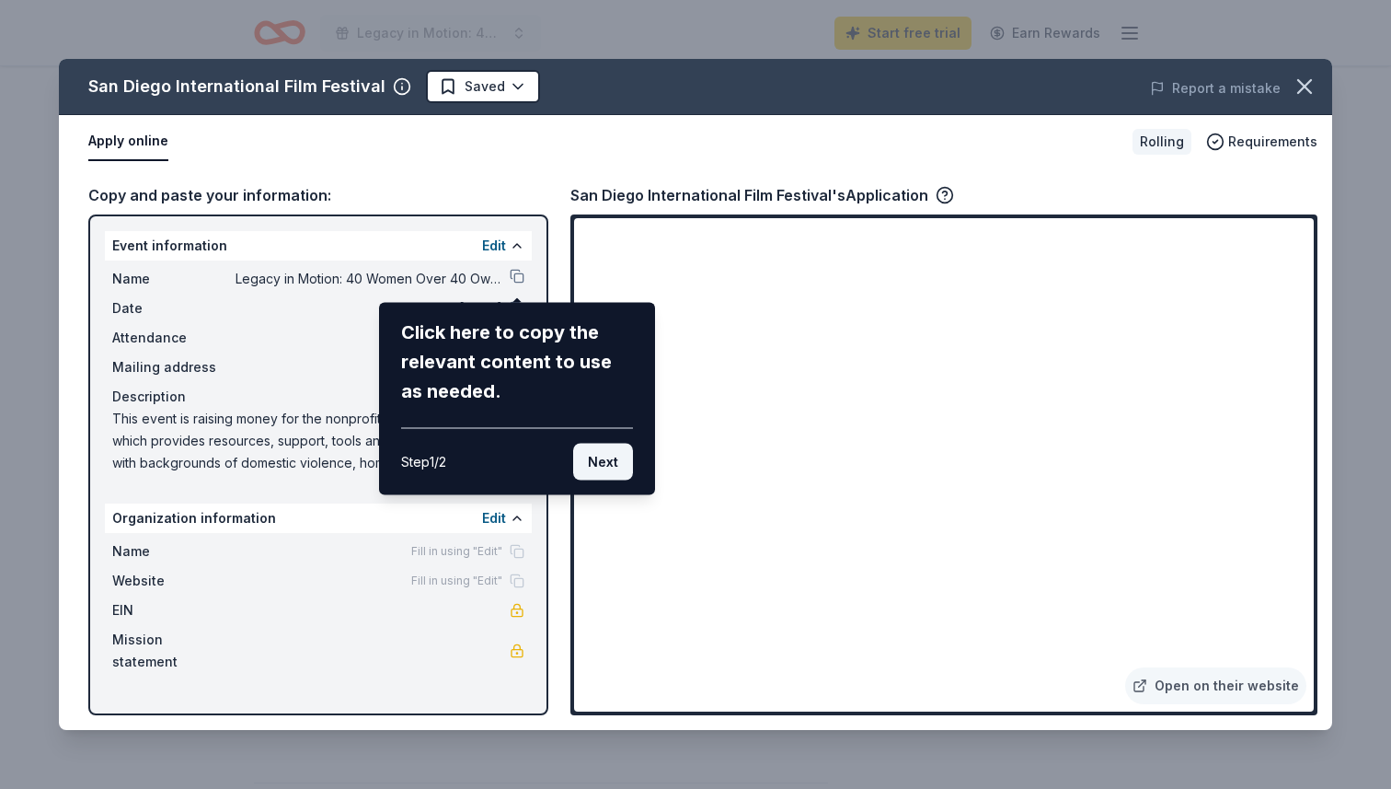
click at [603, 460] on button "Next" at bounding box center [603, 461] width 60 height 37
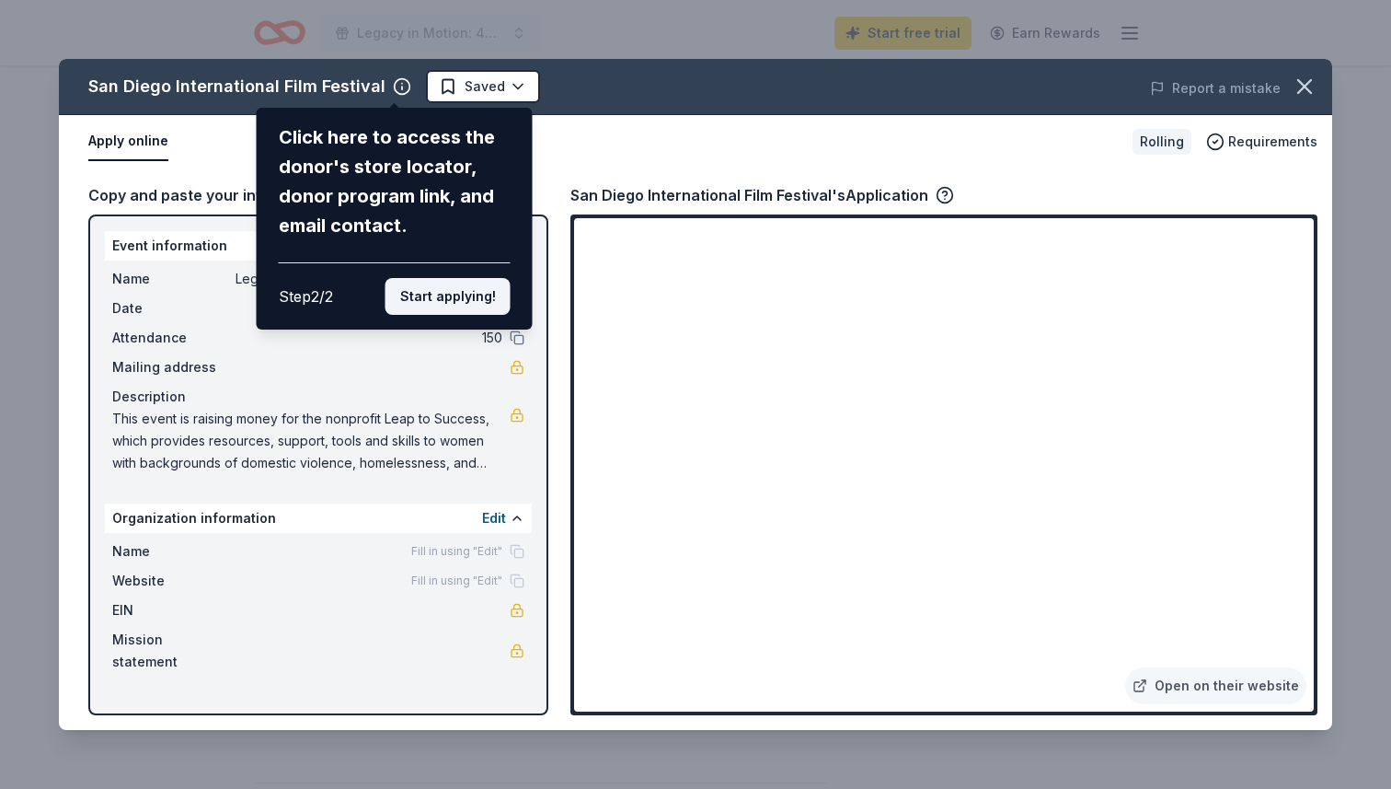
click at [466, 302] on button "Start applying!" at bounding box center [448, 296] width 125 height 37
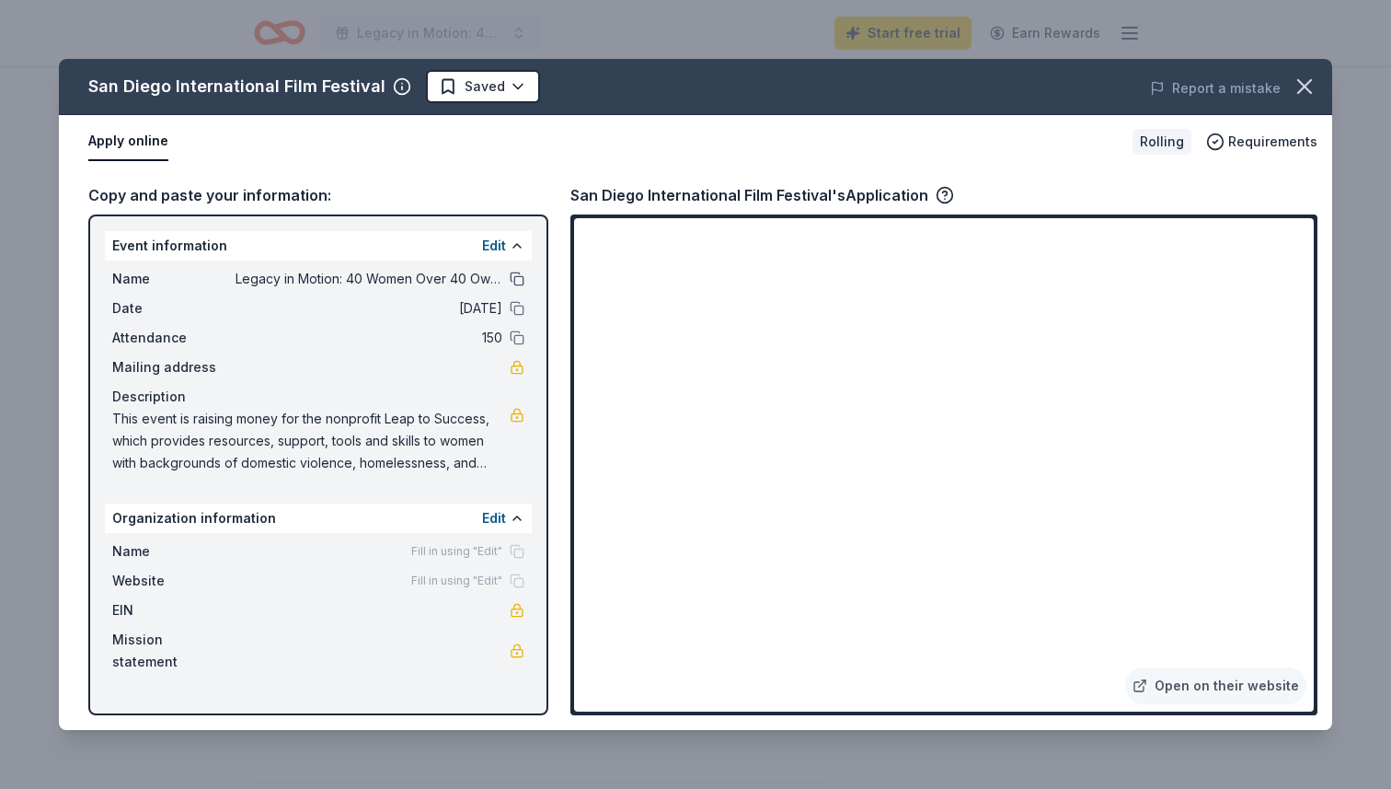
click at [517, 280] on button at bounding box center [517, 278] width 15 height 15
drag, startPoint x: 112, startPoint y: 415, endPoint x: 209, endPoint y: 421, distance: 96.8
click at [209, 421] on span "This event is raising money for the nonprofit Leap to Success, which provides r…" at bounding box center [310, 441] width 397 height 66
click at [1297, 88] on icon "button" at bounding box center [1305, 87] width 26 height 26
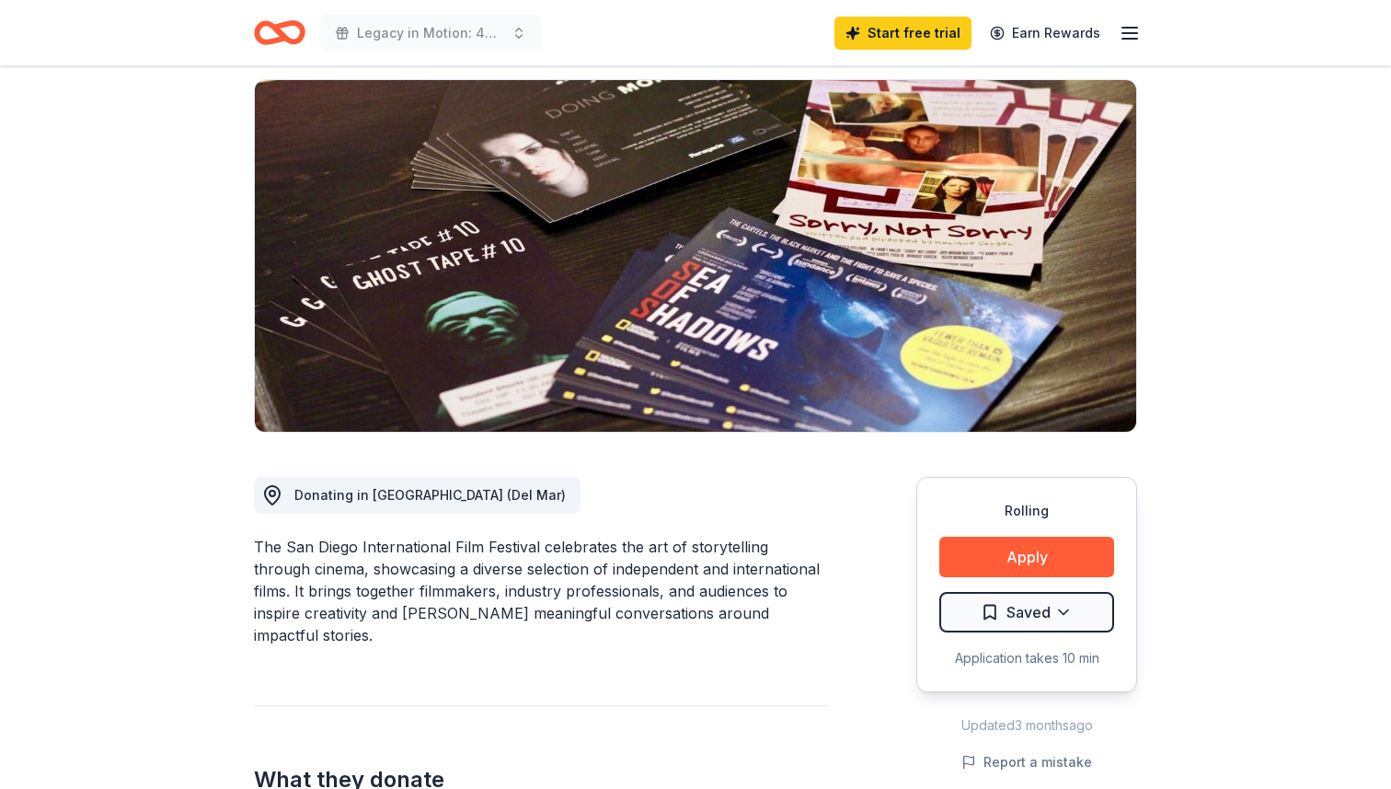
scroll to position [0, 0]
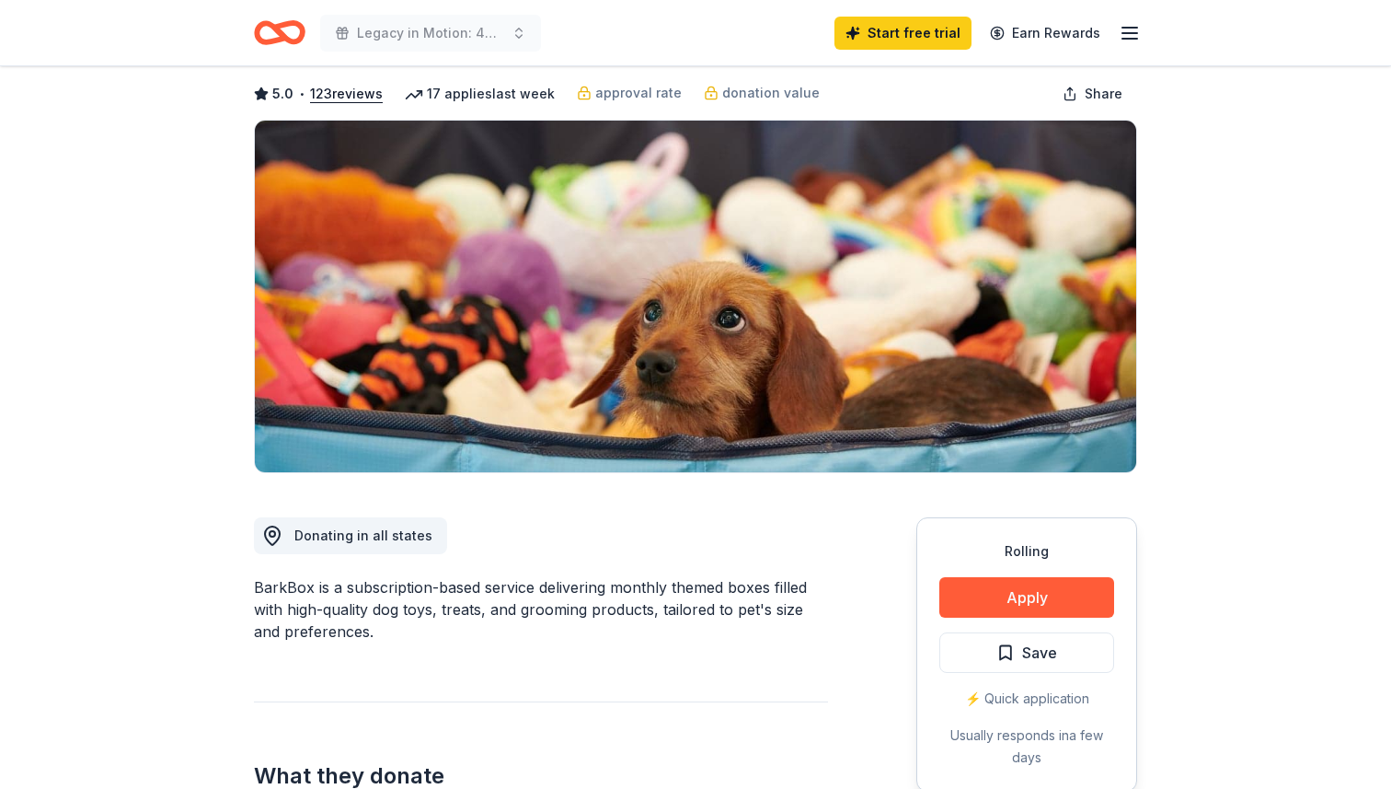
scroll to position [90, 0]
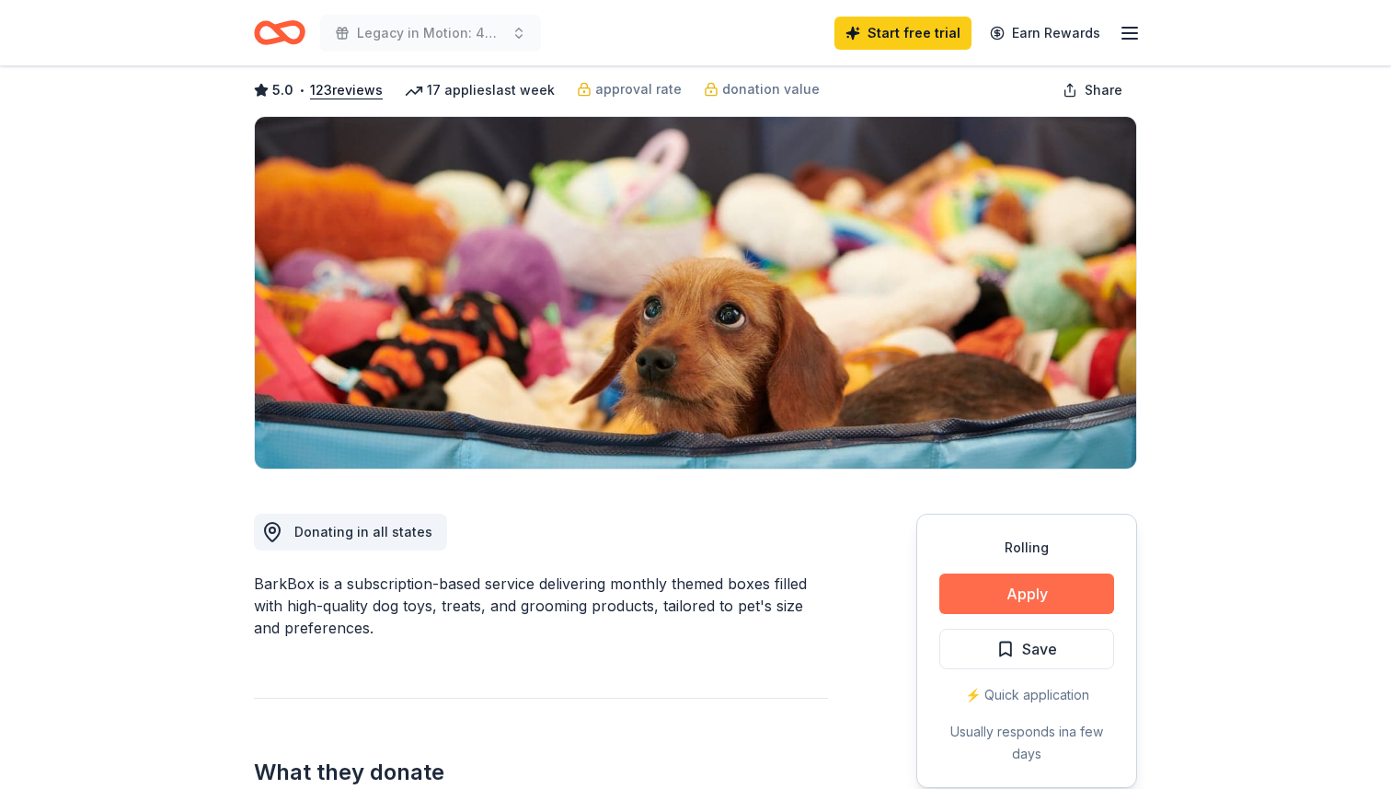
click at [999, 593] on button "Apply" at bounding box center [1026, 593] width 175 height 40
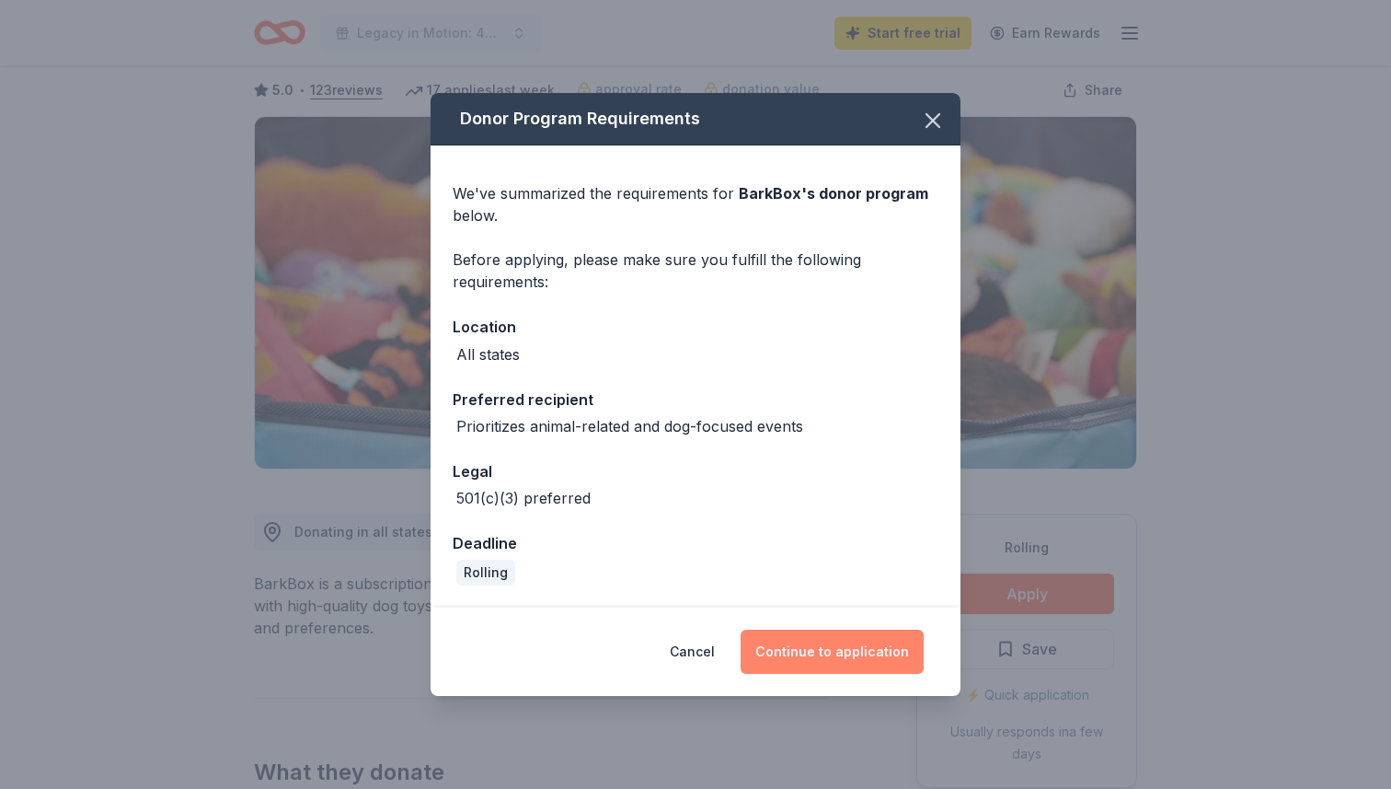
click at [809, 647] on button "Continue to application" at bounding box center [832, 651] width 183 height 44
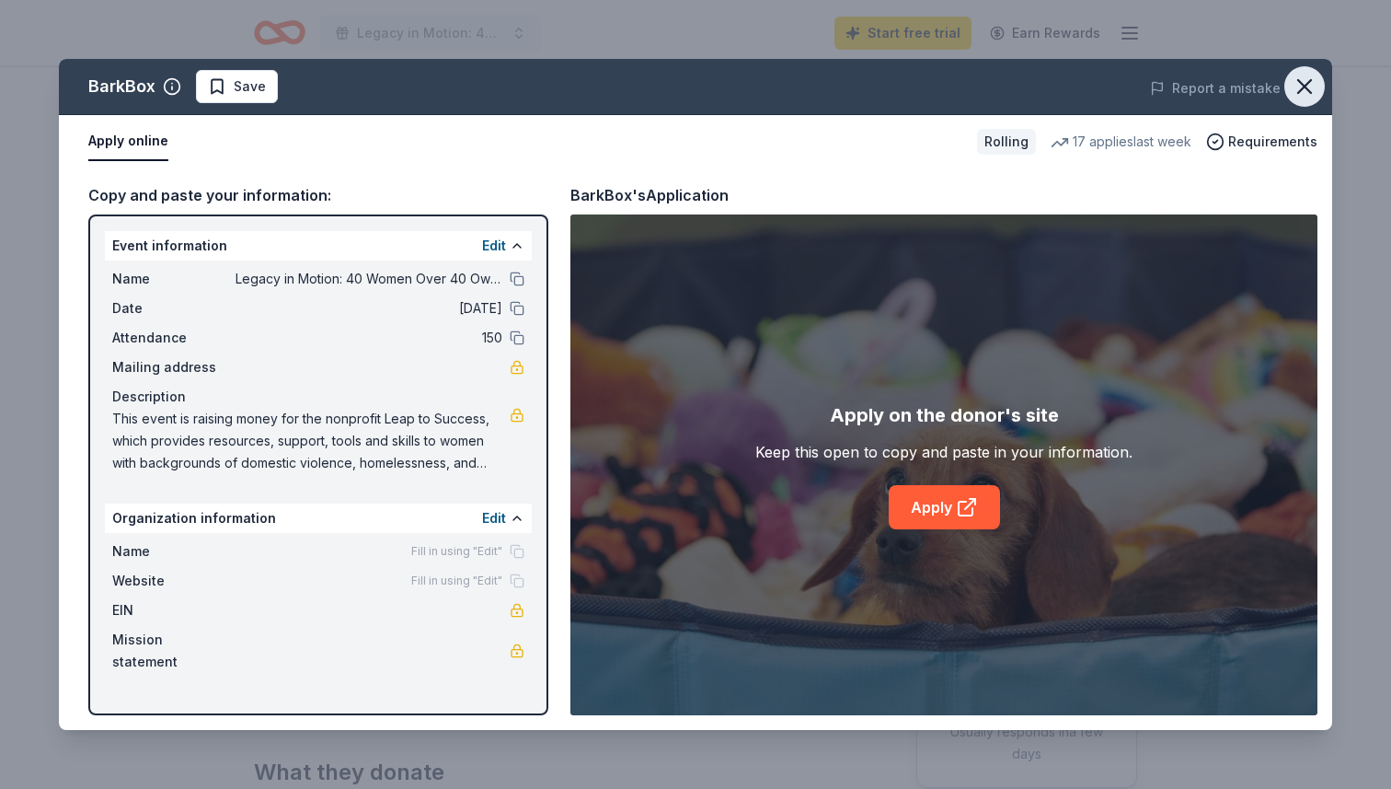
click at [1301, 85] on icon "button" at bounding box center [1304, 86] width 13 height 13
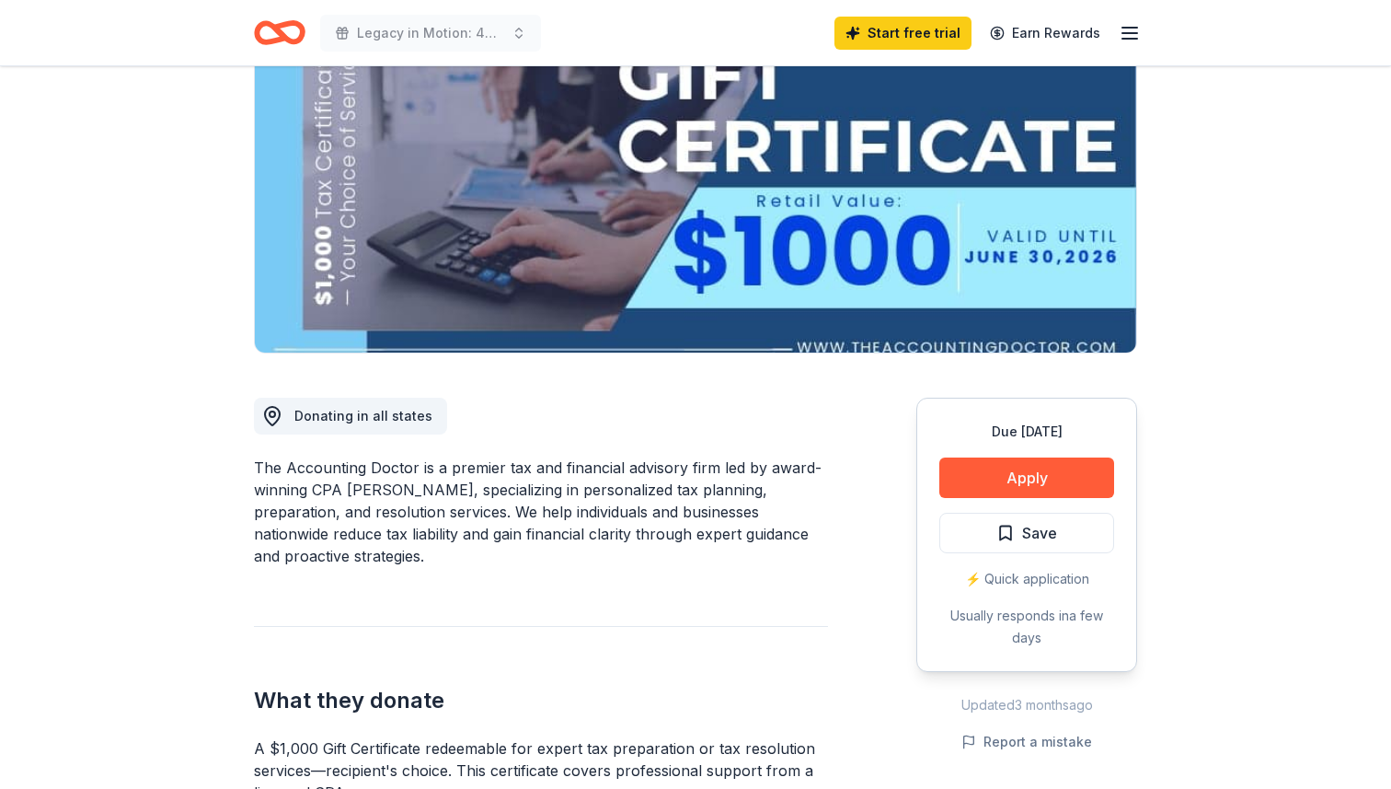
scroll to position [209, 0]
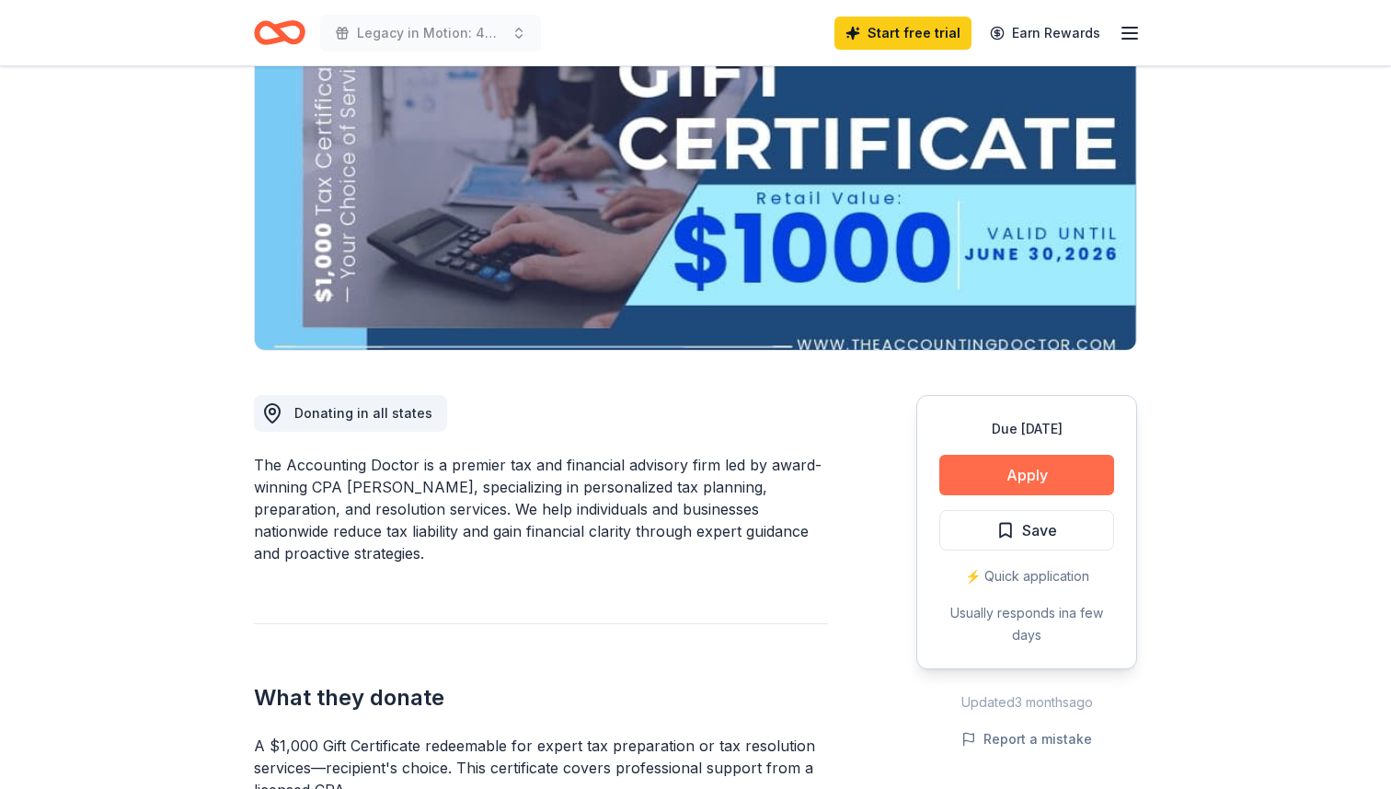
click at [1008, 465] on button "Apply" at bounding box center [1026, 475] width 175 height 40
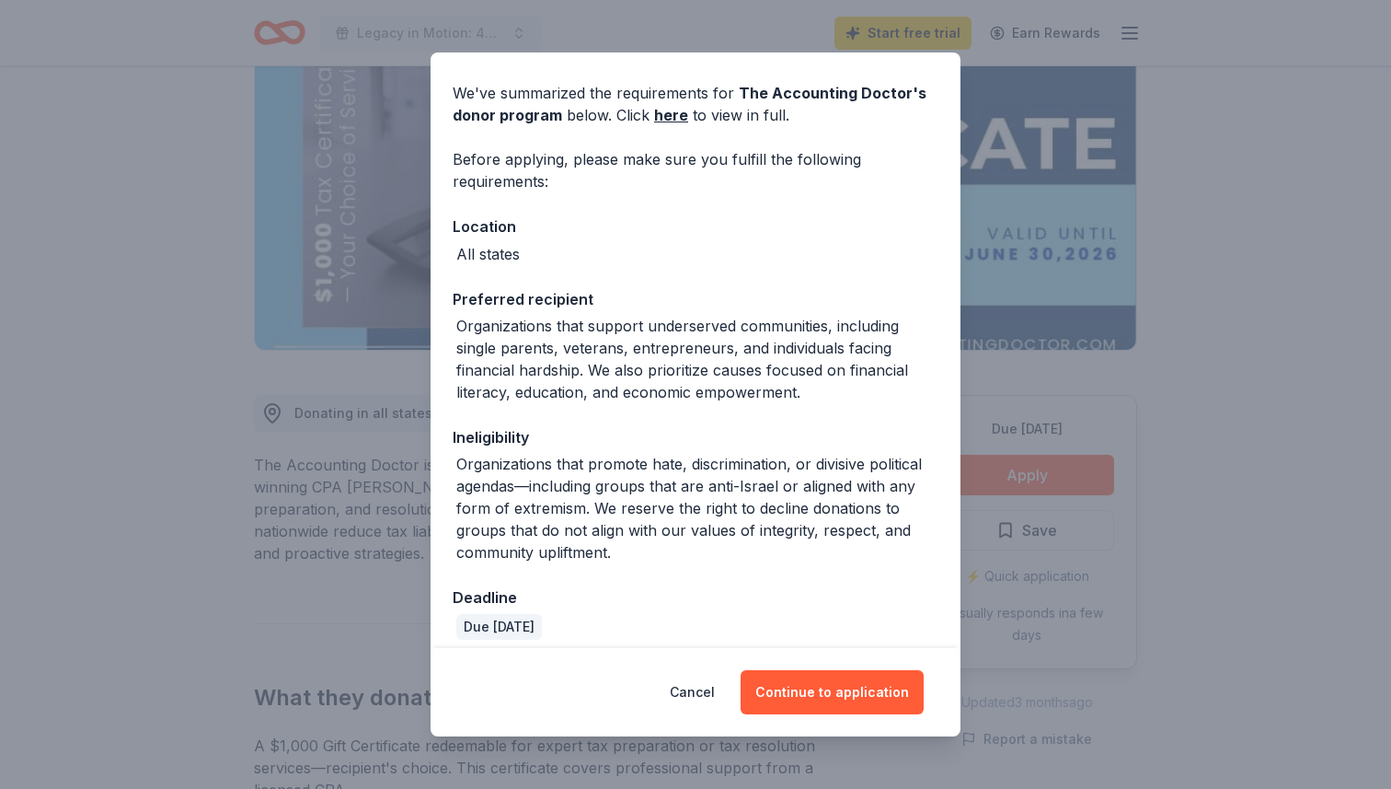
scroll to position [74, 0]
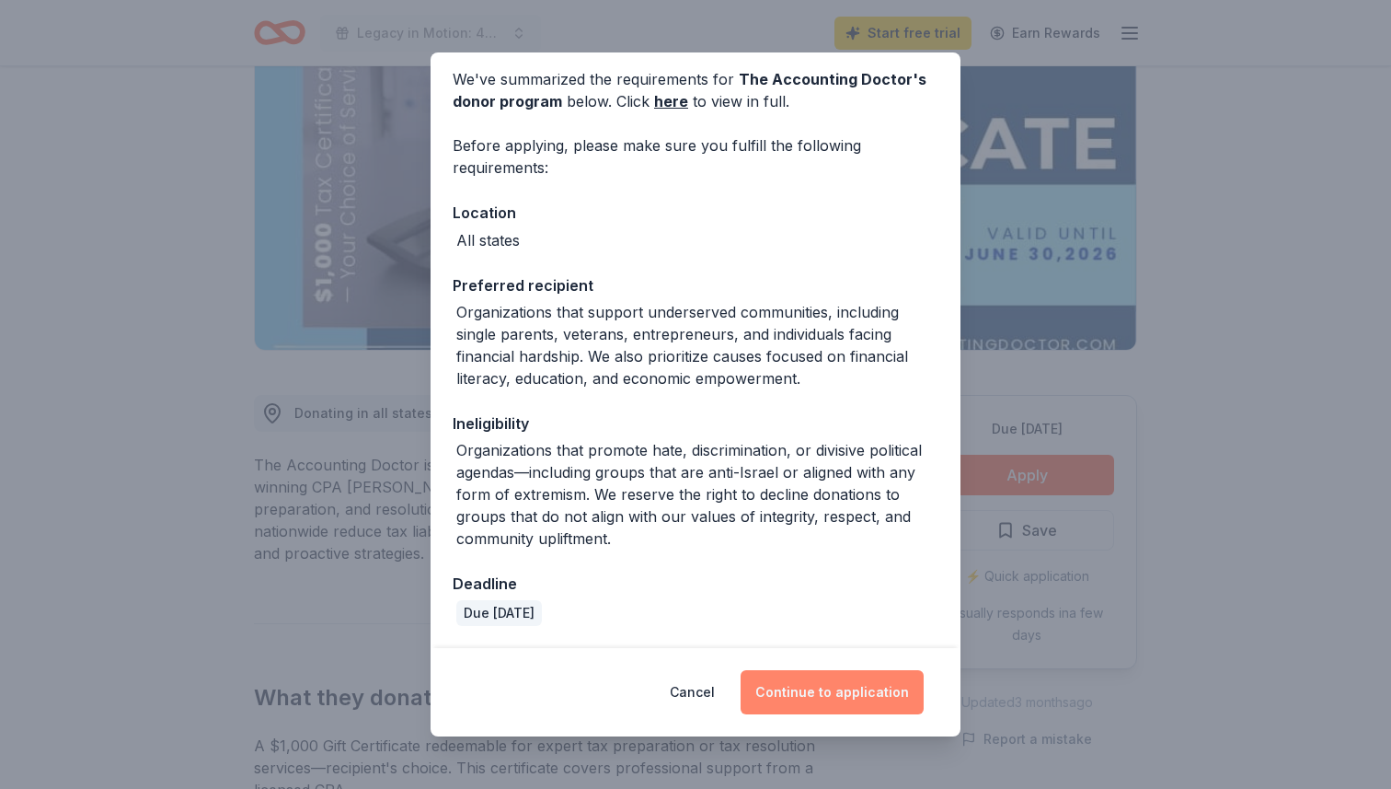
click at [796, 688] on button "Continue to application" at bounding box center [832, 692] width 183 height 44
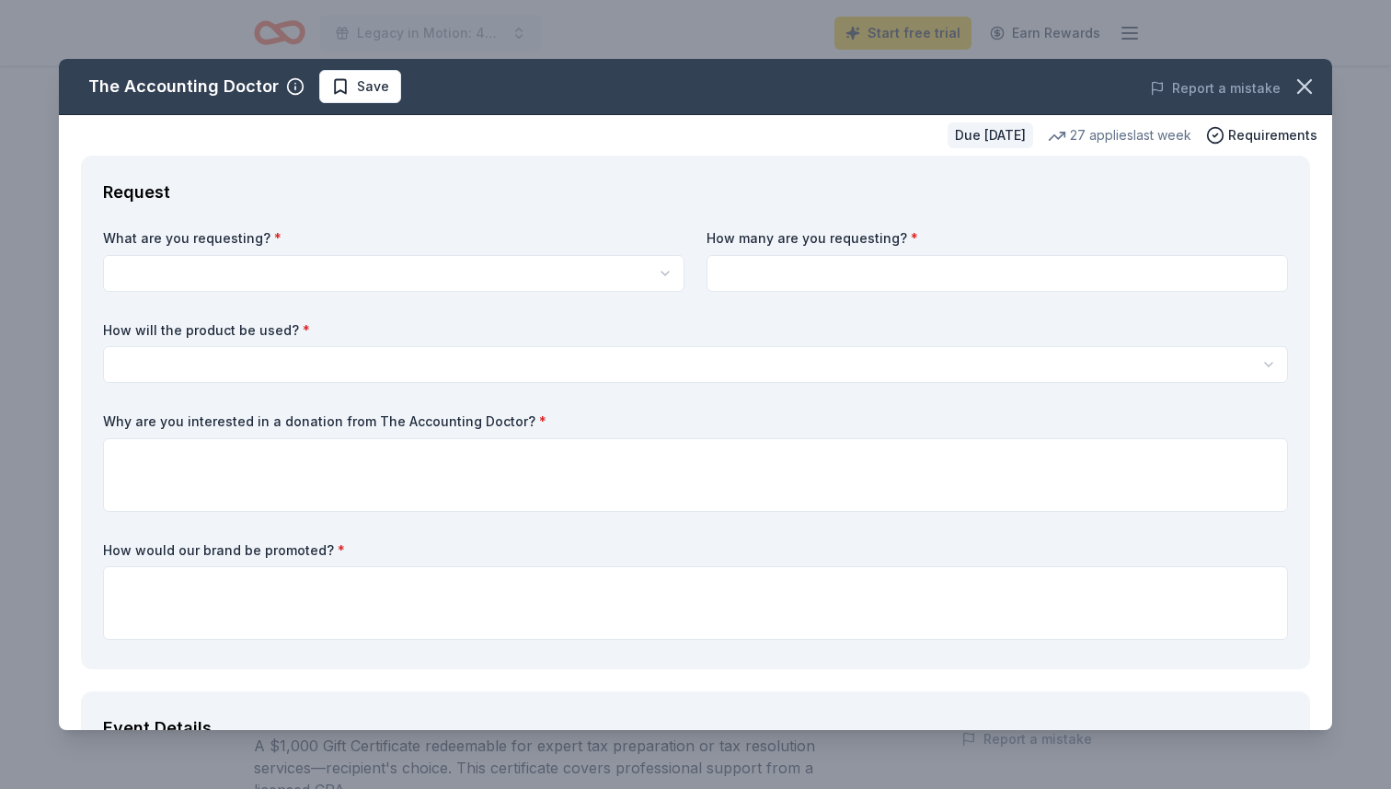
scroll to position [0, 0]
click at [374, 271] on html "Legacy in Motion: 40 Women Over 40 Owning their Story Start free trial Earn Rew…" at bounding box center [695, 394] width 1391 height 789
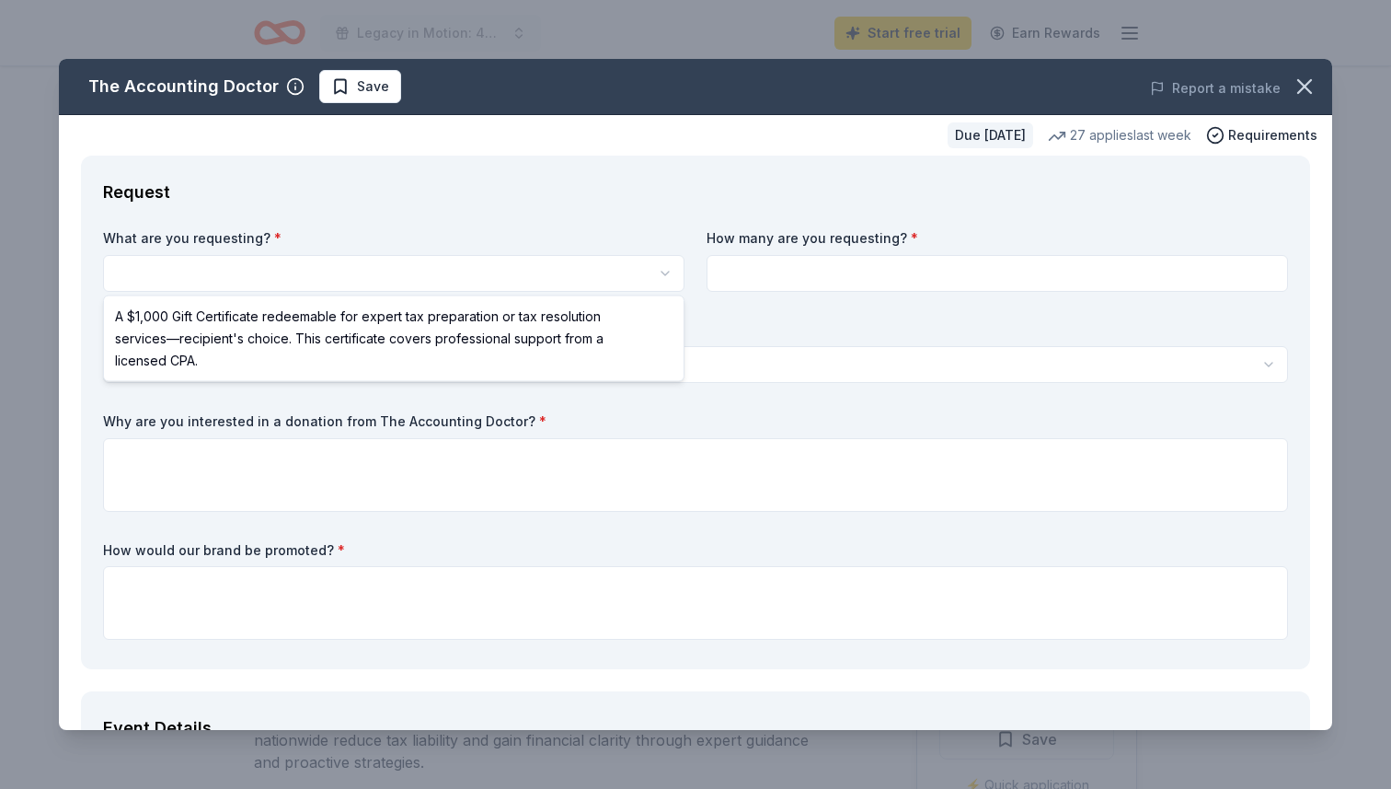
select select "A $1,000 Gift Certificate redeemable for expert tax preparation or tax resoluti…"
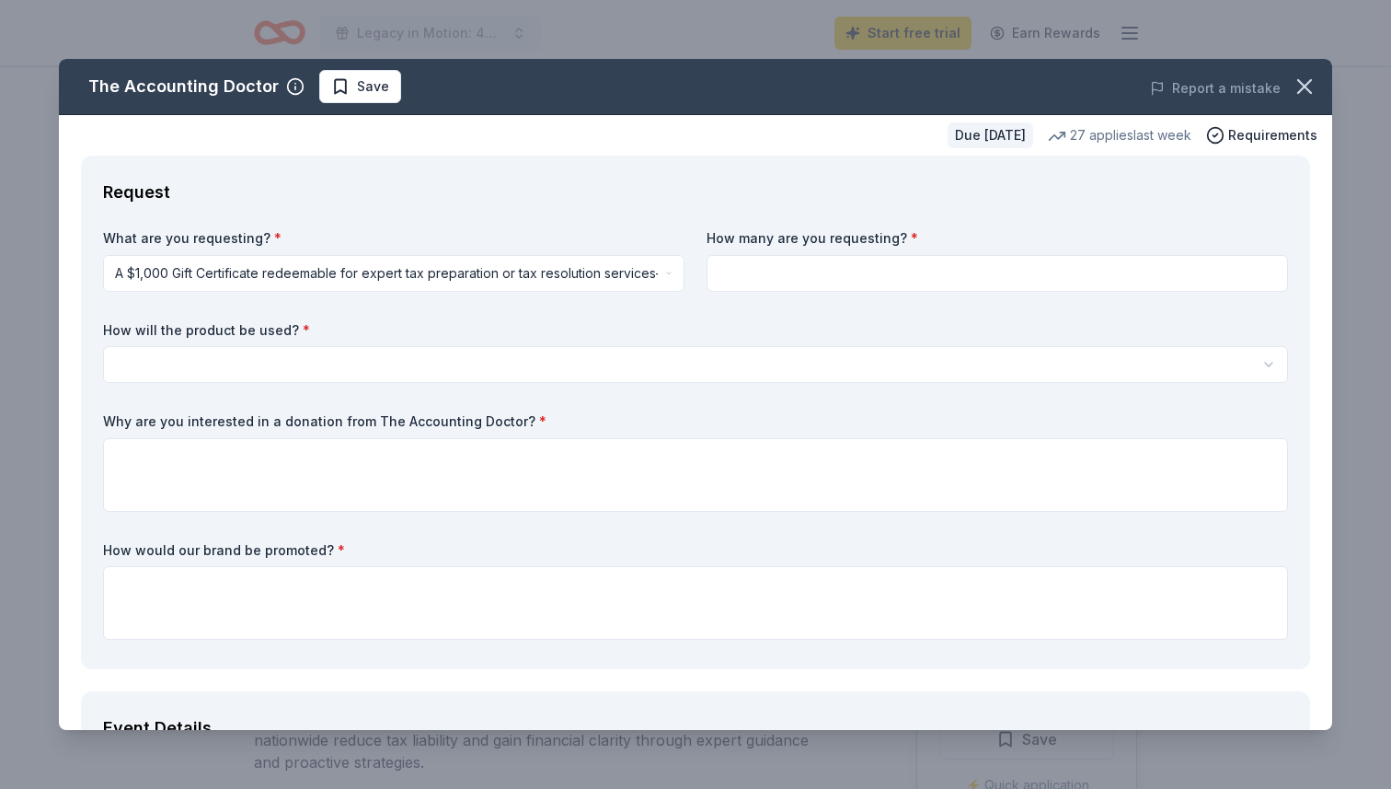
click at [779, 276] on input at bounding box center [997, 273] width 581 height 37
type input "1"
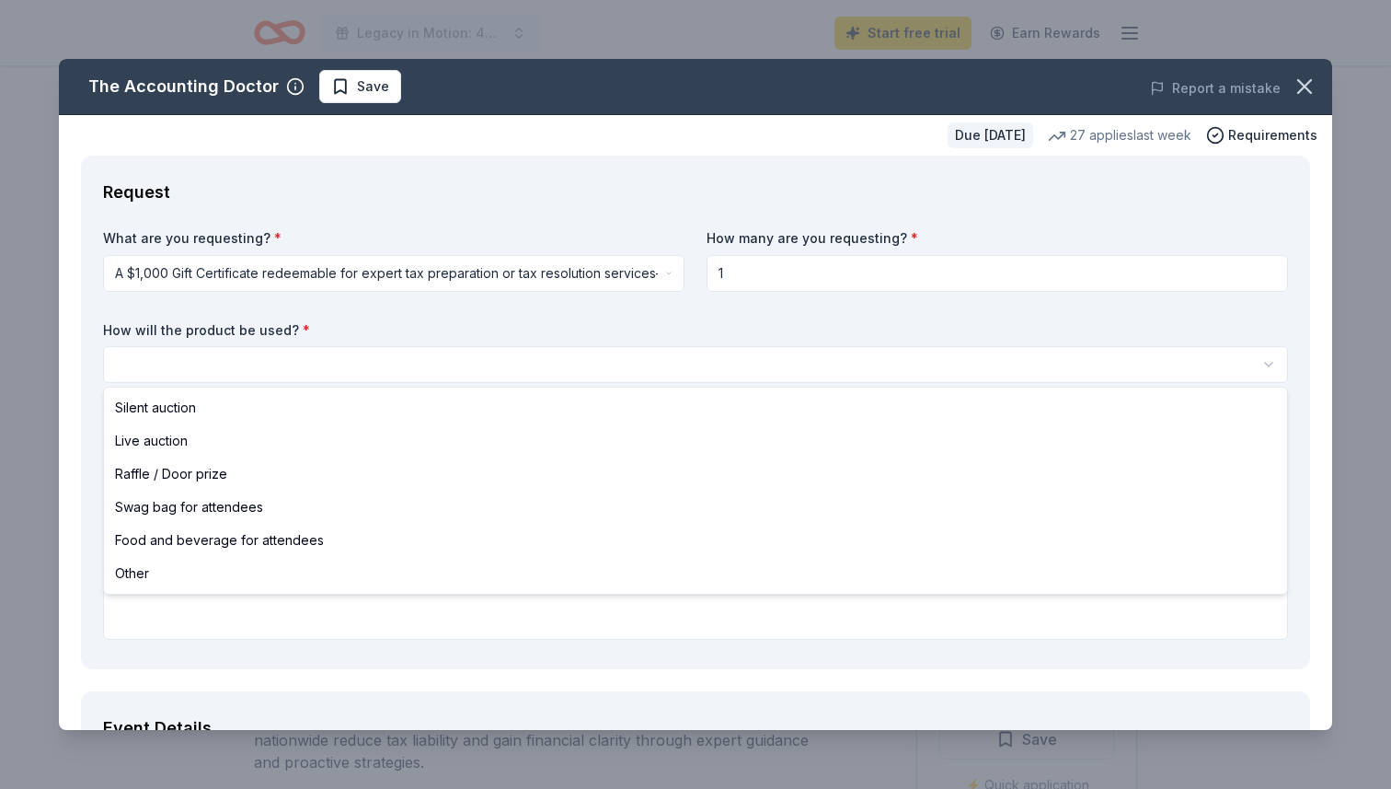
click at [340, 365] on html "Legacy in Motion: 40 Women Over 40 Owning their Story Start free trial Earn Rew…" at bounding box center [695, 394] width 1391 height 789
select select "raffleDoorPrize"
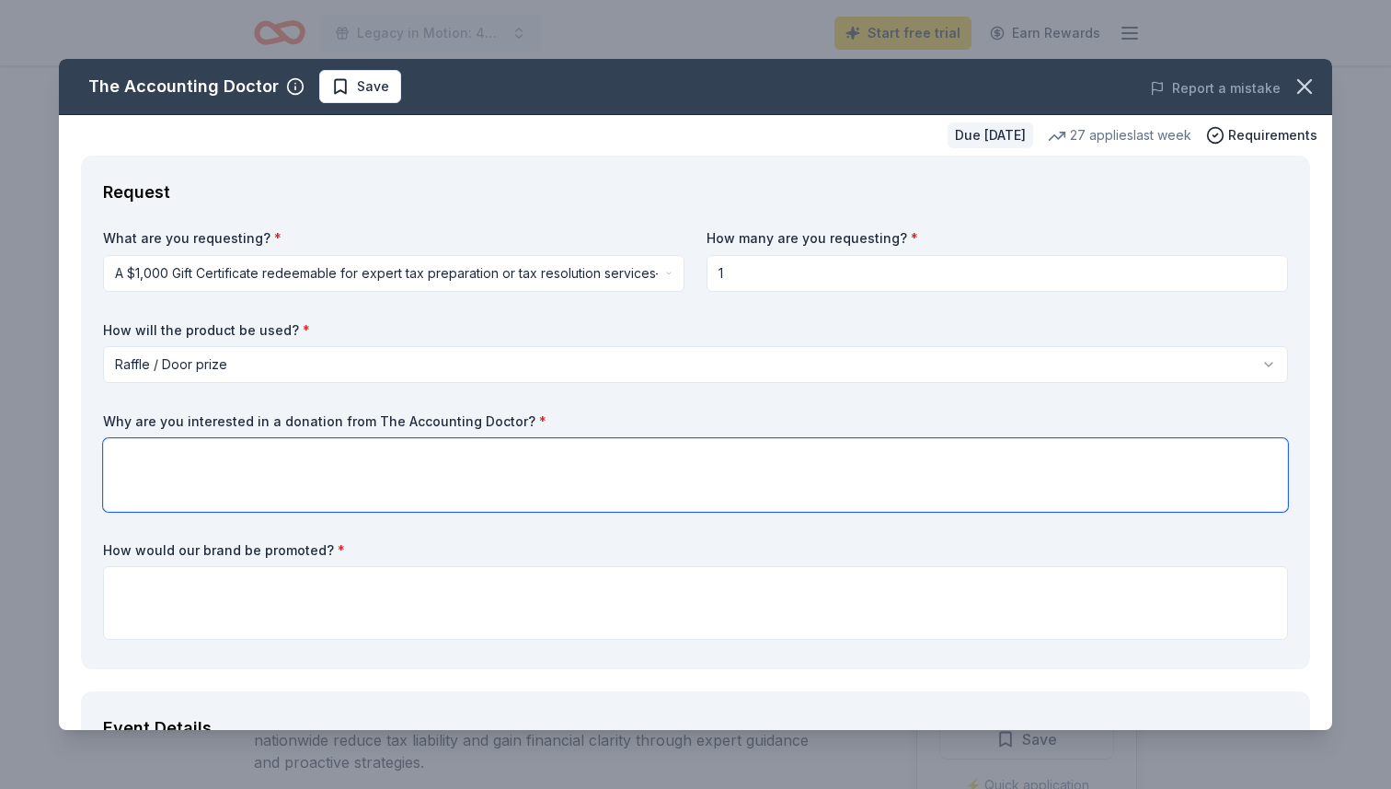
click at [226, 480] on textarea at bounding box center [695, 475] width 1185 height 74
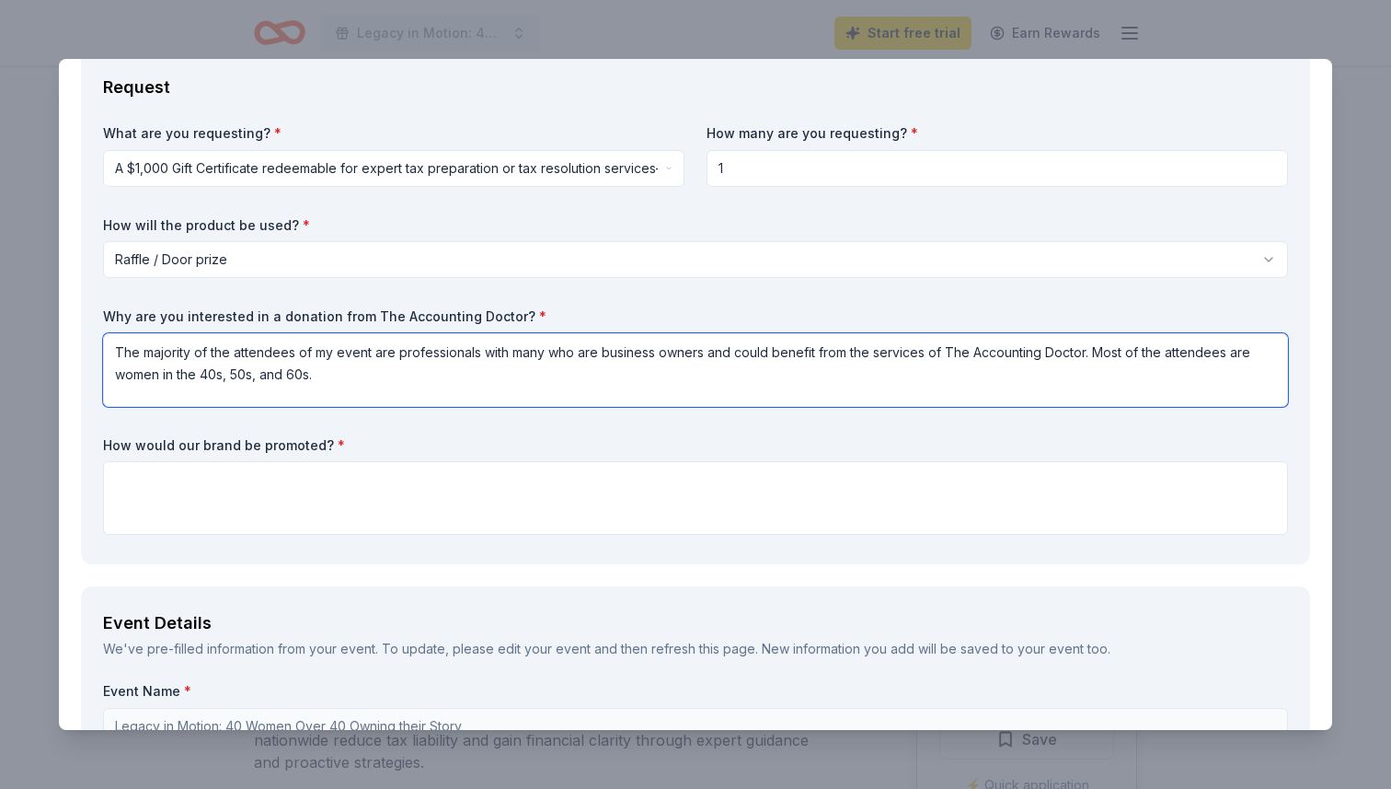
scroll to position [120, 0]
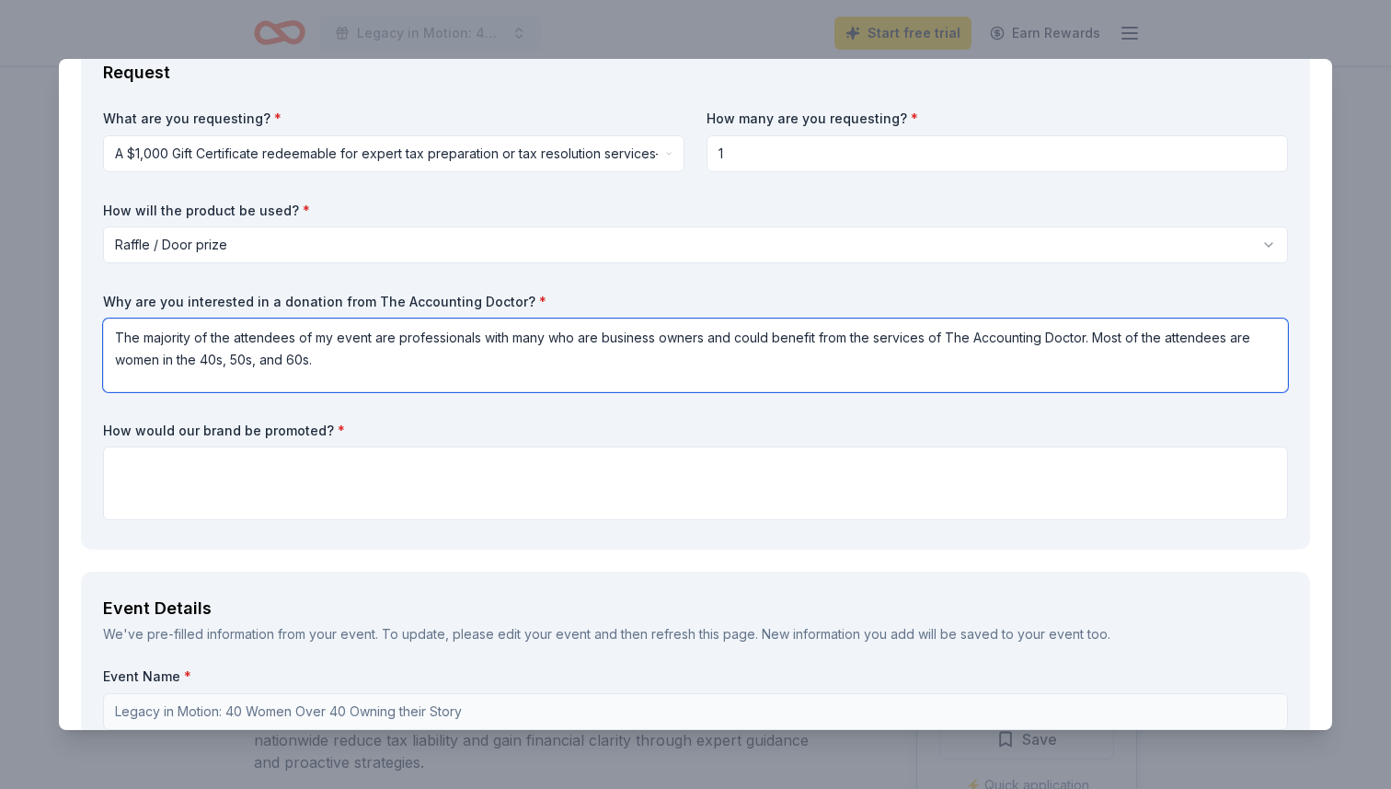
type textarea "The majority of the attendees of my event are professionals with many who are b…"
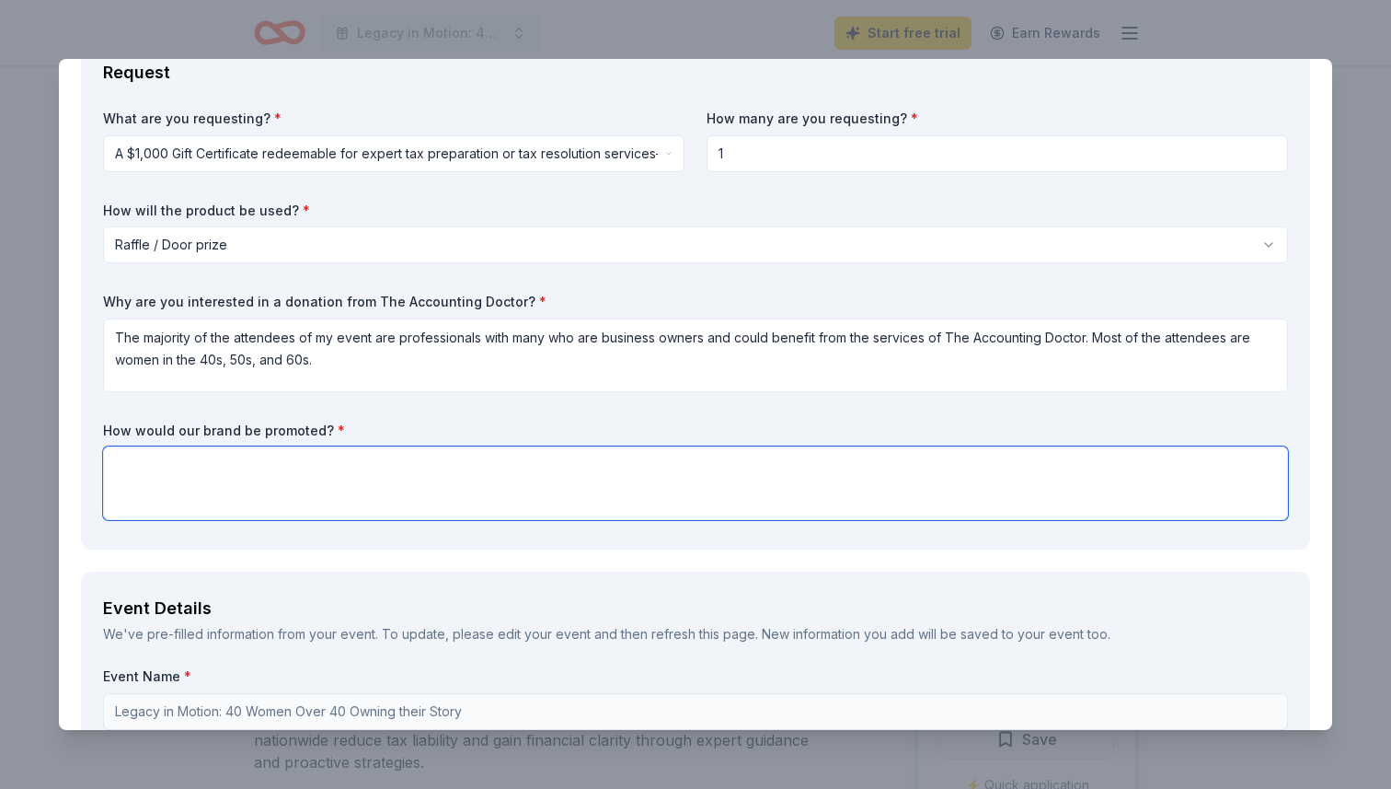
click at [342, 468] on textarea at bounding box center [695, 483] width 1185 height 74
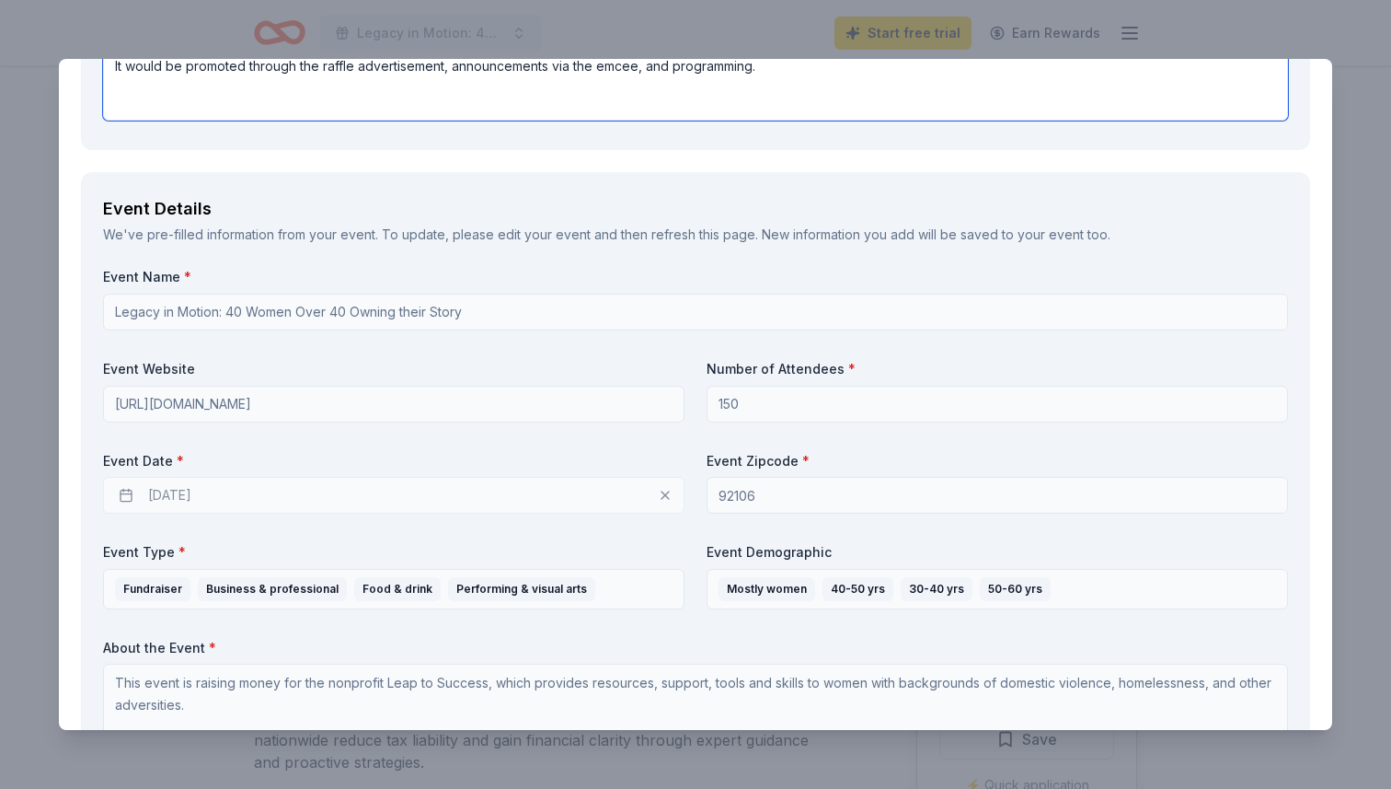
scroll to position [521, 0]
type textarea "It would be promoted through the raffle advertisement, announcements via the em…"
click at [178, 489] on div "10/04/2025" at bounding box center [393, 493] width 581 height 37
click at [124, 489] on div "10/04/2025" at bounding box center [393, 493] width 581 height 37
click at [174, 489] on div "10/04/2025" at bounding box center [393, 493] width 581 height 37
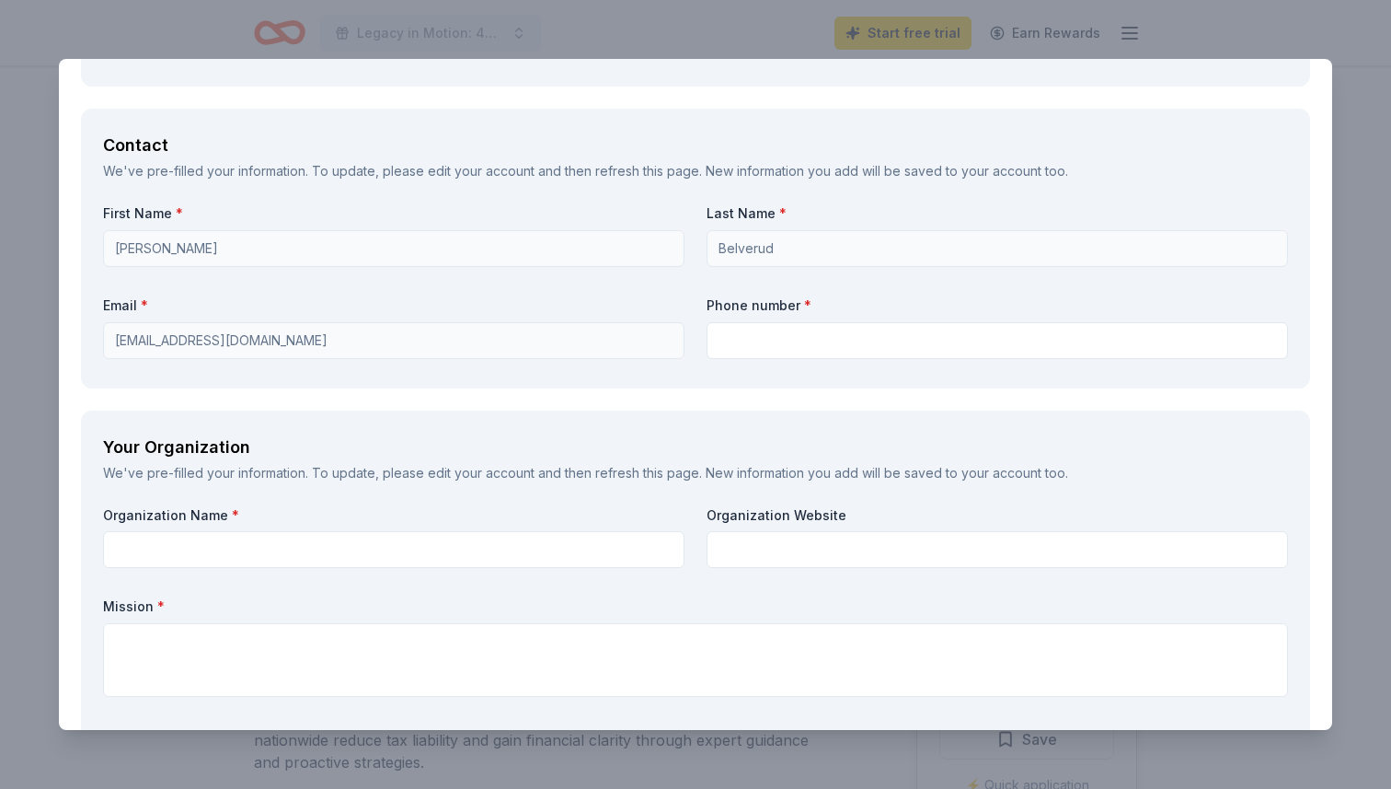
scroll to position [1208, 0]
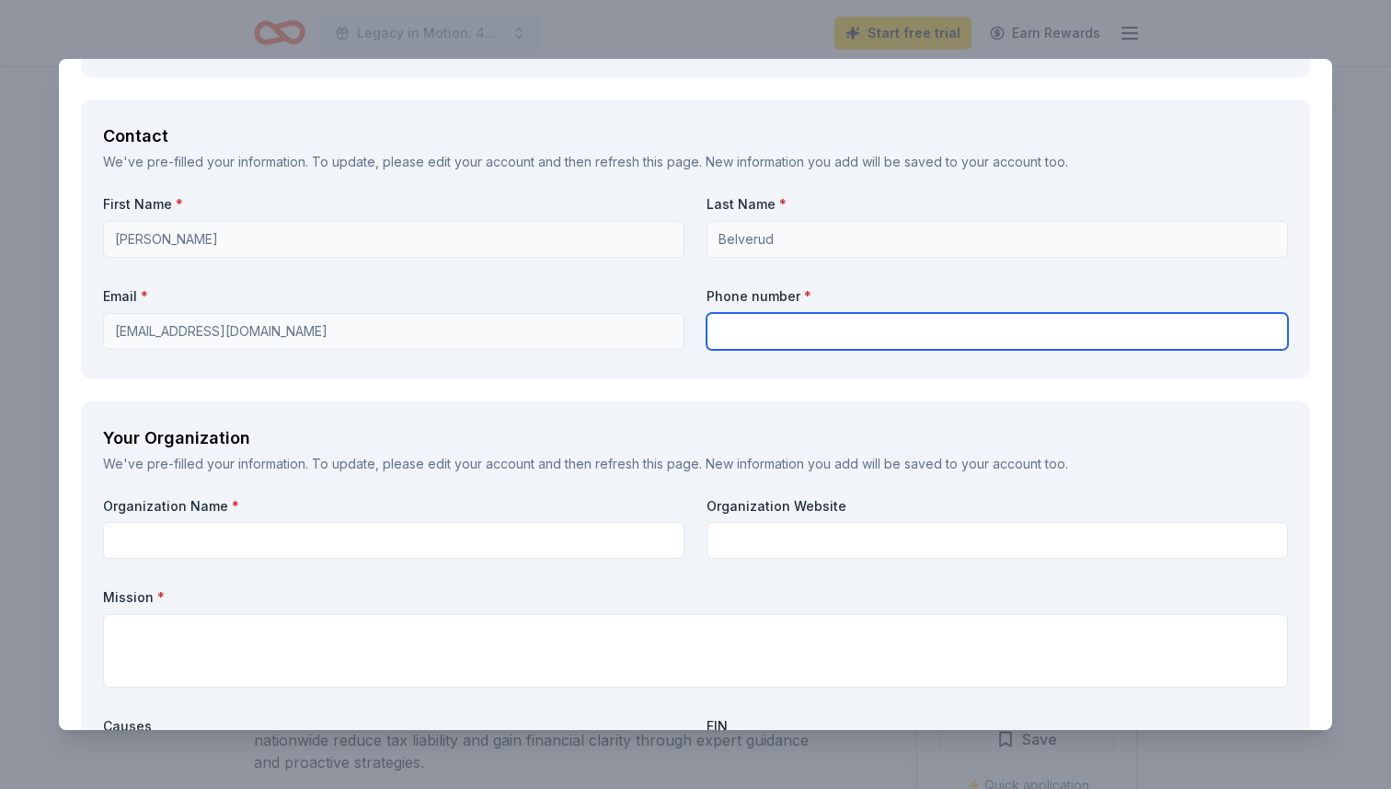
click at [771, 344] on input "text" at bounding box center [997, 331] width 581 height 37
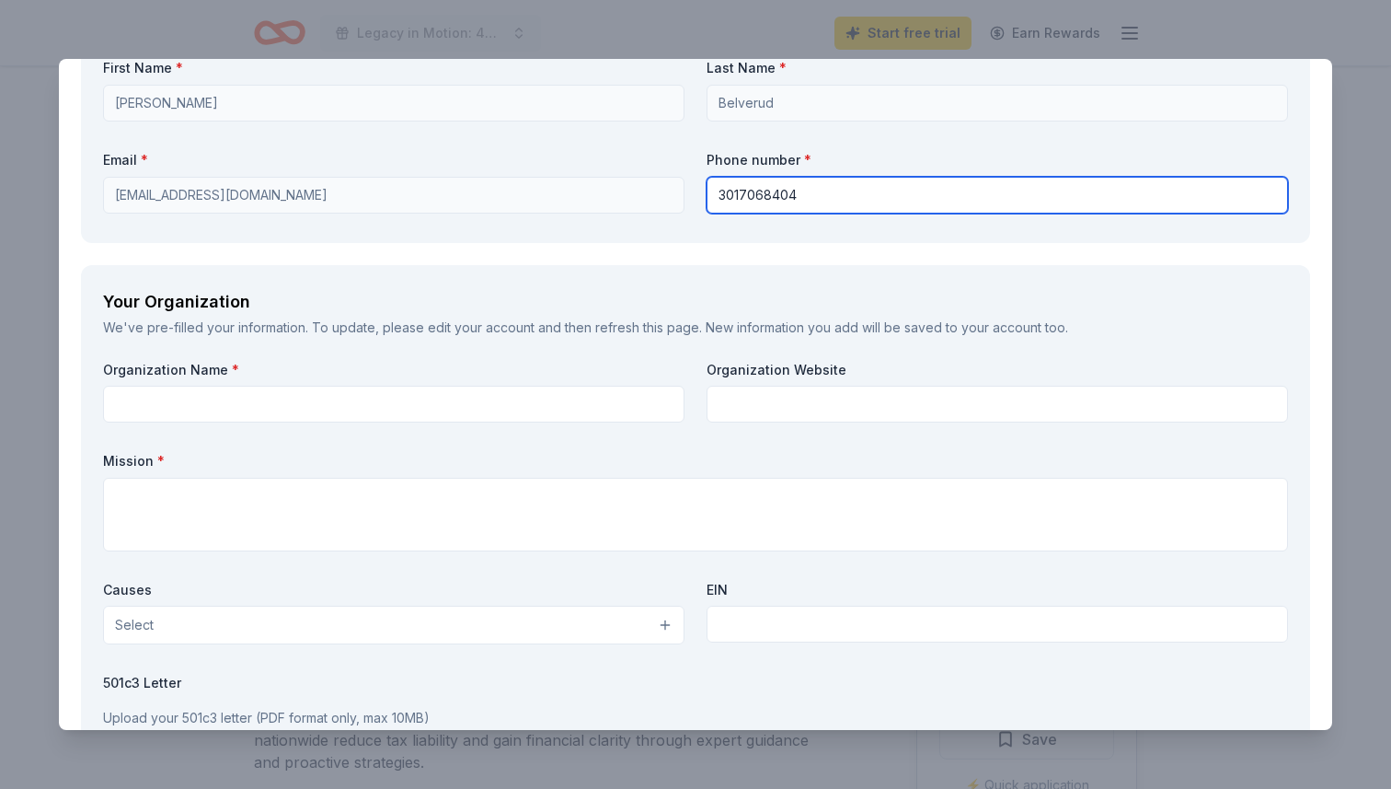
scroll to position [1346, 0]
type input "3017068404"
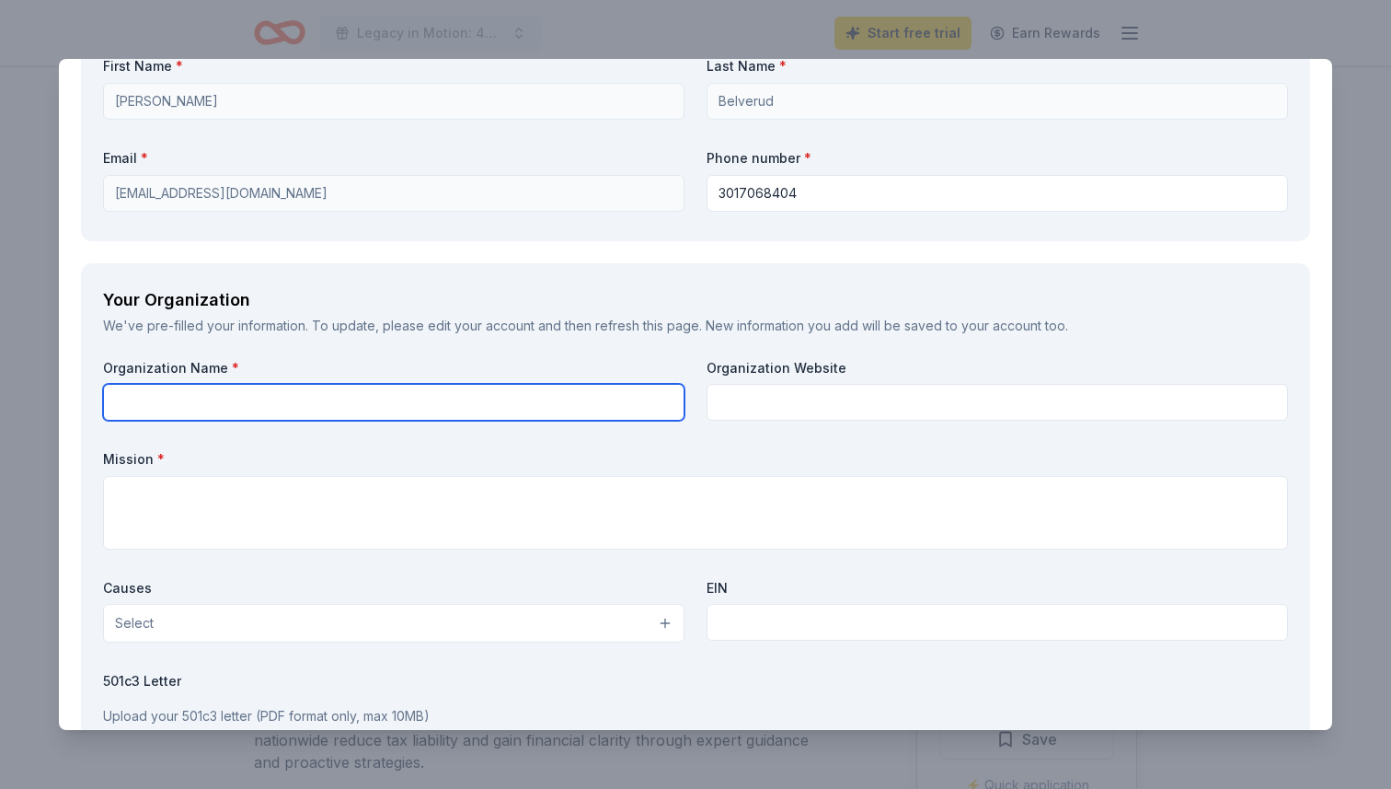
click at [425, 400] on input "text" at bounding box center [393, 402] width 581 height 37
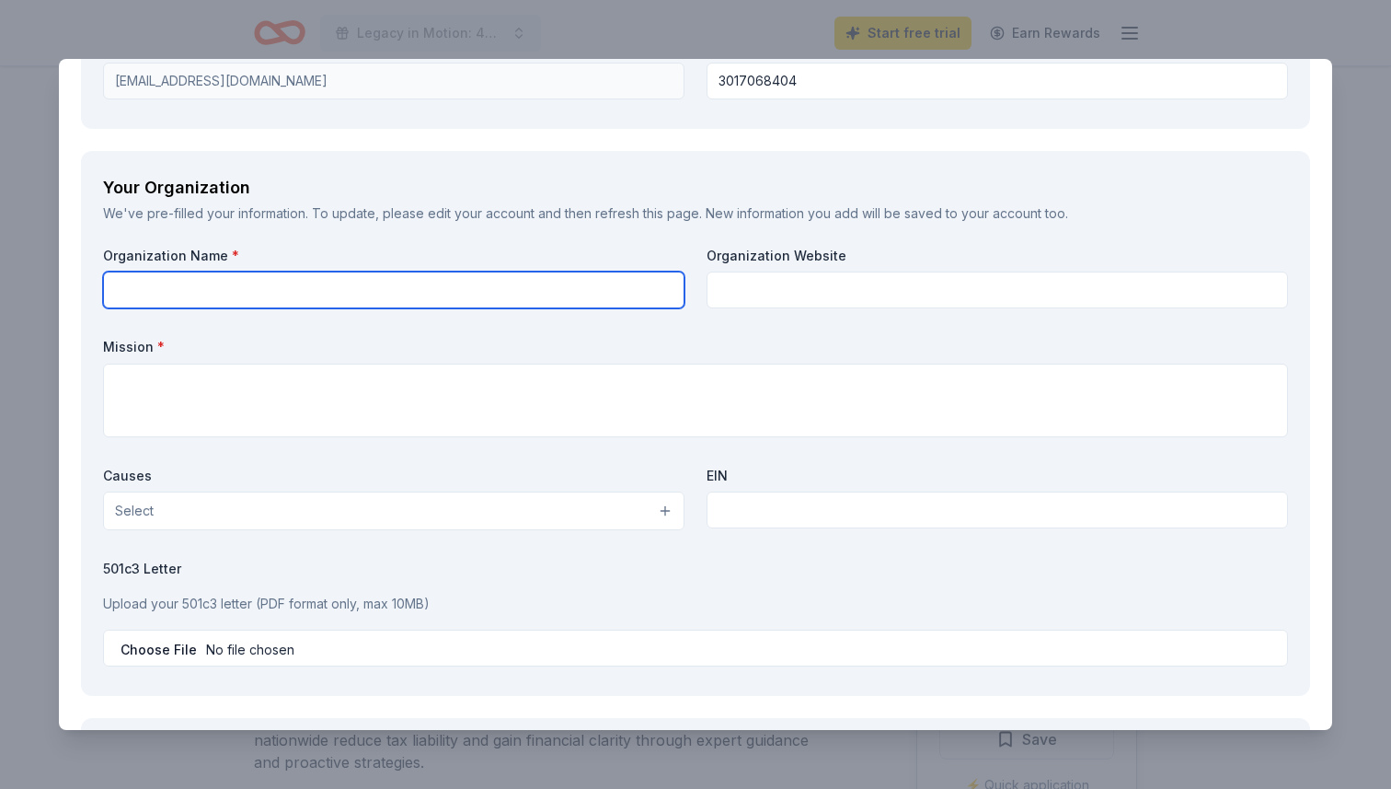
scroll to position [1457, 0]
type input "Leap to Success"
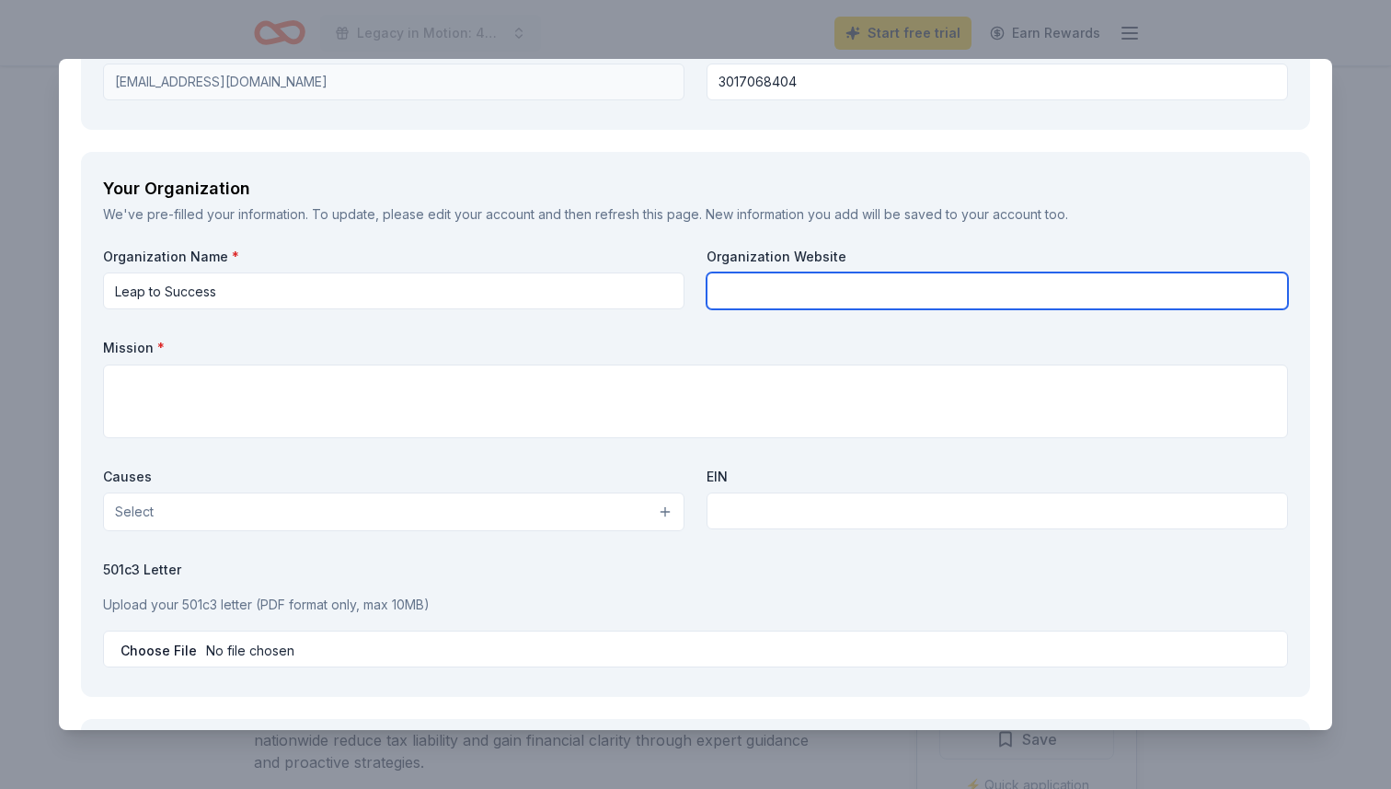
click at [772, 288] on input "text" at bounding box center [997, 290] width 581 height 37
type input "www.leaptosuccess.org"
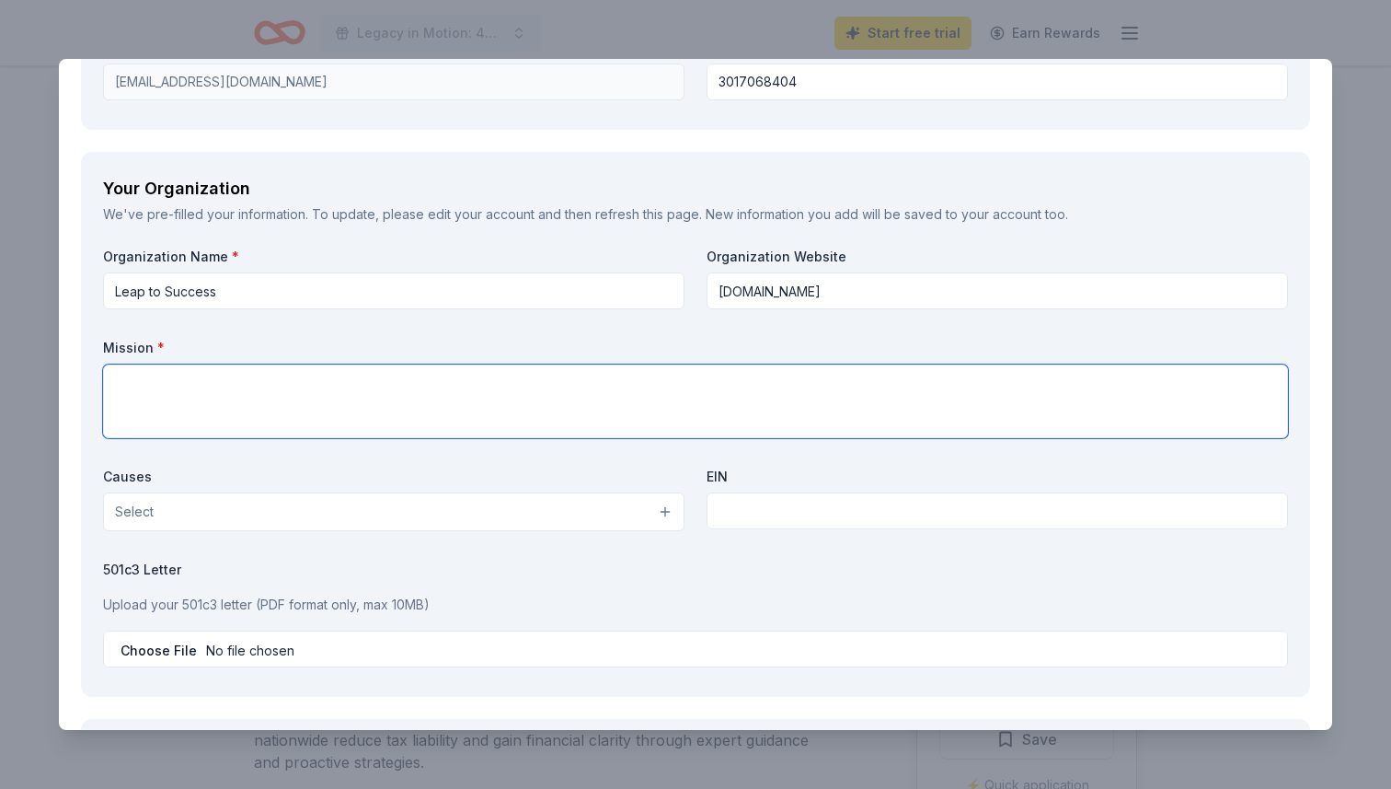
click at [596, 396] on textarea at bounding box center [695, 401] width 1185 height 74
type textarea "T"
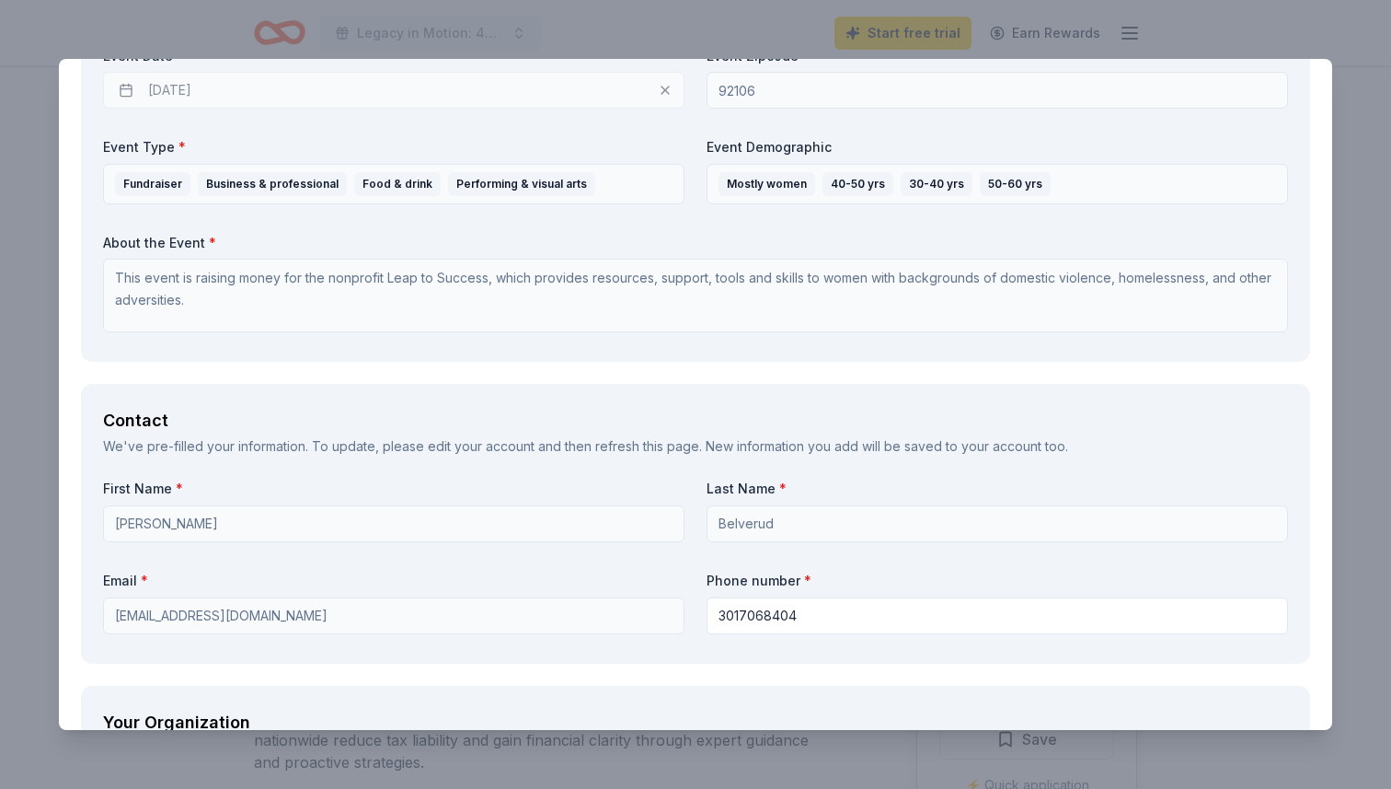
scroll to position [852, 0]
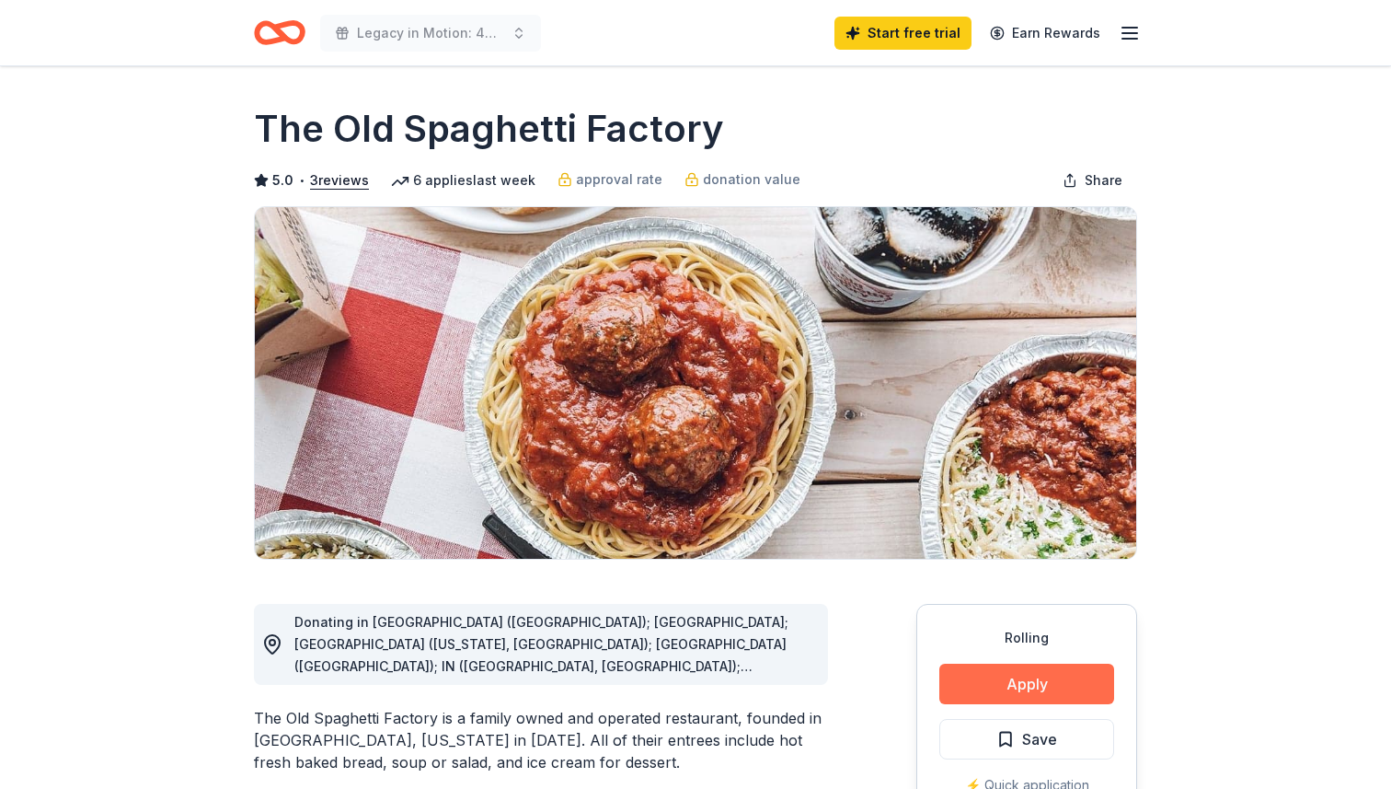
click at [1013, 674] on button "Apply" at bounding box center [1026, 683] width 175 height 40
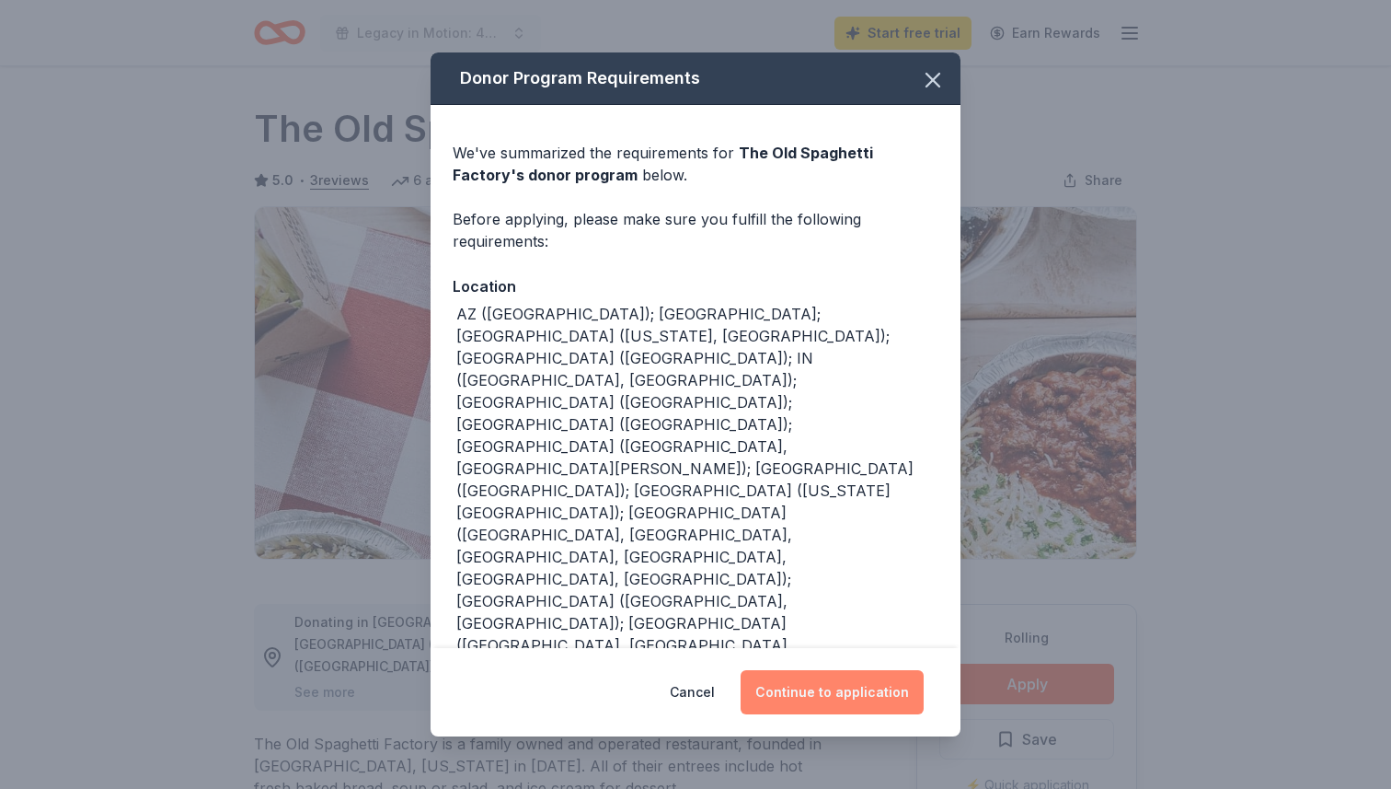
click at [814, 670] on button "Continue to application" at bounding box center [832, 692] width 183 height 44
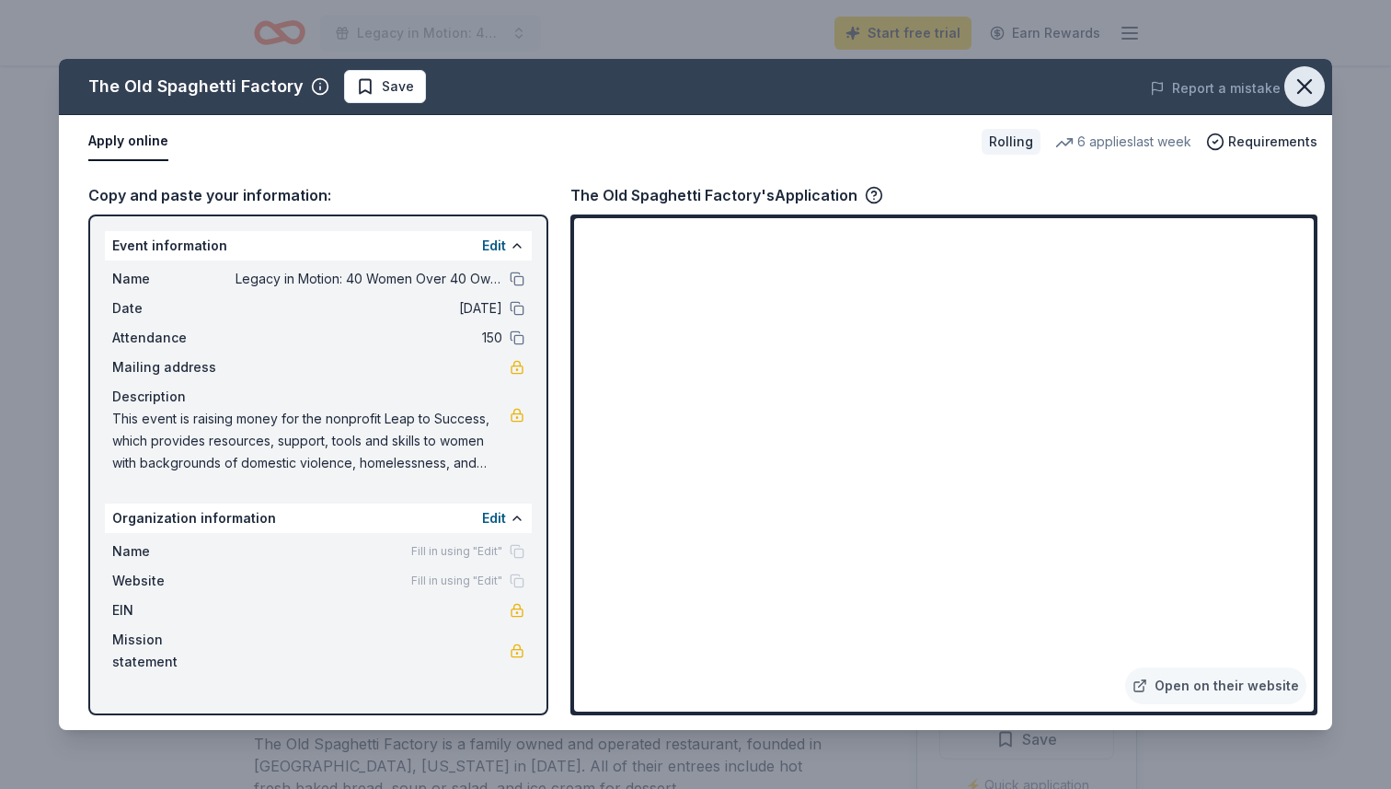
click at [1302, 89] on icon "button" at bounding box center [1304, 86] width 13 height 13
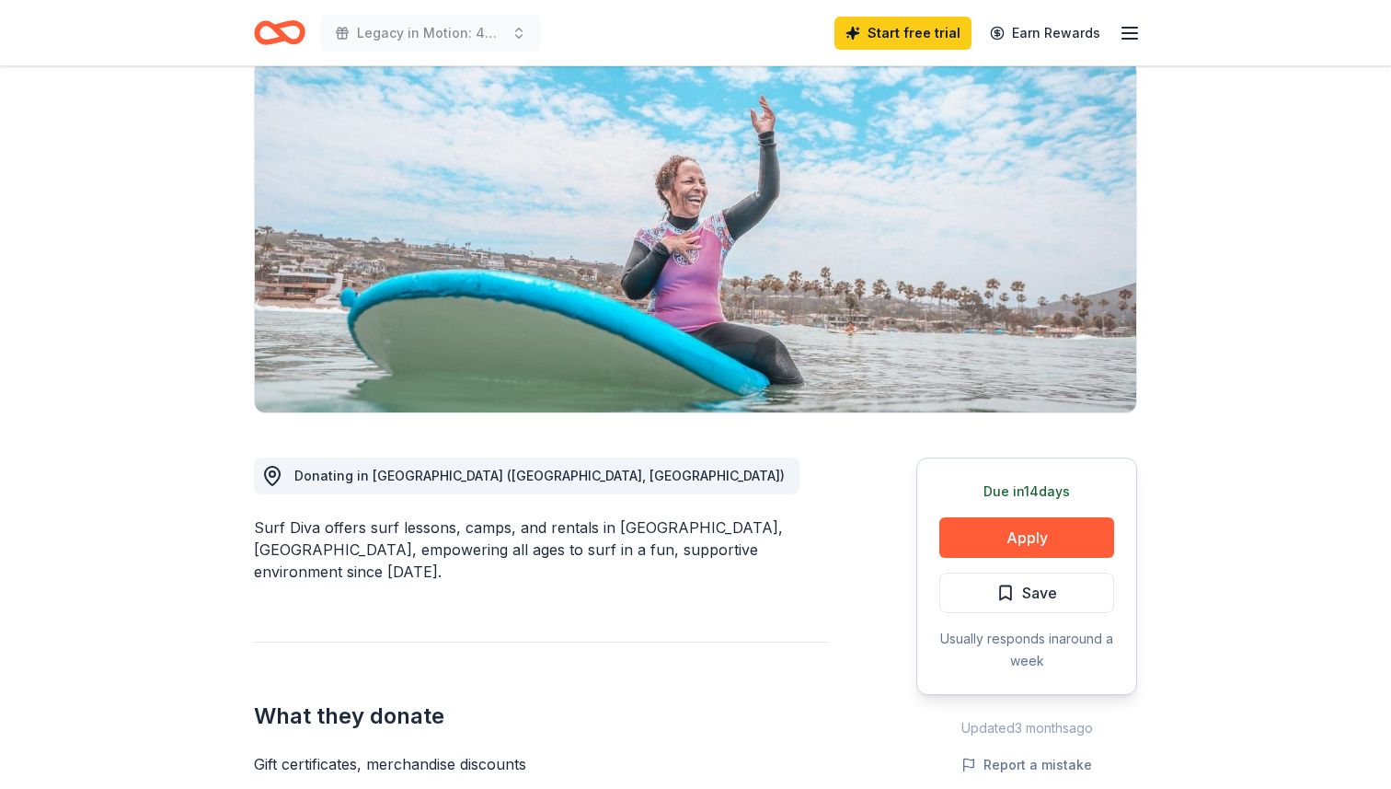
scroll to position [167, 0]
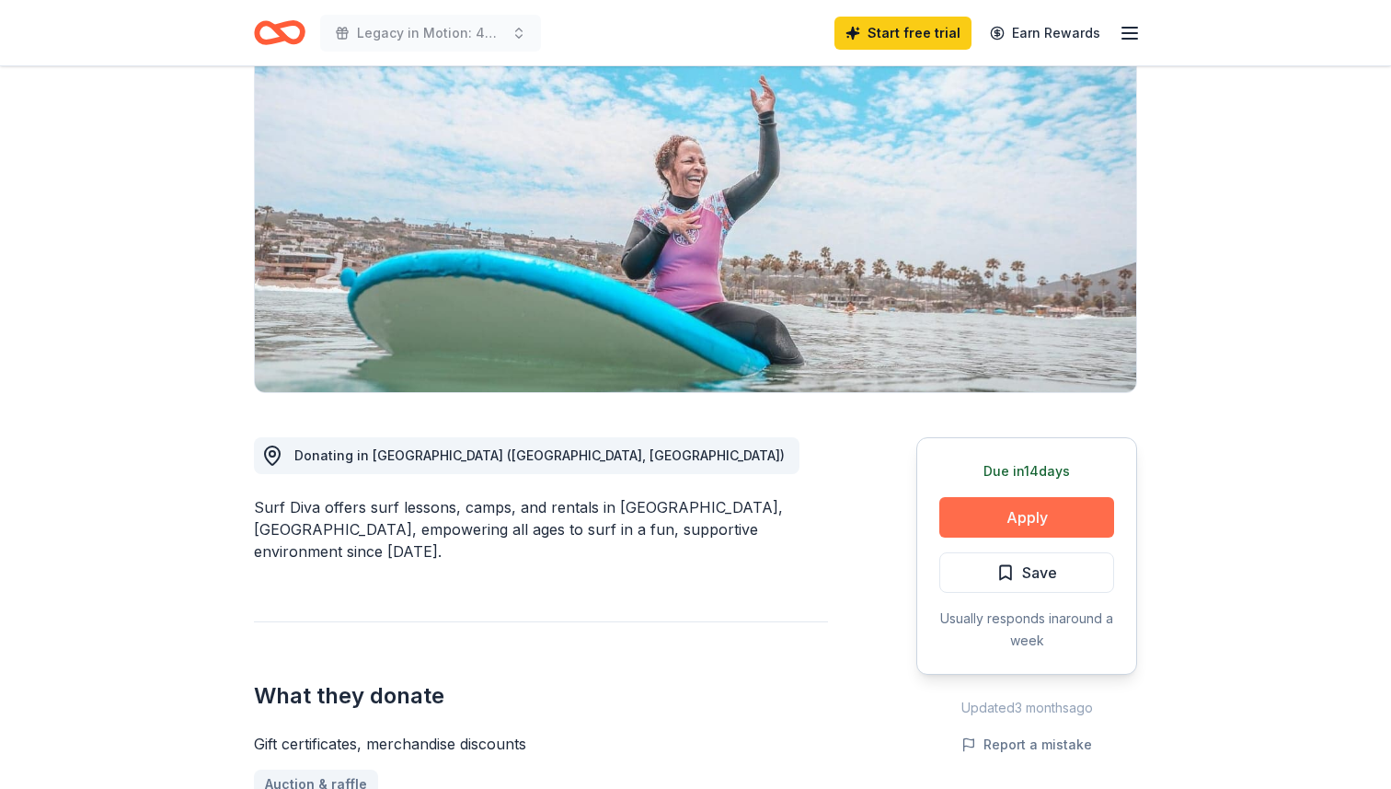
click at [1027, 512] on button "Apply" at bounding box center [1026, 517] width 175 height 40
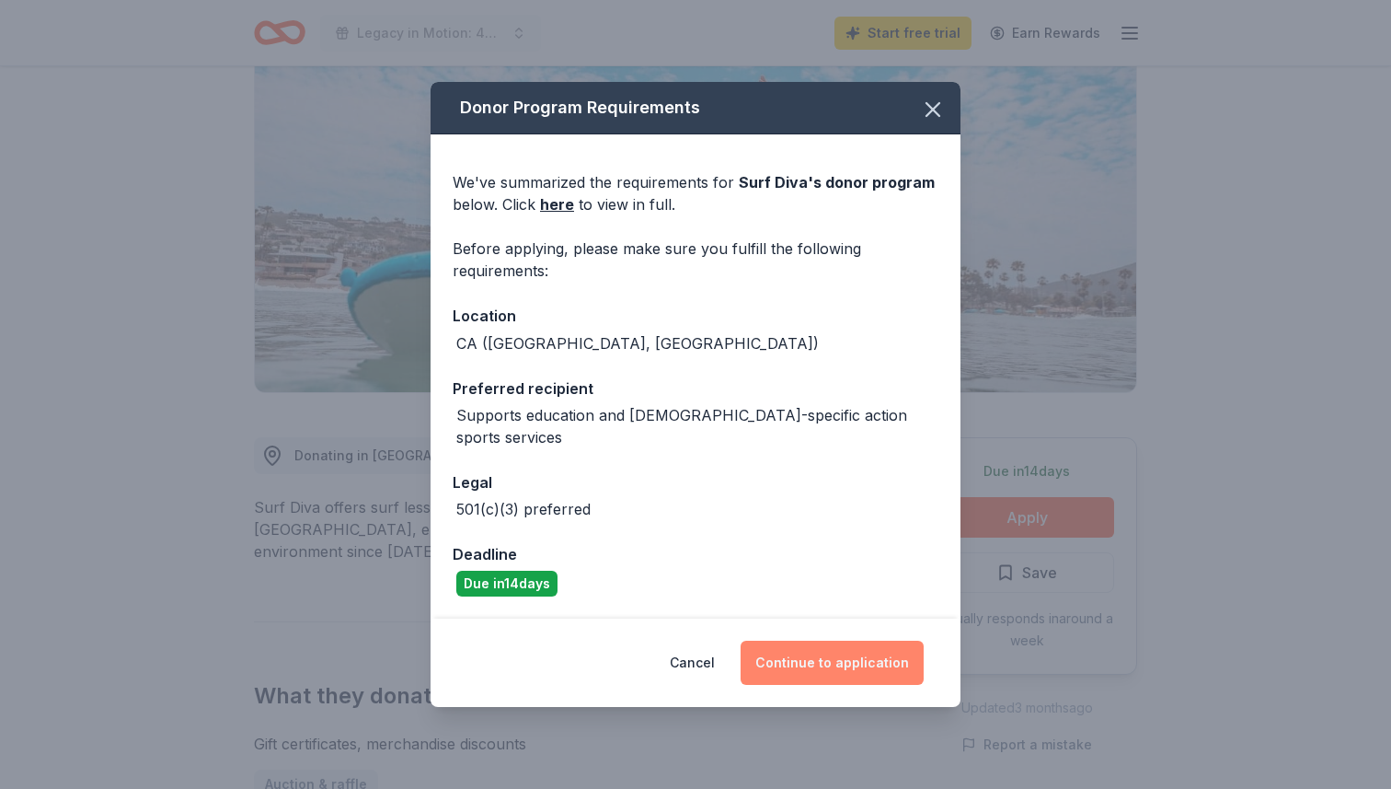
click at [826, 652] on button "Continue to application" at bounding box center [832, 662] width 183 height 44
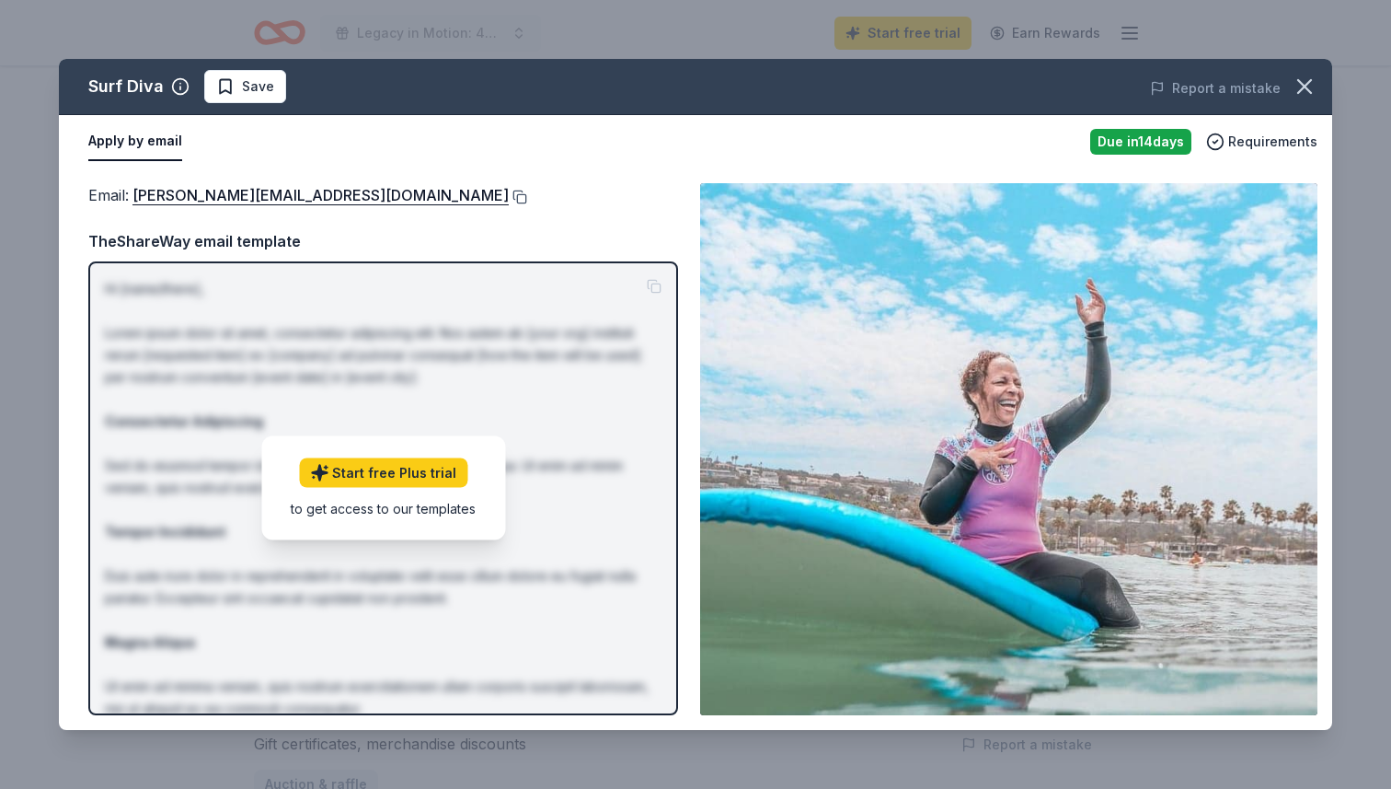
click at [509, 193] on button at bounding box center [518, 197] width 18 height 15
